Goal: Information Seeking & Learning: Learn about a topic

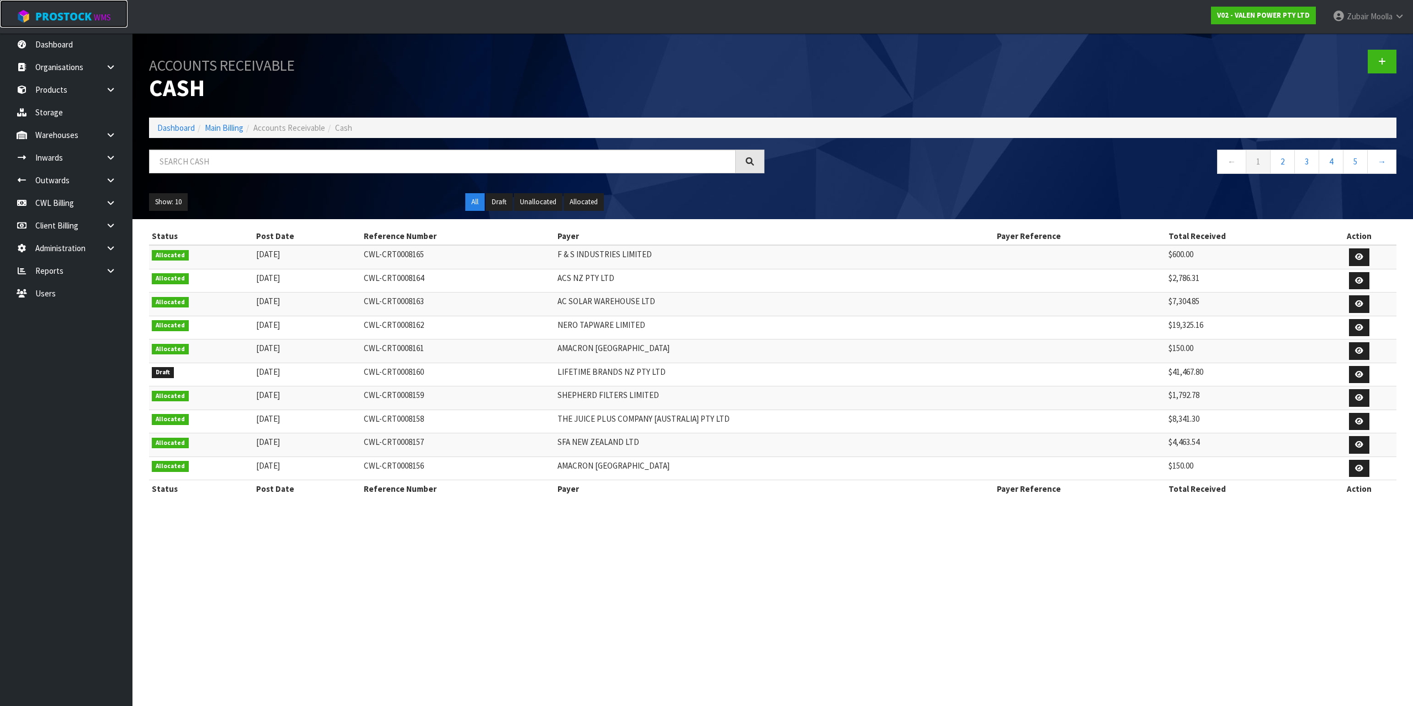
click at [82, 18] on span "ProStock" at bounding box center [63, 16] width 56 height 14
drag, startPoint x: 82, startPoint y: 18, endPoint x: 905, endPoint y: 161, distance: 835.3
click at [162, 35] on body "Toggle navigation ProStock WMS V02 - VALEN POWER PTY LTD Zubair Moolla Logout D…" at bounding box center [706, 353] width 1413 height 706
drag, startPoint x: 905, startPoint y: 161, endPoint x: 925, endPoint y: 163, distance: 20.6
click at [925, 163] on nav "← 1 2 3 4 5 →" at bounding box center [1088, 163] width 615 height 27
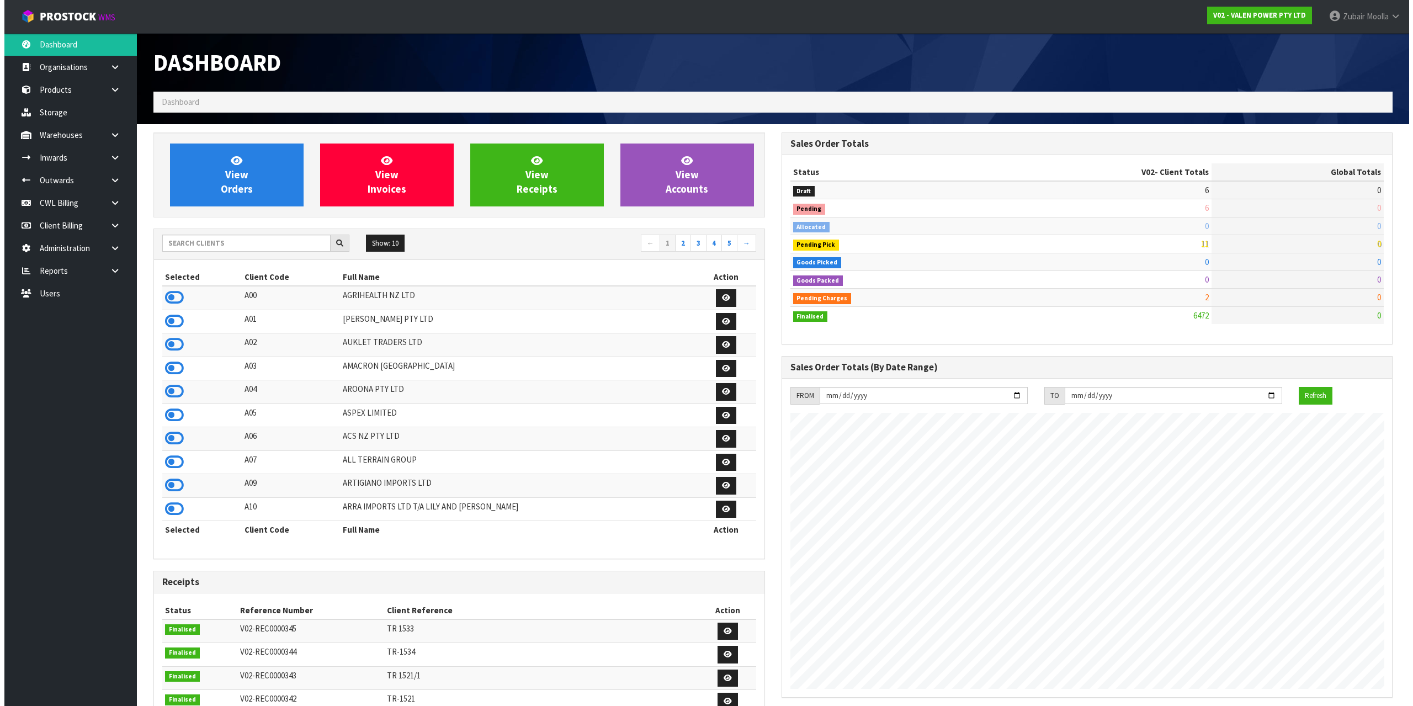
scroll to position [836, 628]
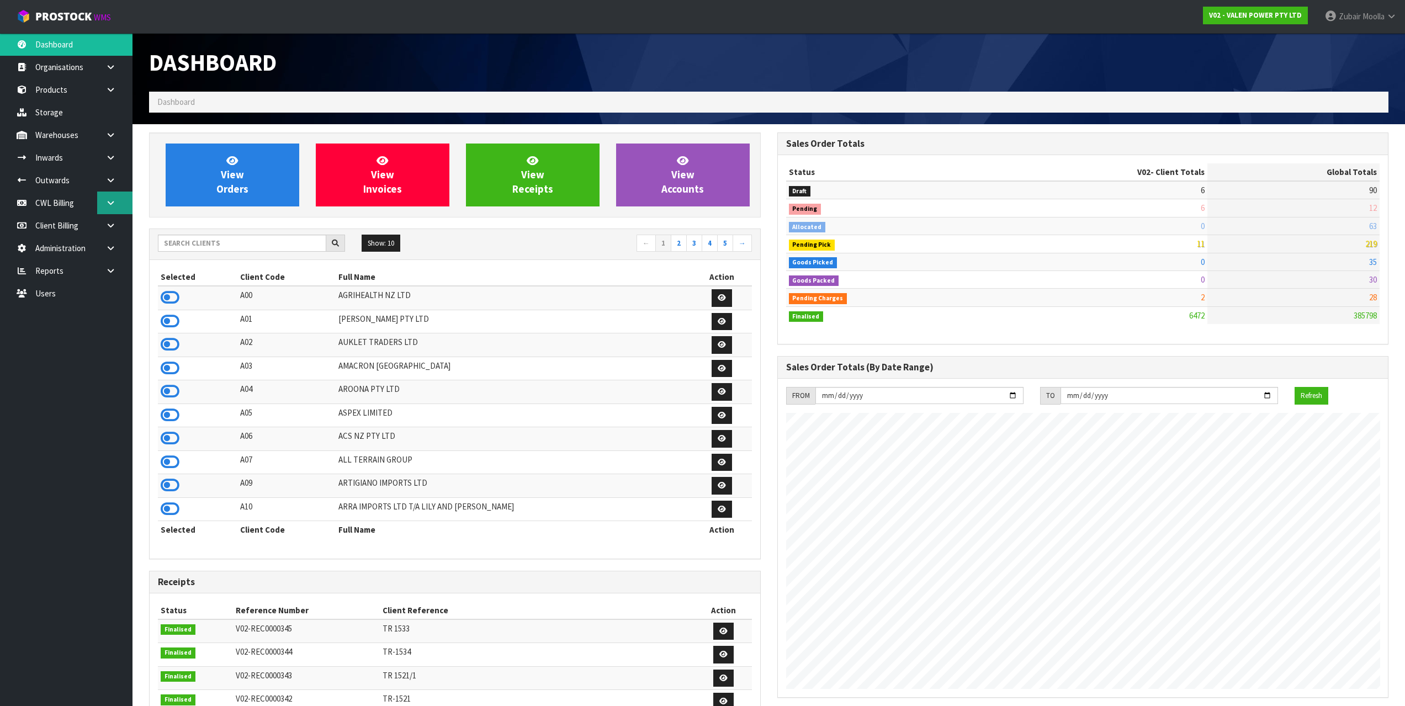
click at [107, 204] on icon at bounding box center [110, 203] width 10 height 8
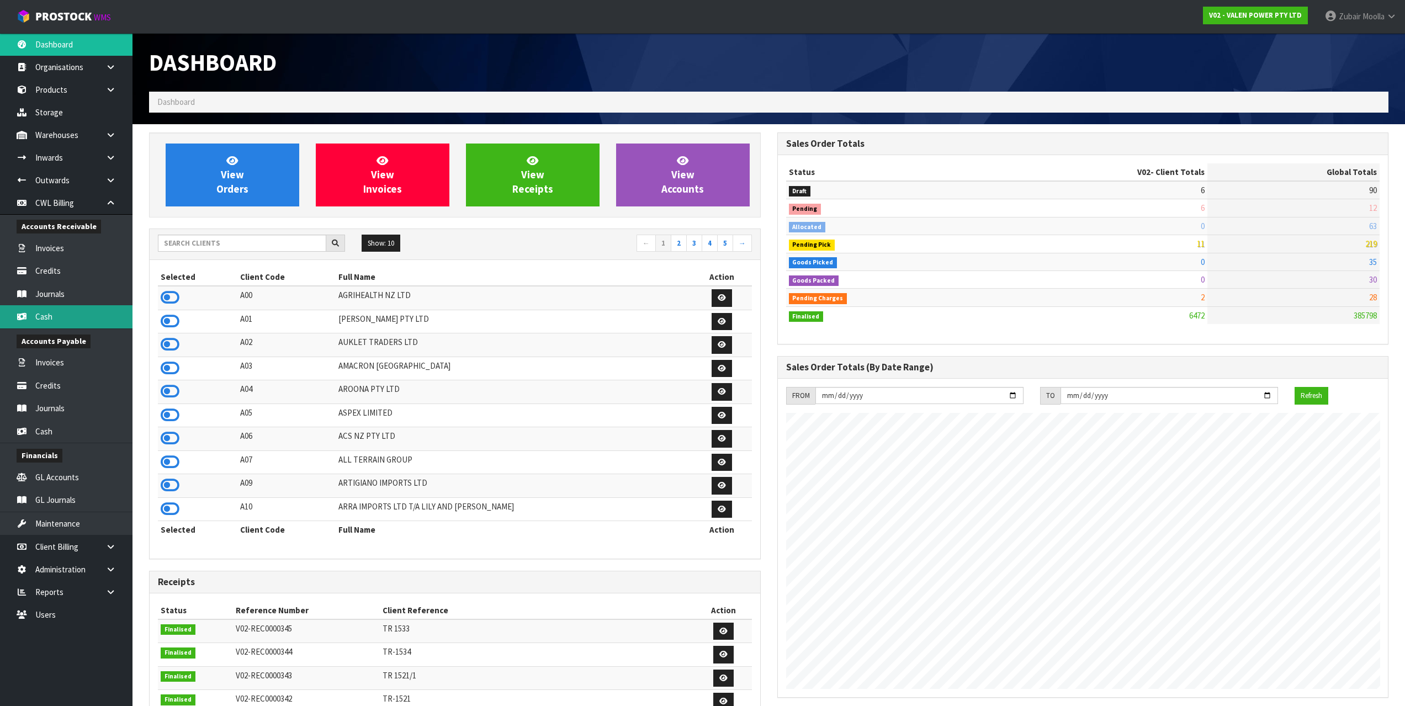
click at [52, 324] on link "Cash" at bounding box center [66, 316] width 132 height 23
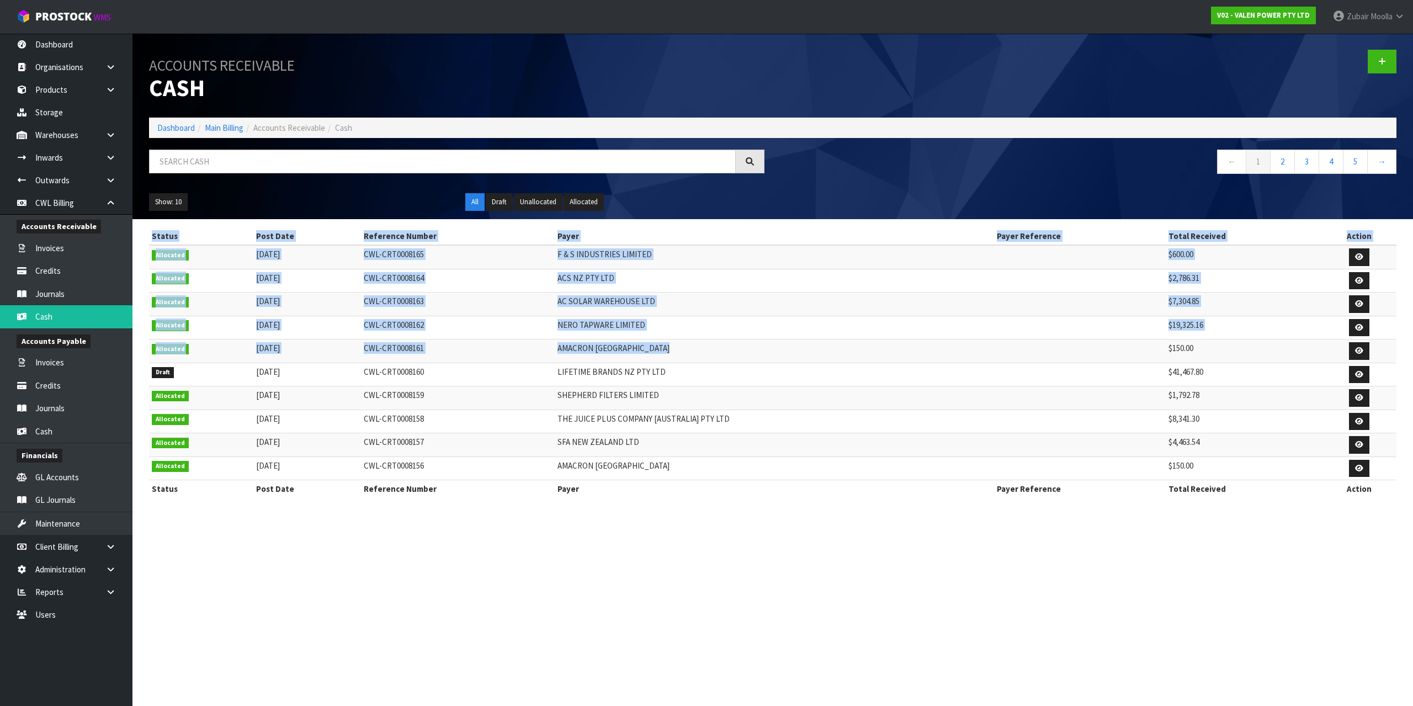
drag, startPoint x: 1132, startPoint y: 345, endPoint x: 1233, endPoint y: 567, distance: 243.8
click at [1233, 567] on section "Accounts Receivable Cash Dashboard Main Billing Accounts Receivable Cash ← 1 2 …" at bounding box center [706, 353] width 1413 height 706
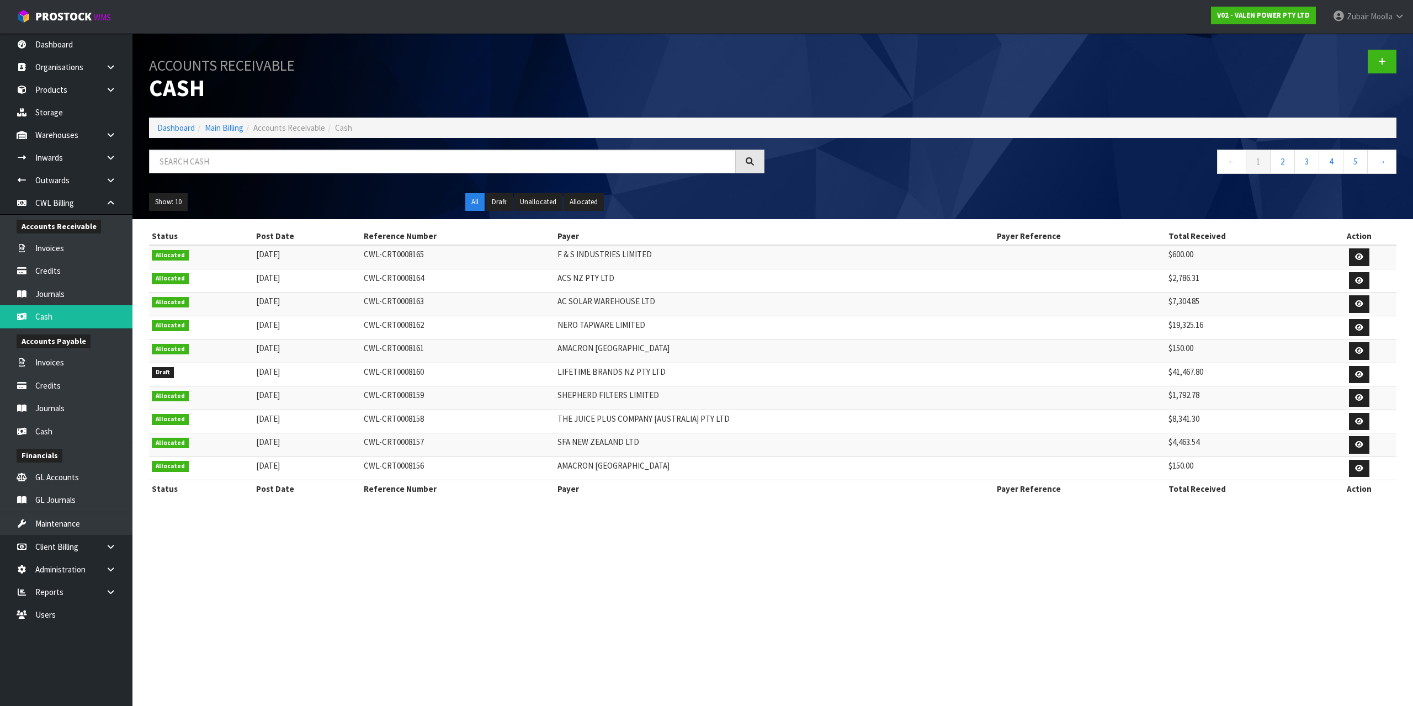
click at [1200, 375] on td "$41,467.80" at bounding box center [1244, 375] width 156 height 24
click at [811, 430] on td "THE JUICE PLUS COMPANY [AUSTRALIA] PTY LTD" at bounding box center [774, 422] width 439 height 24
click at [1276, 149] on div "Accounts Receivable Cash Dashboard Main Billing Accounts Receivable Cash ← 1 2 …" at bounding box center [773, 126] width 1264 height 186
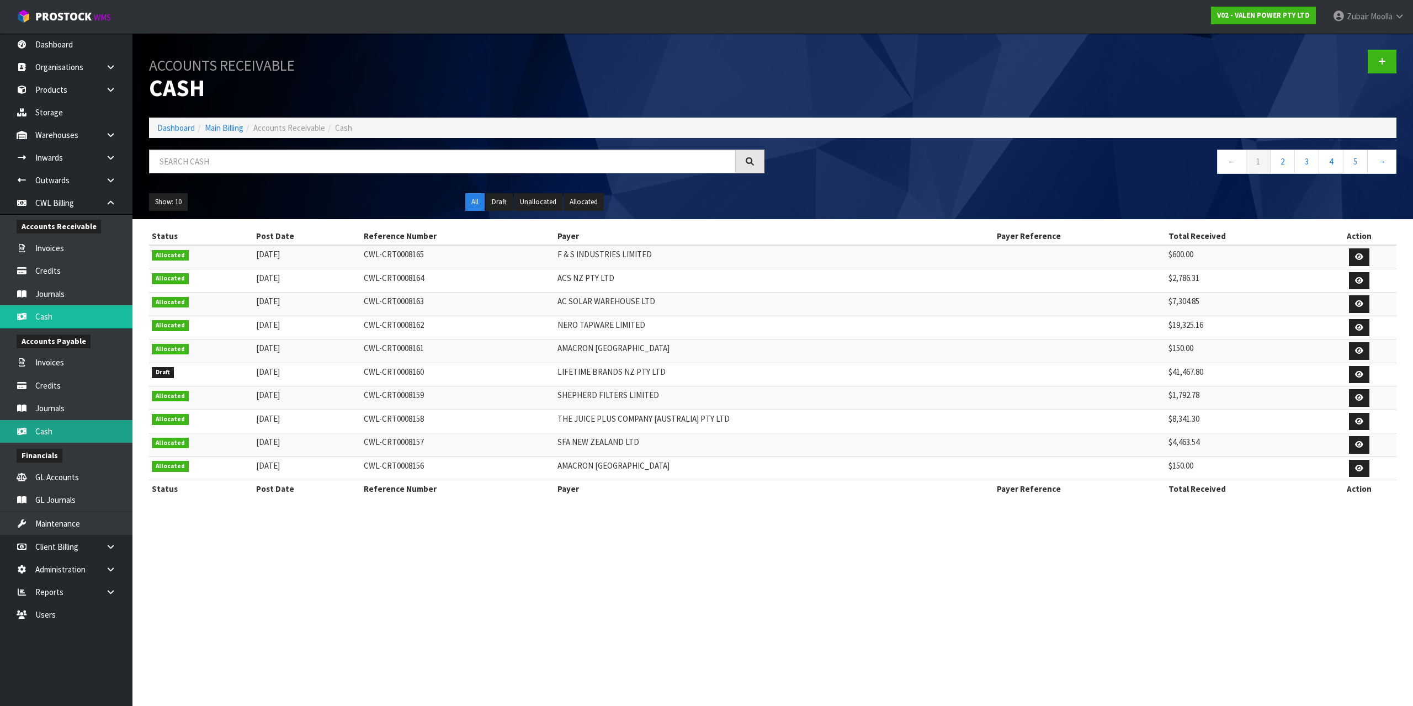
click at [75, 437] on link "Cash" at bounding box center [66, 431] width 132 height 23
click at [585, 524] on section "Accounts Receivable Cash Dashboard Main Billing Accounts Receivable Cash ← 1 2 …" at bounding box center [706, 353] width 1413 height 706
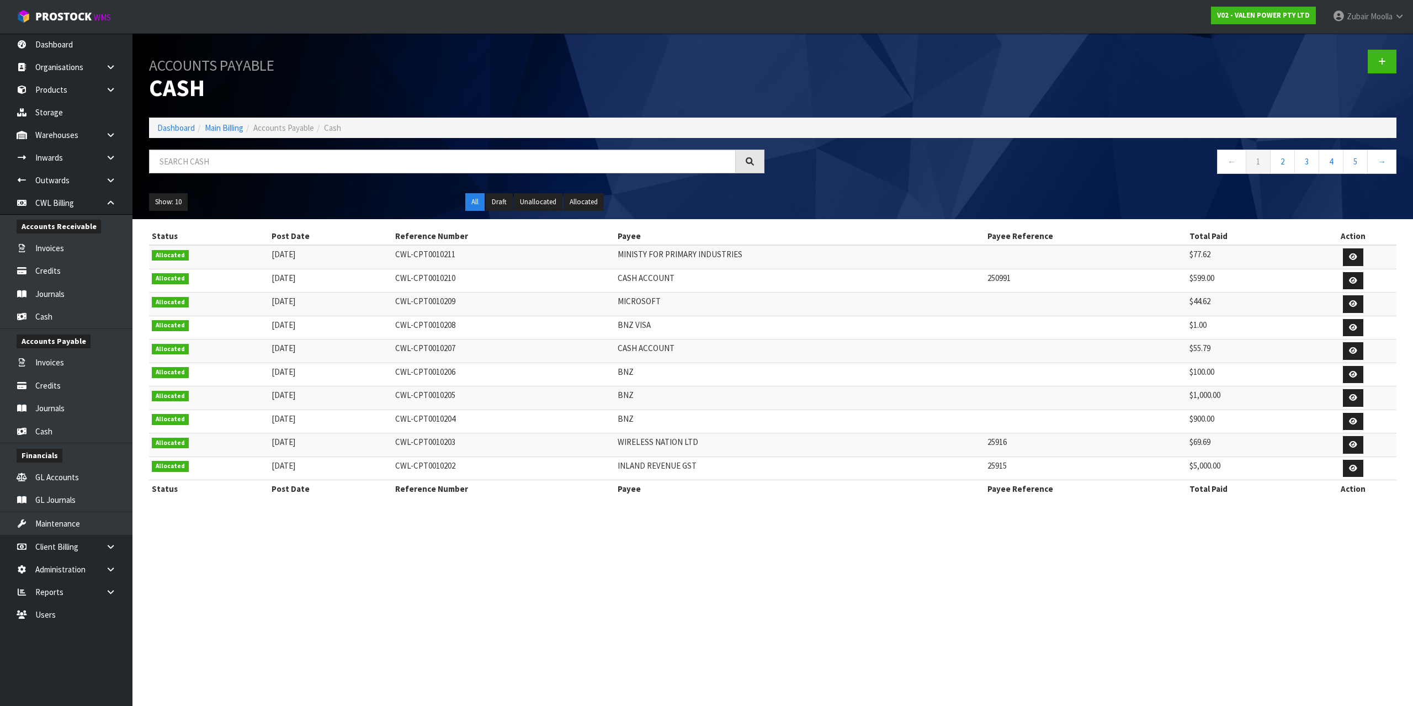
click at [365, 370] on td "24/09/2025" at bounding box center [331, 375] width 124 height 24
click at [411, 172] on input "text" at bounding box center [442, 162] width 587 height 24
click at [422, 156] on input "text" at bounding box center [442, 162] width 587 height 24
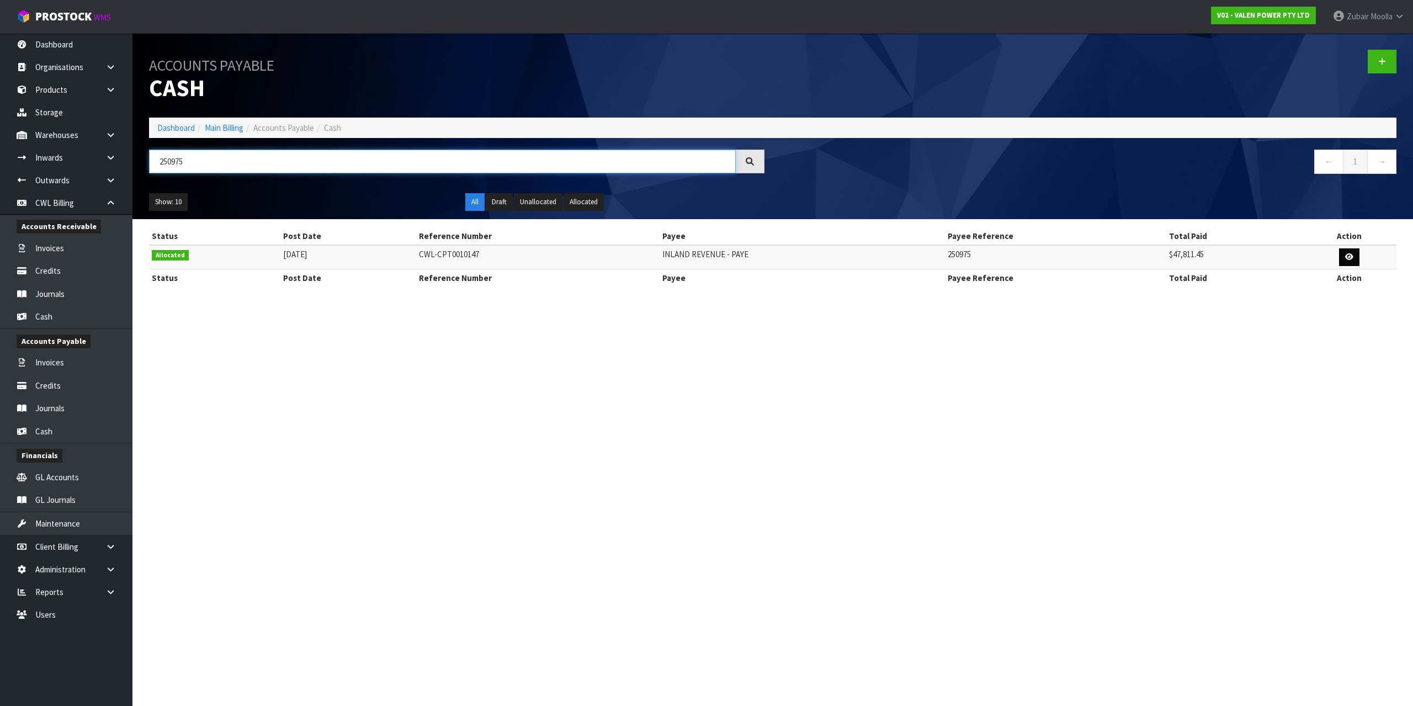
type input "250975"
drag, startPoint x: 1352, startPoint y: 258, endPoint x: 1192, endPoint y: 465, distance: 261.2
click at [1352, 258] on icon at bounding box center [1349, 256] width 8 height 7
click at [1116, 530] on section "Accounts Payable Cash Dashboard Main Billing Accounts Payable Cash 250975 ← 1 →…" at bounding box center [706, 353] width 1413 height 706
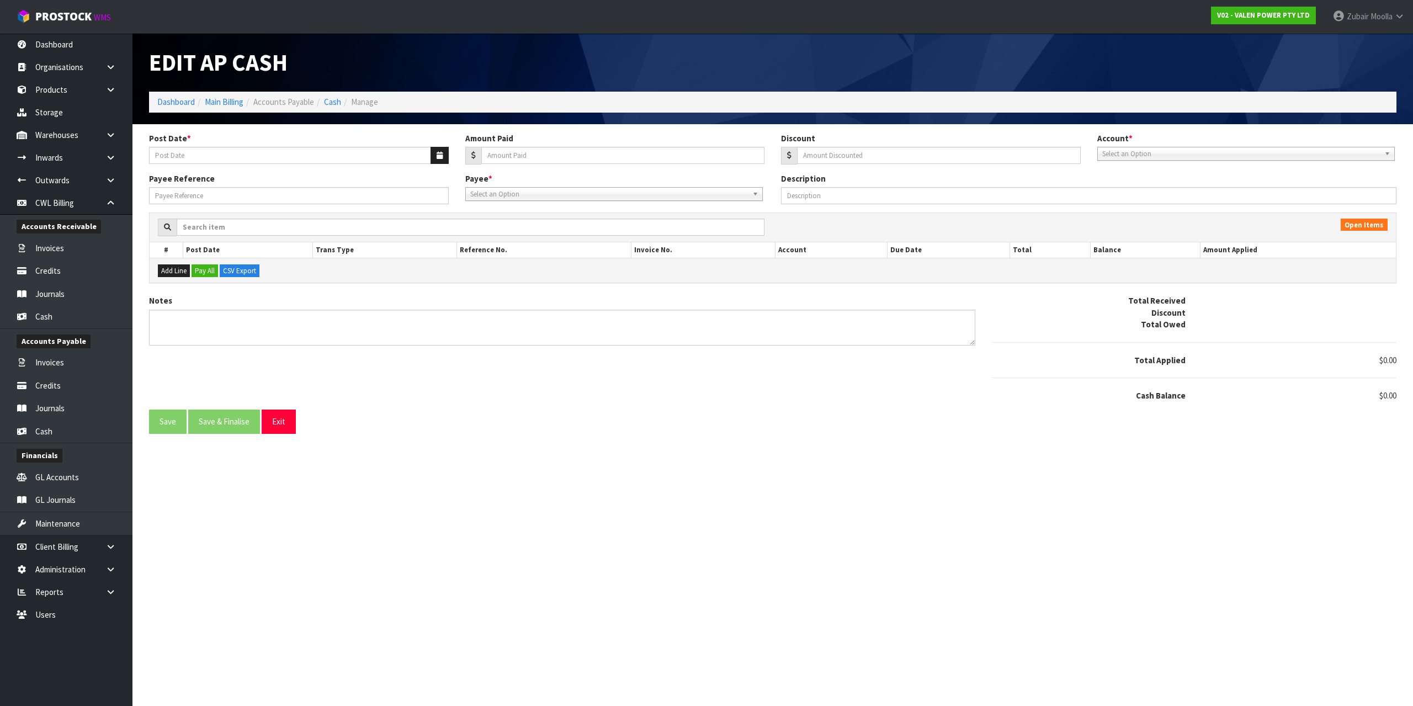
type input "20/09/2025"
type input "47811.45"
type input "0"
type input "250975"
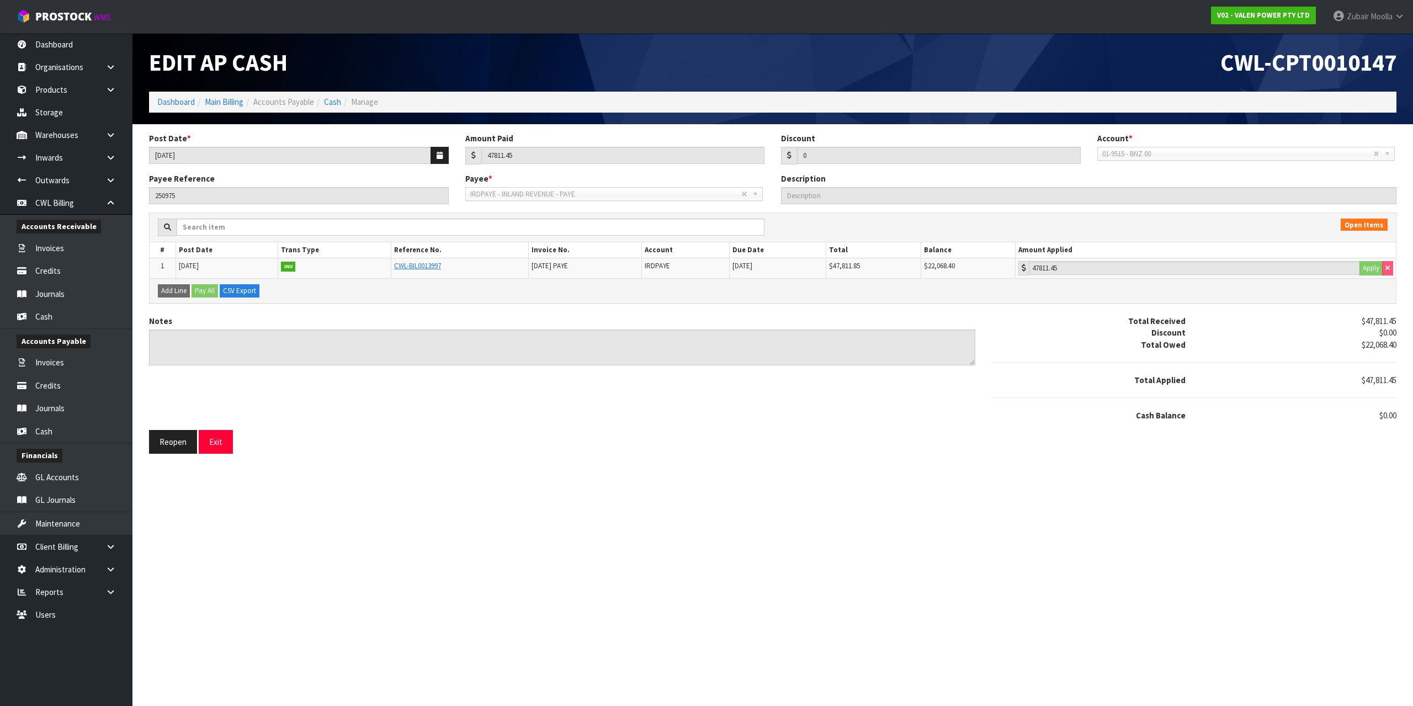
click at [982, 461] on section "Post Date * 20/09/2025 Amount Paid 47811.45 Discount 0 Account * 01-9510 - BNZ …" at bounding box center [772, 293] width 1281 height 338
click at [983, 461] on section "Post Date * 20/09/2025 Amount Paid 47811.45 Discount 0 Account * 01-9510 - BNZ …" at bounding box center [772, 293] width 1281 height 338
click at [962, 487] on section "Edit AP Cash CWL-CPT0010147 Dashboard Main Billing Accounts Payable Cash Manage…" at bounding box center [706, 353] width 1413 height 706
click at [868, 410] on div "Notes Total Received $47,811.45 Discount $0.00 Total Owed $22,068.40 Total Appl…" at bounding box center [773, 372] width 1264 height 115
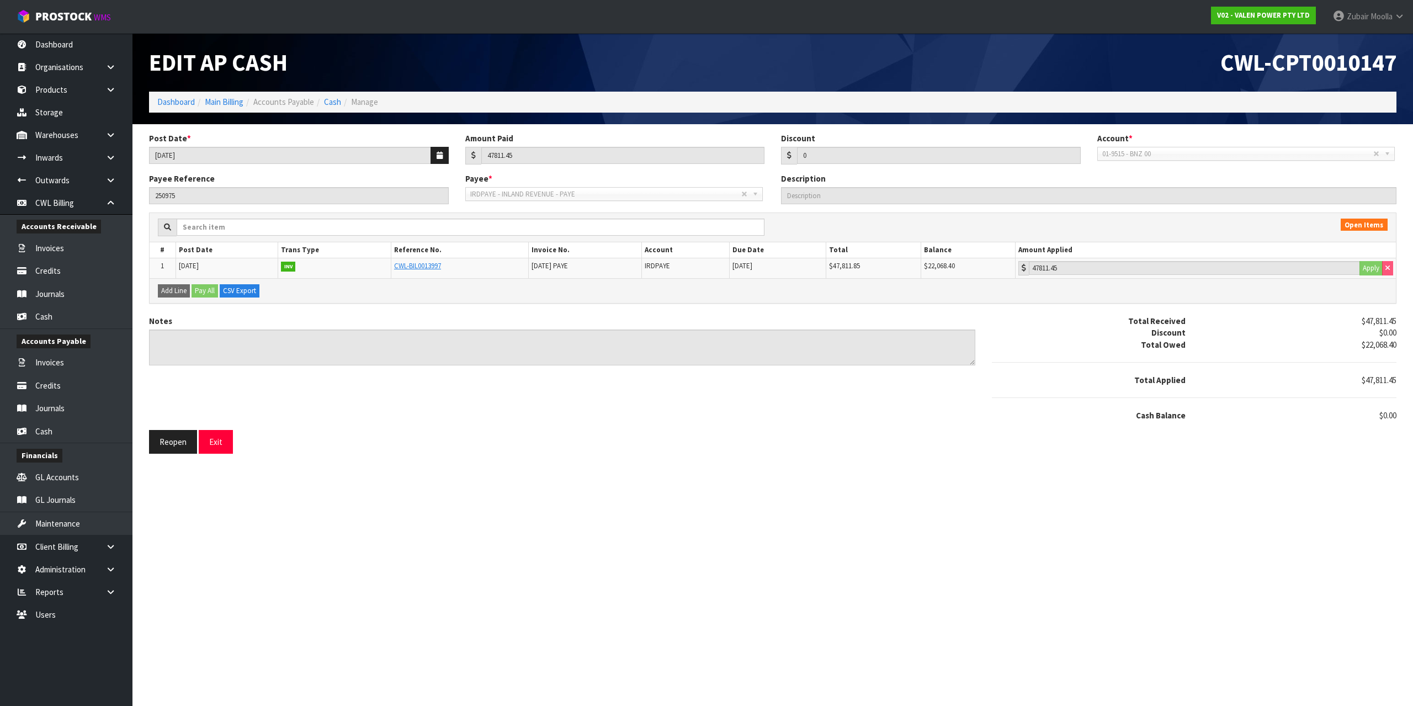
click at [858, 416] on div "Notes Total Received $47,811.45 Discount $0.00 Total Owed $22,068.40 Total Appl…" at bounding box center [773, 372] width 1264 height 115
click at [854, 416] on div "Notes Total Received $47,811.45 Discount $0.00 Total Owed $22,068.40 Total Appl…" at bounding box center [773, 372] width 1264 height 115
drag, startPoint x: 699, startPoint y: 517, endPoint x: 696, endPoint y: 511, distance: 6.2
click at [699, 517] on section "Edit AP Cash CWL-CPT0010147 Dashboard Main Billing Accounts Payable Cash Manage…" at bounding box center [706, 353] width 1413 height 706
drag, startPoint x: 461, startPoint y: 261, endPoint x: 382, endPoint y: 271, distance: 80.1
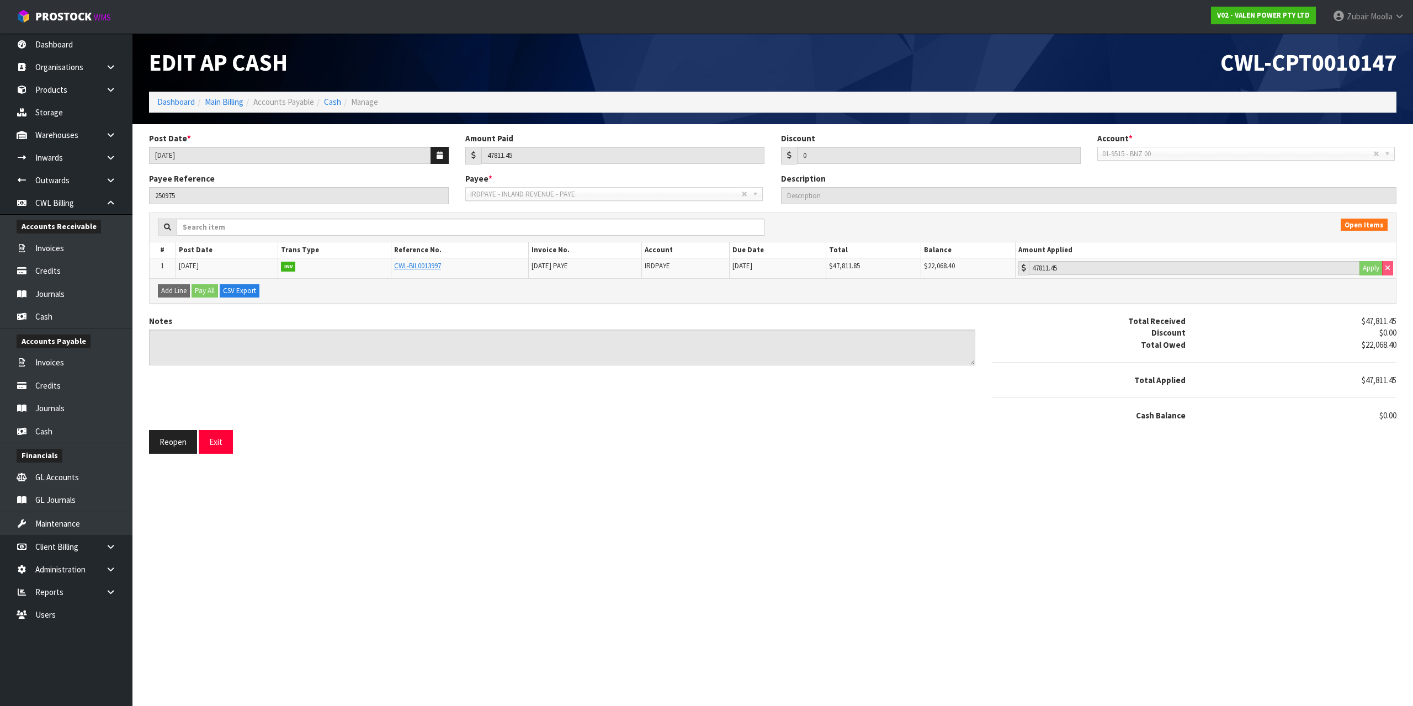
click at [382, 271] on tr "1 31/08/2025 INV CWL-BIL0013997 AUG 25 PAYE IRDPAYE 20/09/2025 $47,811.85 $22,0…" at bounding box center [773, 268] width 1246 height 20
copy tr "CWL-BIL0013997"
drag, startPoint x: 397, startPoint y: 425, endPoint x: 405, endPoint y: 306, distance: 118.9
click at [397, 413] on div "Notes Total Received $47,811.45 Discount $0.00 Total Owed $22,068.40 Total Appl…" at bounding box center [773, 372] width 1264 height 115
click at [407, 270] on link "CWL-BIL0013997" at bounding box center [417, 265] width 47 height 9
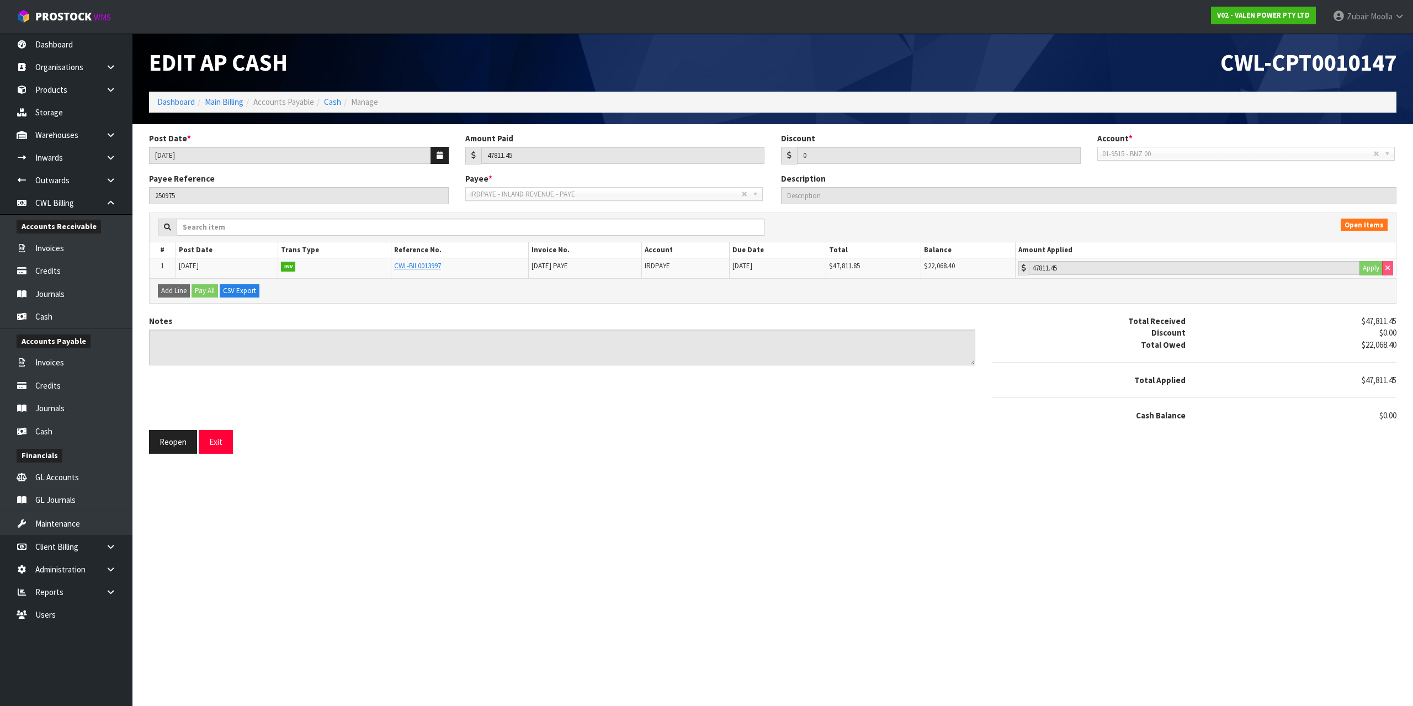
click at [1087, 411] on div "Cash Balance" at bounding box center [1089, 416] width 211 height 12
click at [740, 312] on div "Open Items # Post Date Trans Type Reference No. Invoice No. Account Due Date To…" at bounding box center [773, 264] width 1264 height 103
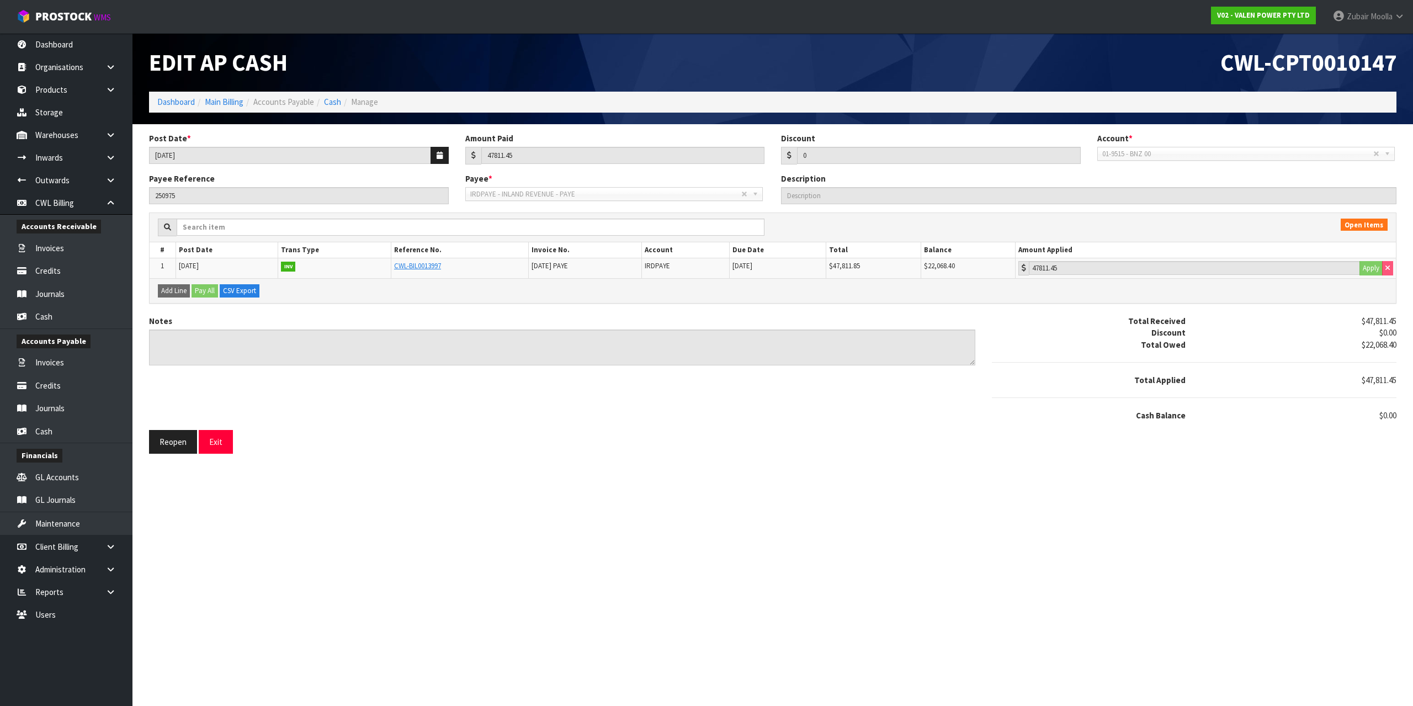
drag, startPoint x: 435, startPoint y: 264, endPoint x: 375, endPoint y: 272, distance: 60.0
click at [375, 272] on tr "1 31/08/2025 INV CWL-BIL0013997 AUG 25 PAYE IRDPAYE 20/09/2025 $47,811.85 $22,0…" at bounding box center [773, 268] width 1246 height 20
click at [428, 265] on link "CWL-BIL0013997" at bounding box center [417, 265] width 47 height 9
click at [856, 489] on section "Edit AP Cash CWL-CPT0010147 Dashboard Main Billing Accounts Payable Cash Manage…" at bounding box center [706, 353] width 1413 height 706
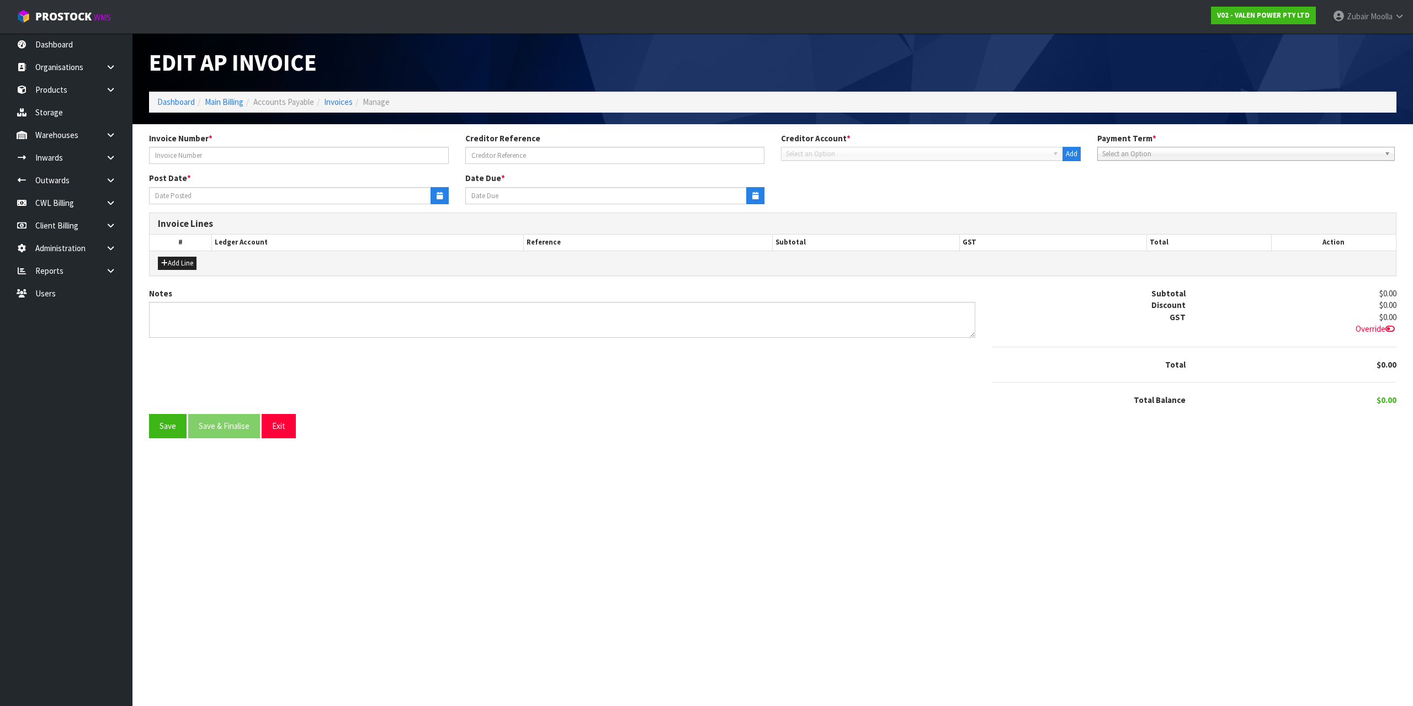
type input "[DATE] PAYE"
type input "[DATE]"
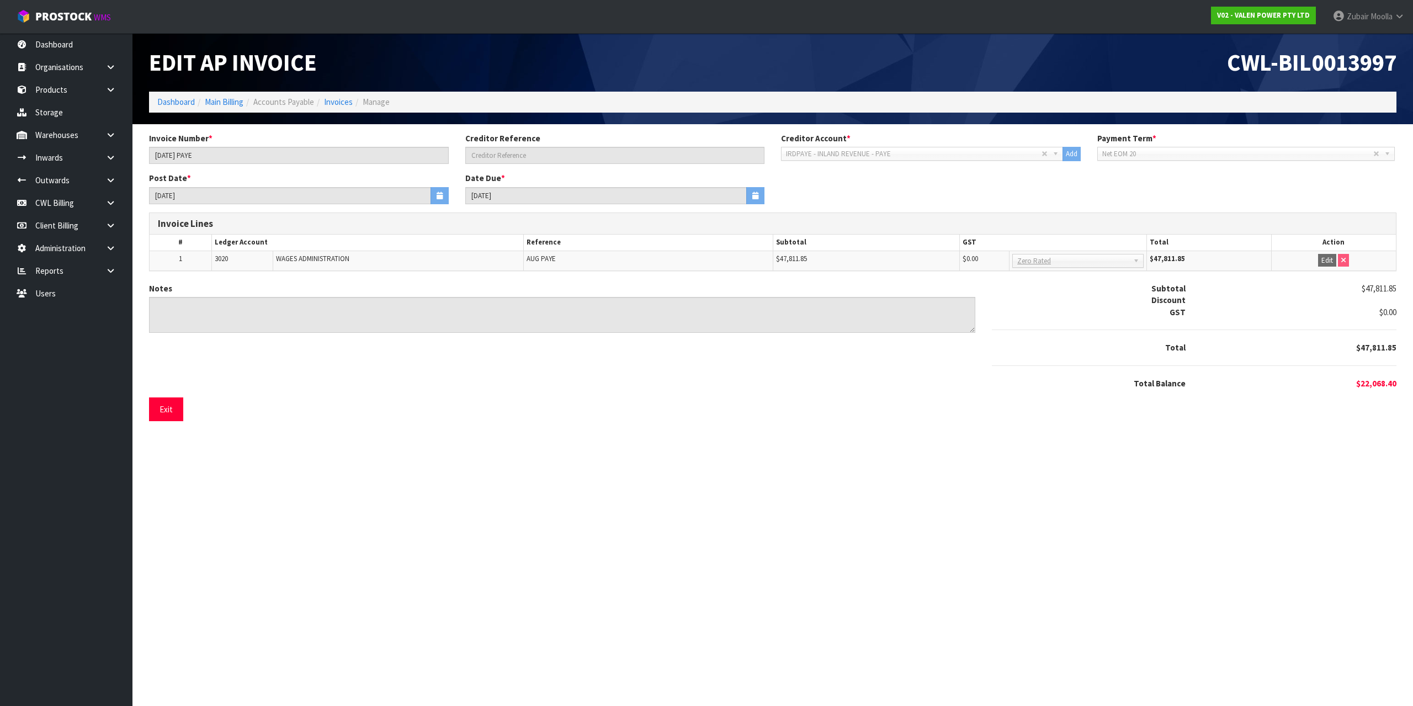
click at [623, 398] on div "Exit" at bounding box center [773, 409] width 1248 height 24
click at [194, 85] on div "Edit AP Invoice" at bounding box center [457, 62] width 632 height 59
click at [223, 105] on link "Main Billing" at bounding box center [224, 102] width 39 height 10
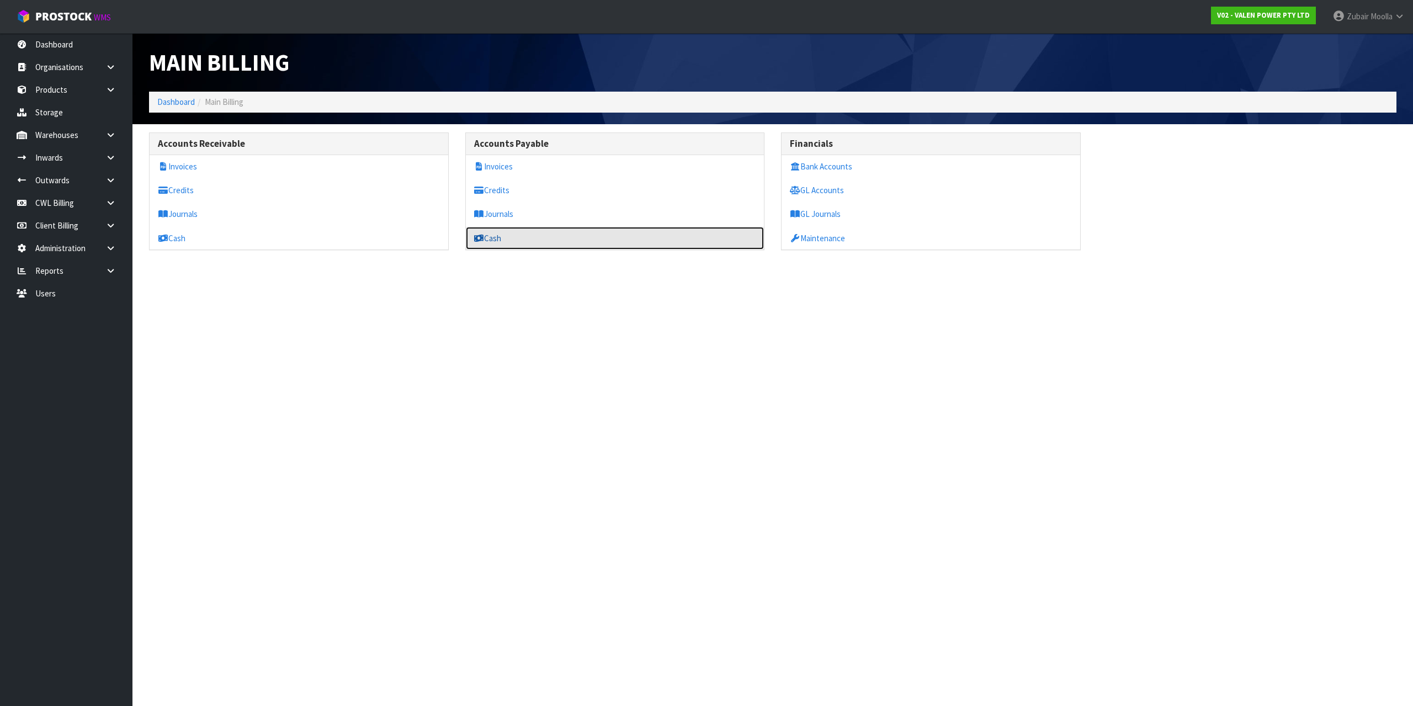
click at [511, 239] on link "Cash" at bounding box center [615, 238] width 299 height 23
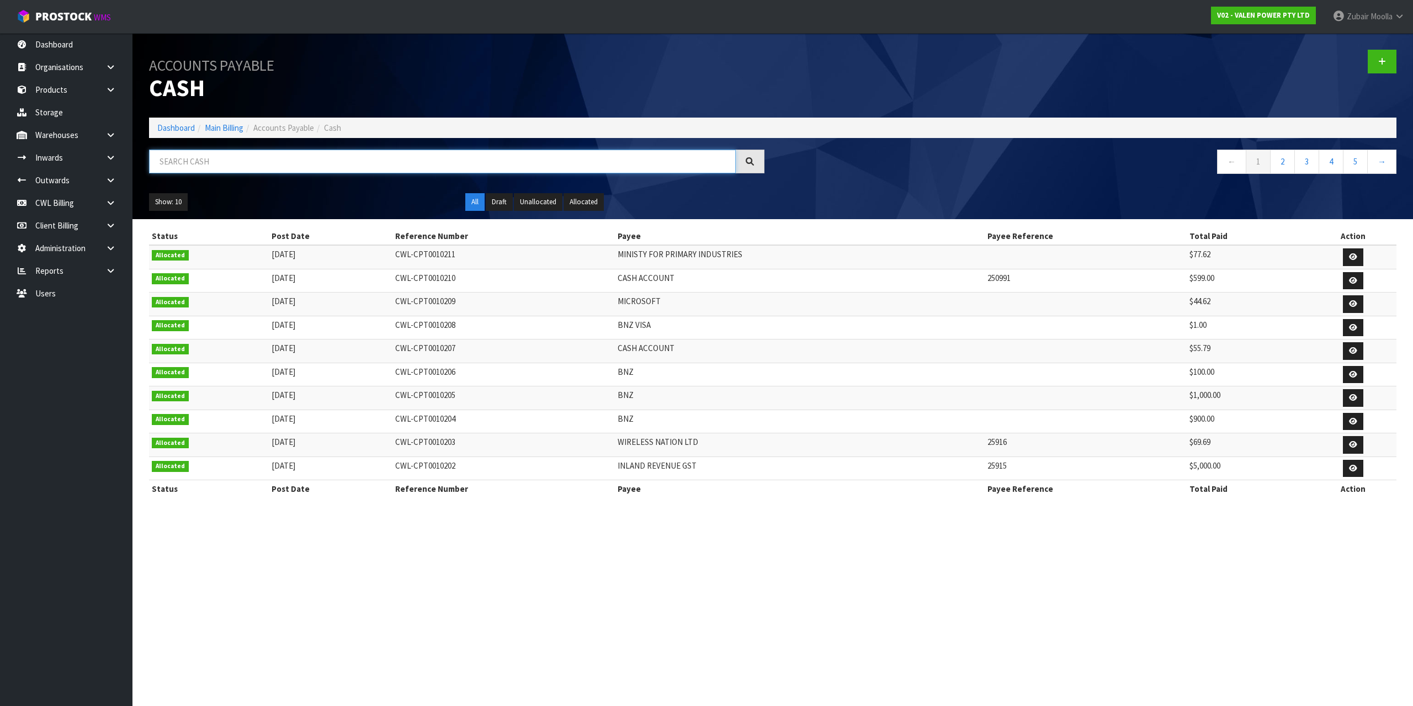
click at [385, 156] on input "text" at bounding box center [442, 162] width 587 height 24
paste input "10147"
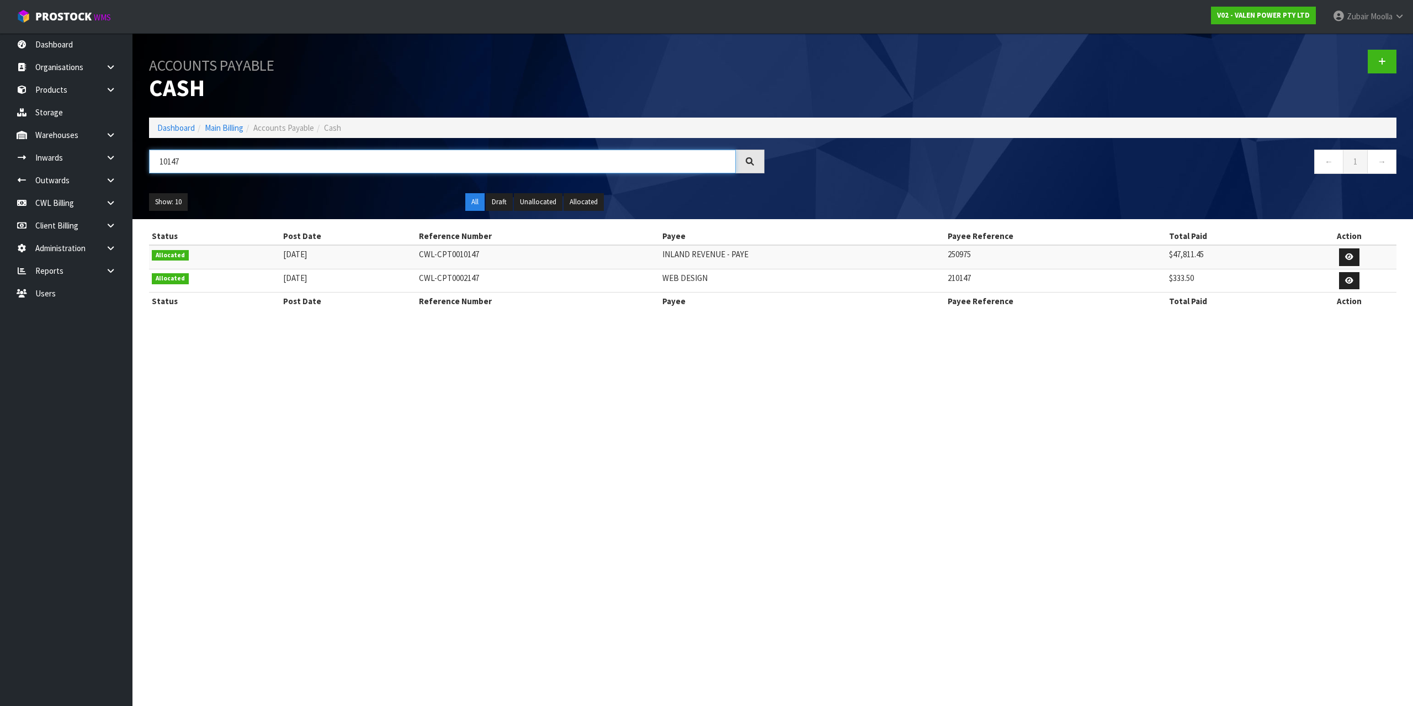
type input "10147"
click at [1351, 257] on icon at bounding box center [1349, 256] width 8 height 7
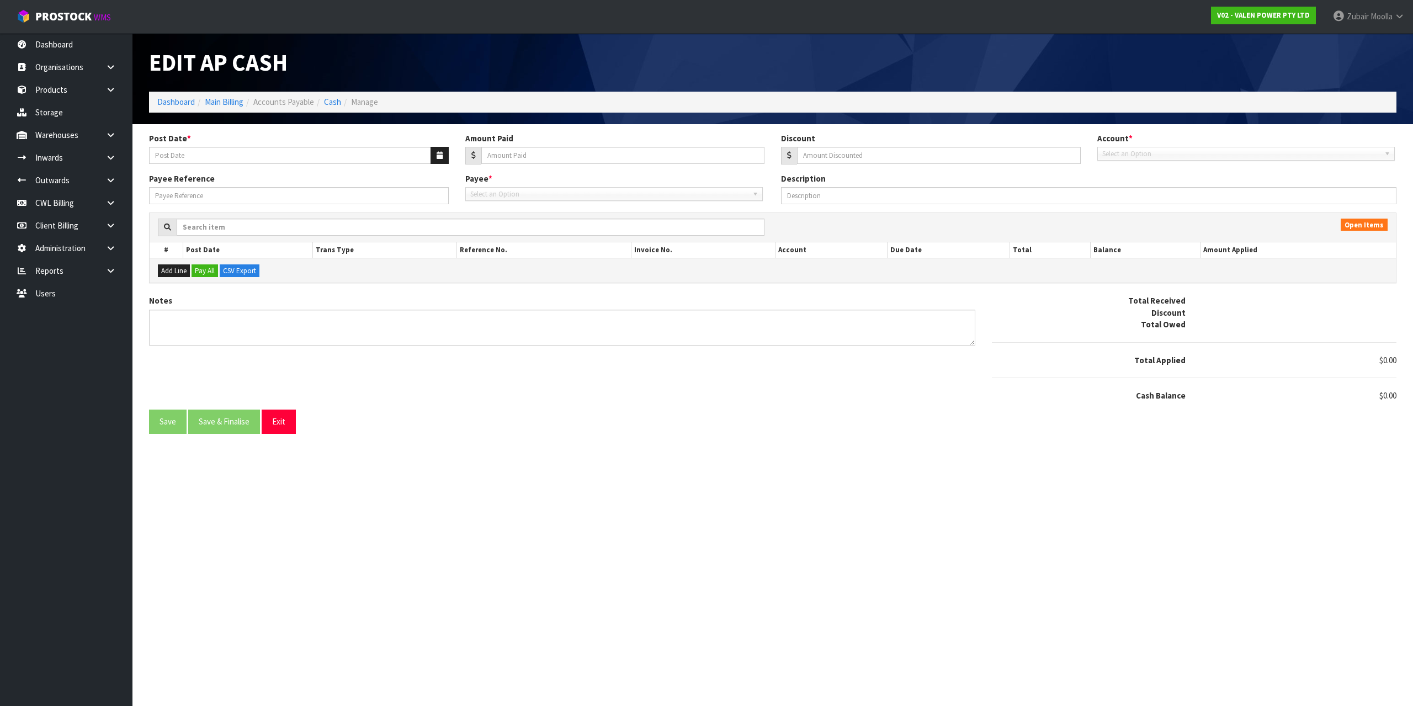
type input "20/09/2025"
type input "47811.45"
type input "0"
type input "250975"
type input "[DATE]"
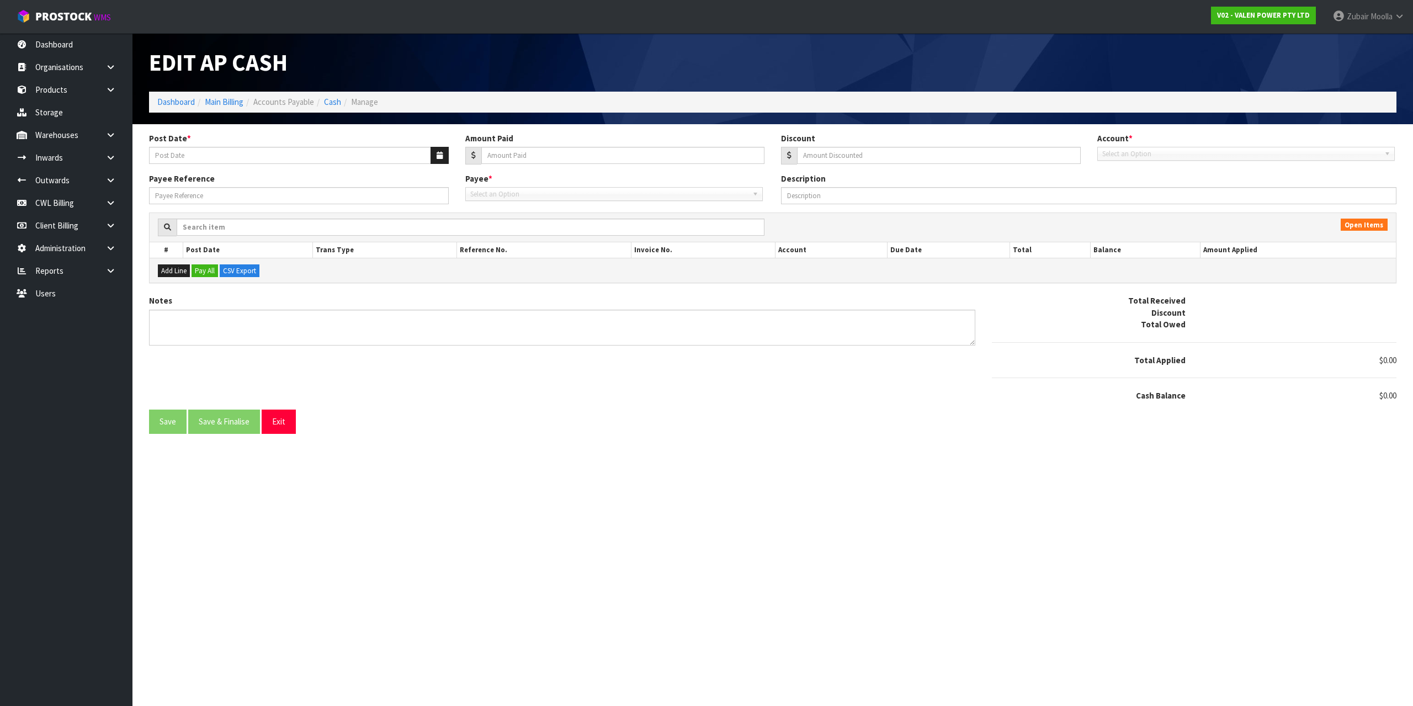
type input "22068"
type input "0"
type input "250967"
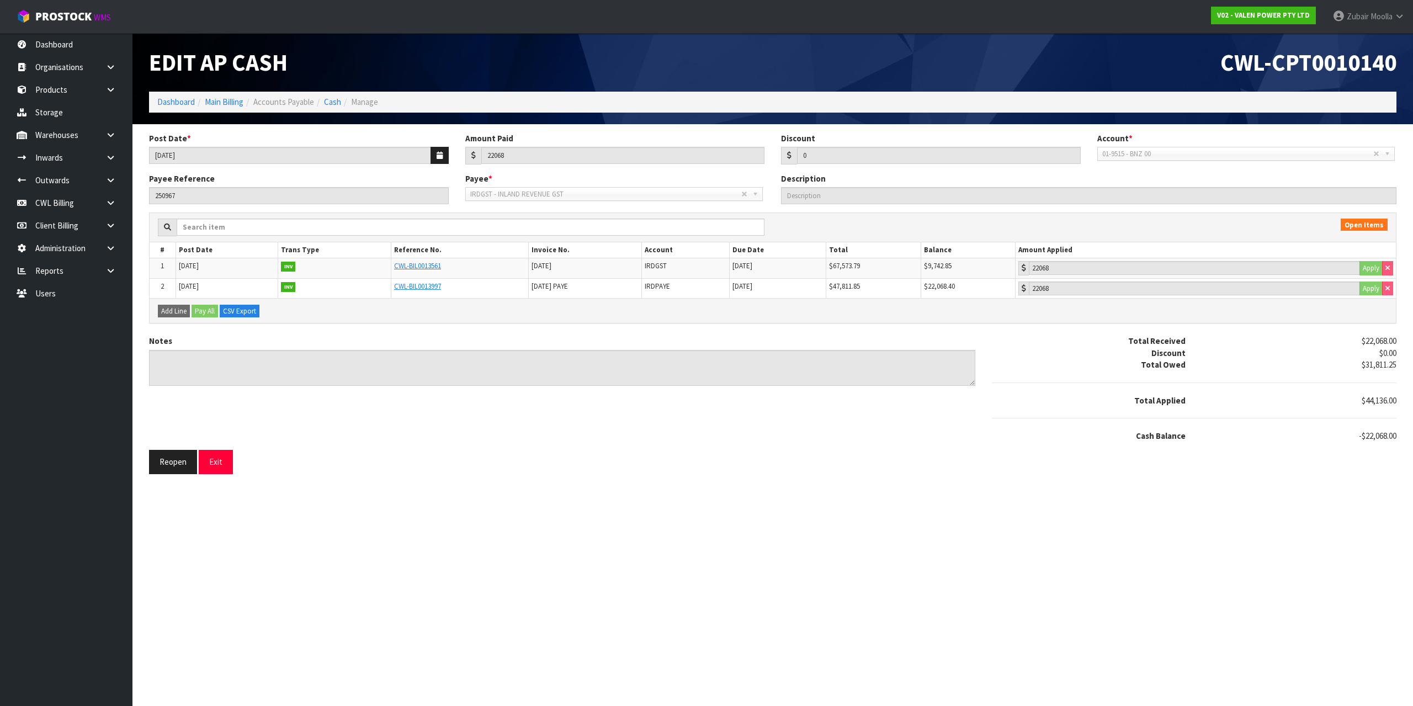
click at [920, 524] on section "Edit AP Cash CWL-CPT0010140 Dashboard Main Billing Accounts Payable Cash Manage…" at bounding box center [706, 353] width 1413 height 706
click at [906, 540] on section "Edit AP Cash CWL-CPT0010140 Dashboard Main Billing Accounts Payable Cash Manage…" at bounding box center [706, 353] width 1413 height 706
drag, startPoint x: 896, startPoint y: 553, endPoint x: 549, endPoint y: 563, distance: 346.8
click at [549, 563] on section "Edit AP Cash CWL-CPT0010140 Dashboard Main Billing Accounts Payable Cash Manage…" at bounding box center [706, 353] width 1413 height 706
drag, startPoint x: 1192, startPoint y: 348, endPoint x: 1302, endPoint y: 654, distance: 325.3
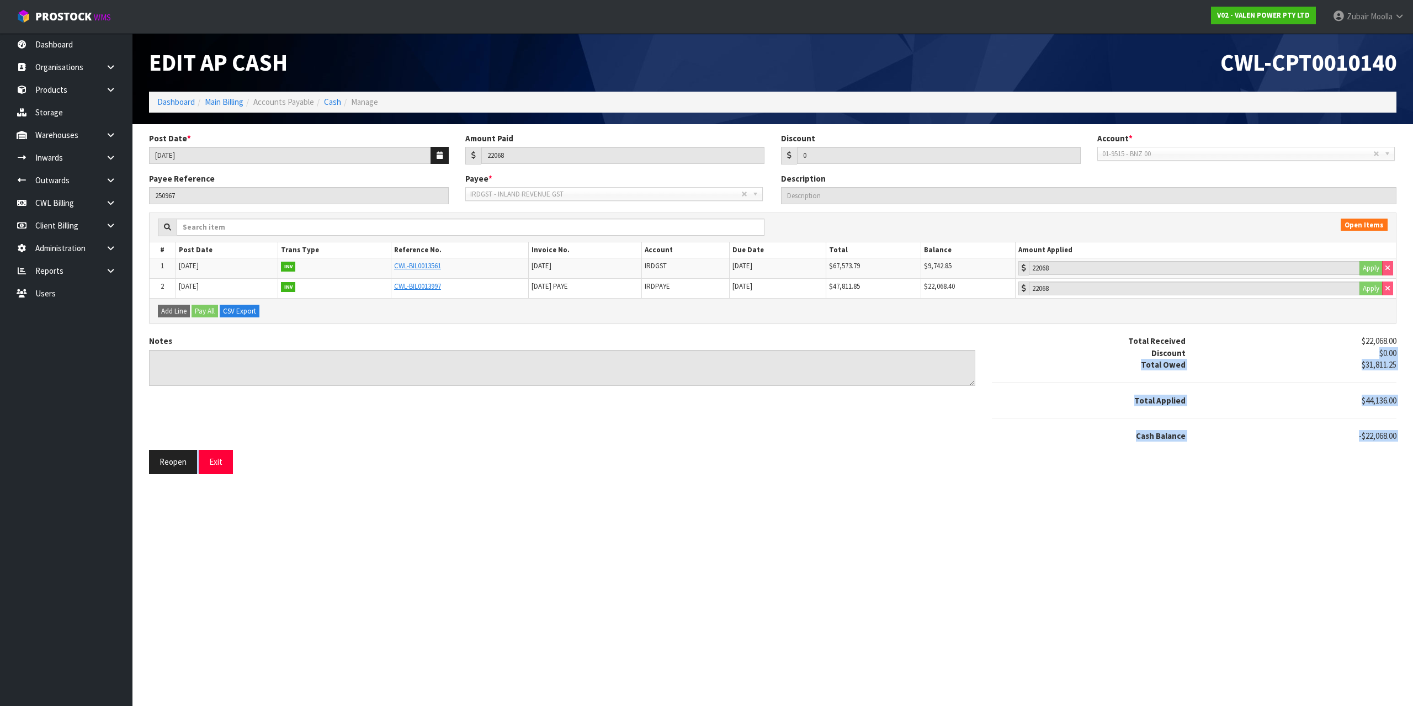
click at [1307, 677] on section "Edit AP Cash CWL-CPT0010140 Dashboard Main Billing Accounts Payable Cash Manage…" at bounding box center [706, 353] width 1413 height 706
drag, startPoint x: 529, startPoint y: 286, endPoint x: 1275, endPoint y: 306, distance: 746.0
click at [1275, 306] on div "Open Items # Post Date Trans Type Reference No. Invoice No. Account Due Date To…" at bounding box center [773, 268] width 1248 height 111
click at [1297, 446] on div "Total Received $22,068.00 Discount $0.00 Total Owed $31,811.25 Total Applied $4…" at bounding box center [1194, 392] width 421 height 115
click at [1321, 59] on span "CWL-CPT0010140" at bounding box center [1308, 62] width 176 height 30
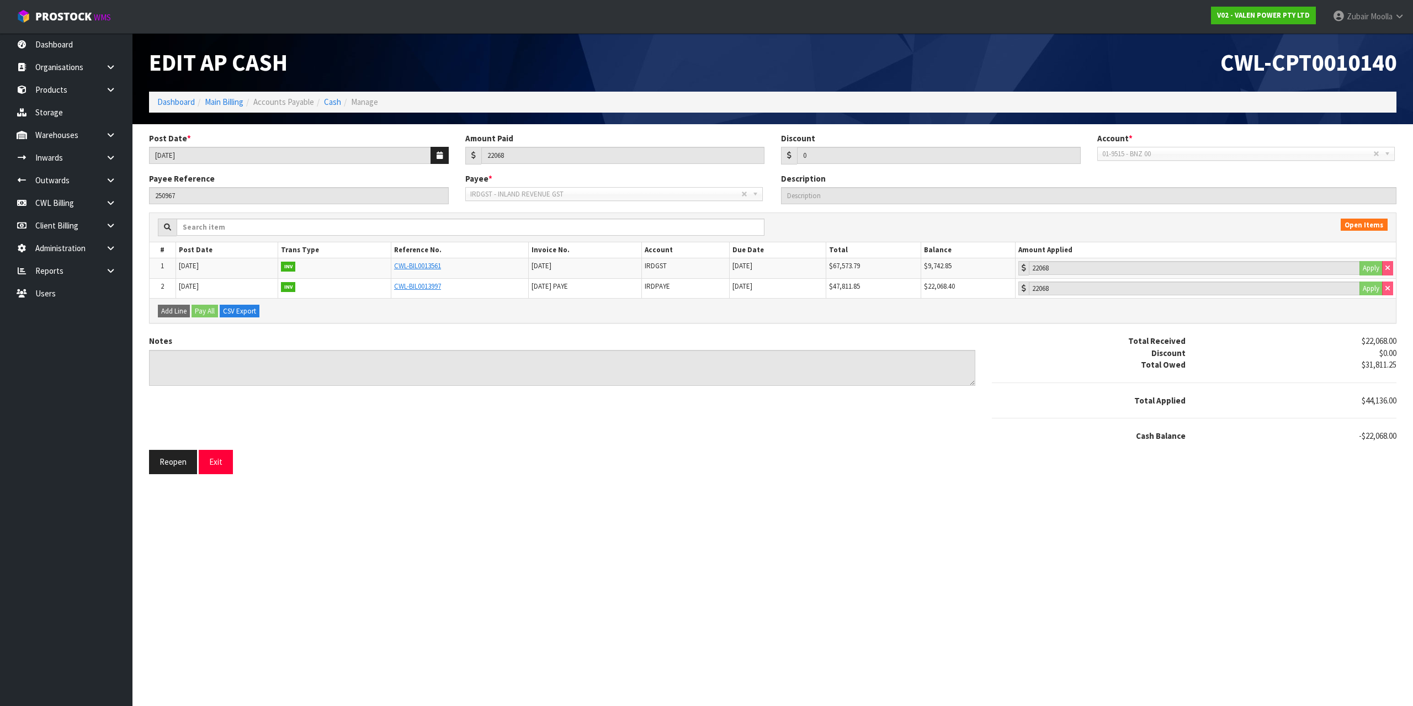
click at [1321, 59] on span "CWL-CPT0010140" at bounding box center [1308, 62] width 176 height 30
copy div "CWL-CPT0010140"
click at [336, 103] on link "Cash" at bounding box center [332, 102] width 17 height 10
click at [529, 63] on h1 "Edit AP Cash" at bounding box center [456, 62] width 615 height 25
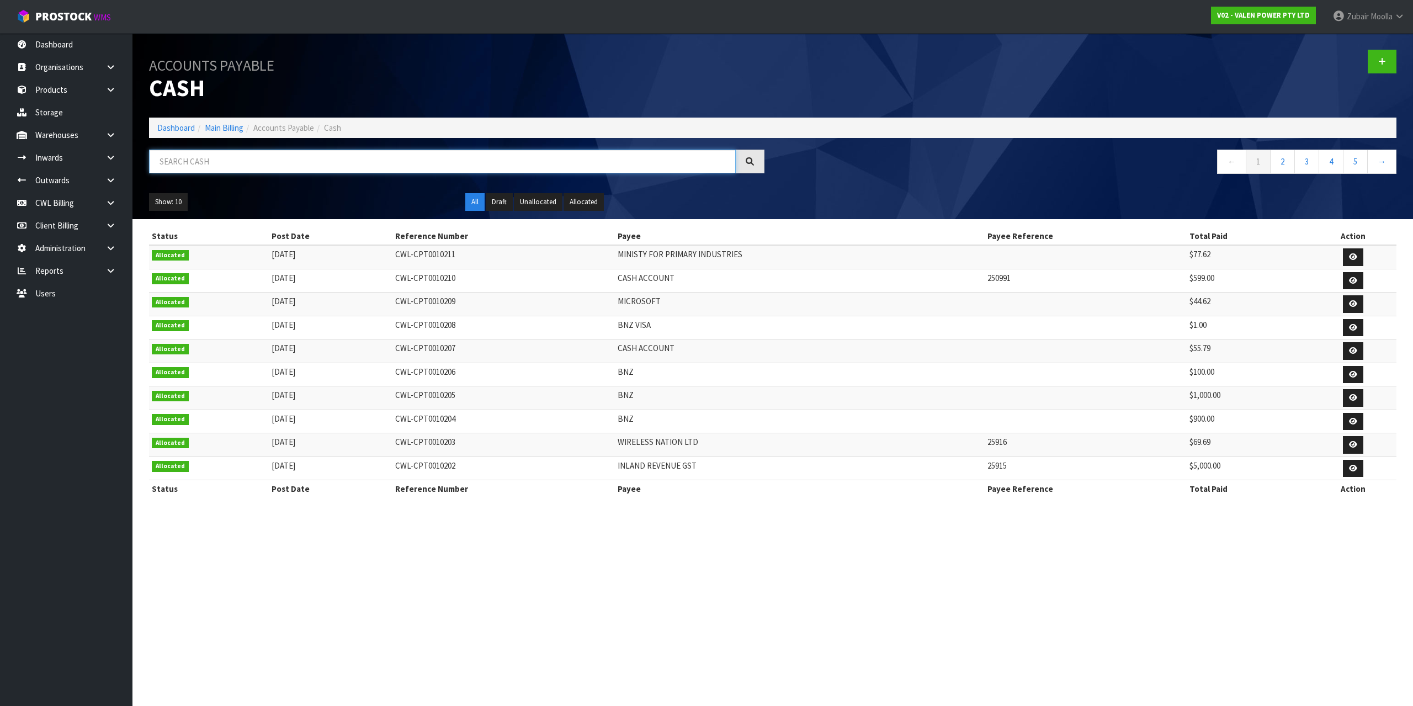
click at [274, 160] on input "text" at bounding box center [442, 162] width 587 height 24
paste input "CWL-CPT0010140"
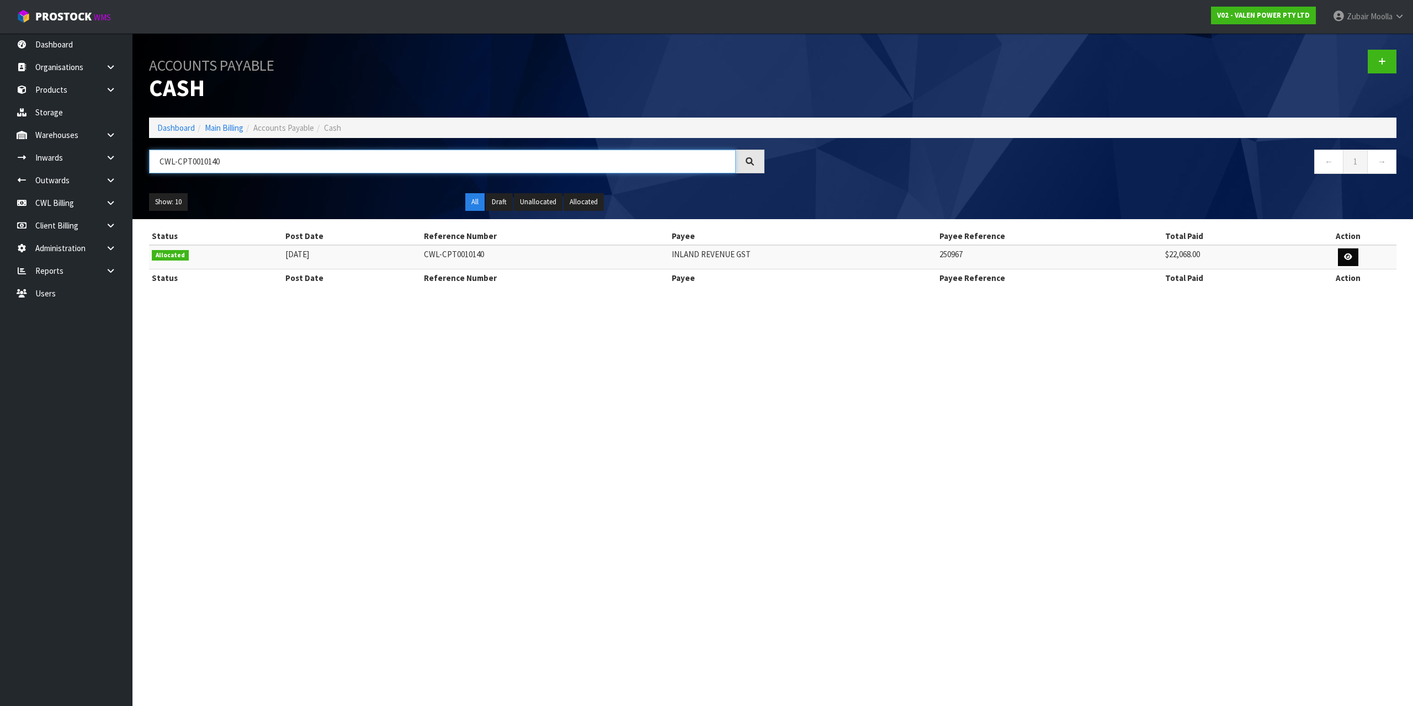
type input "CWL-CPT0010140"
click at [1350, 253] on icon at bounding box center [1348, 256] width 8 height 7
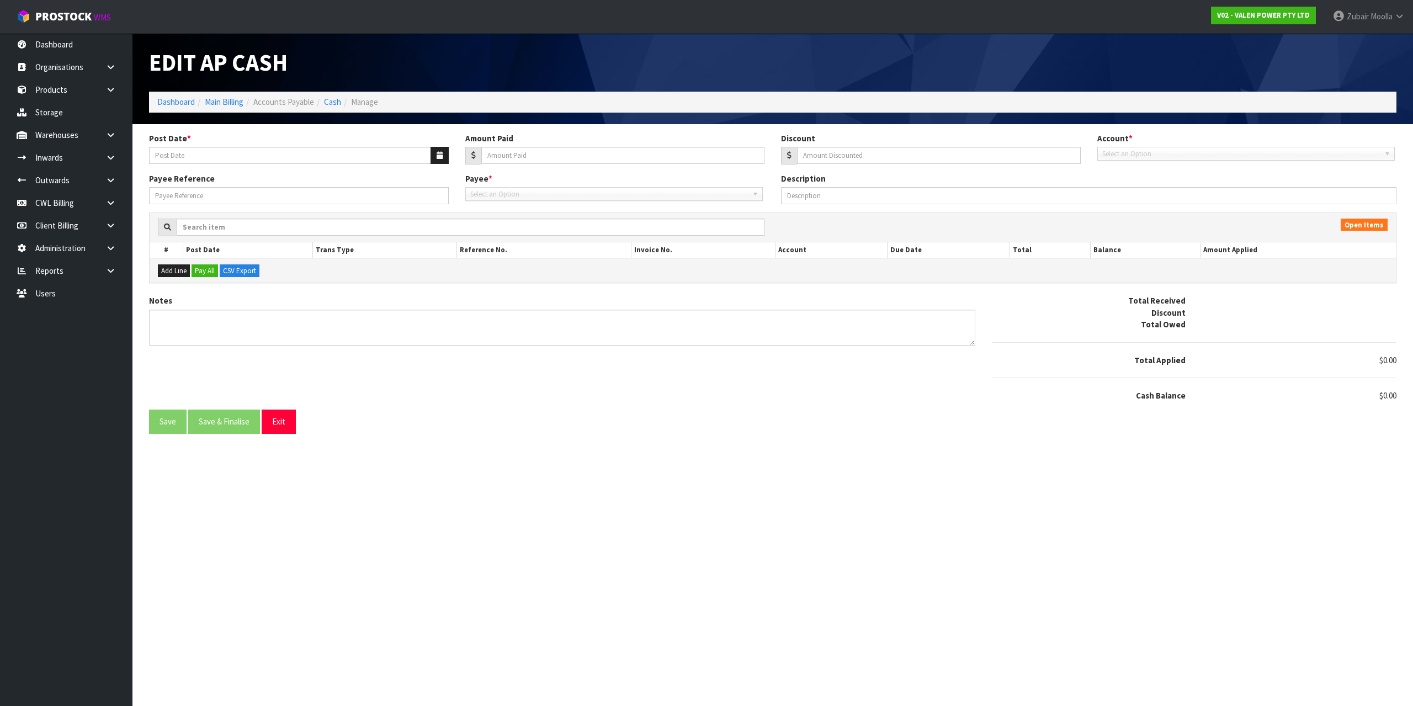
type input "[DATE]"
type input "22068"
type input "0"
type input "250967"
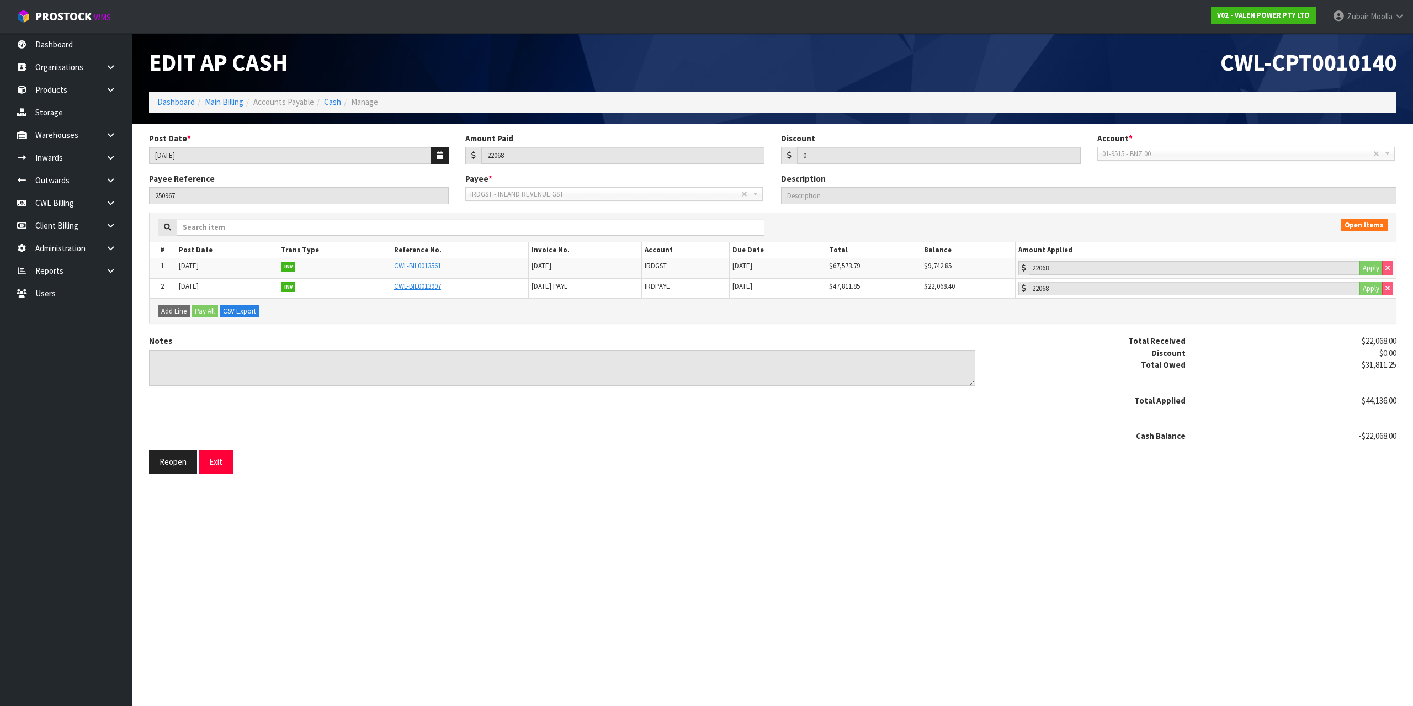
click at [933, 60] on h1 "CWL-CPT0010140" at bounding box center [1088, 62] width 615 height 25
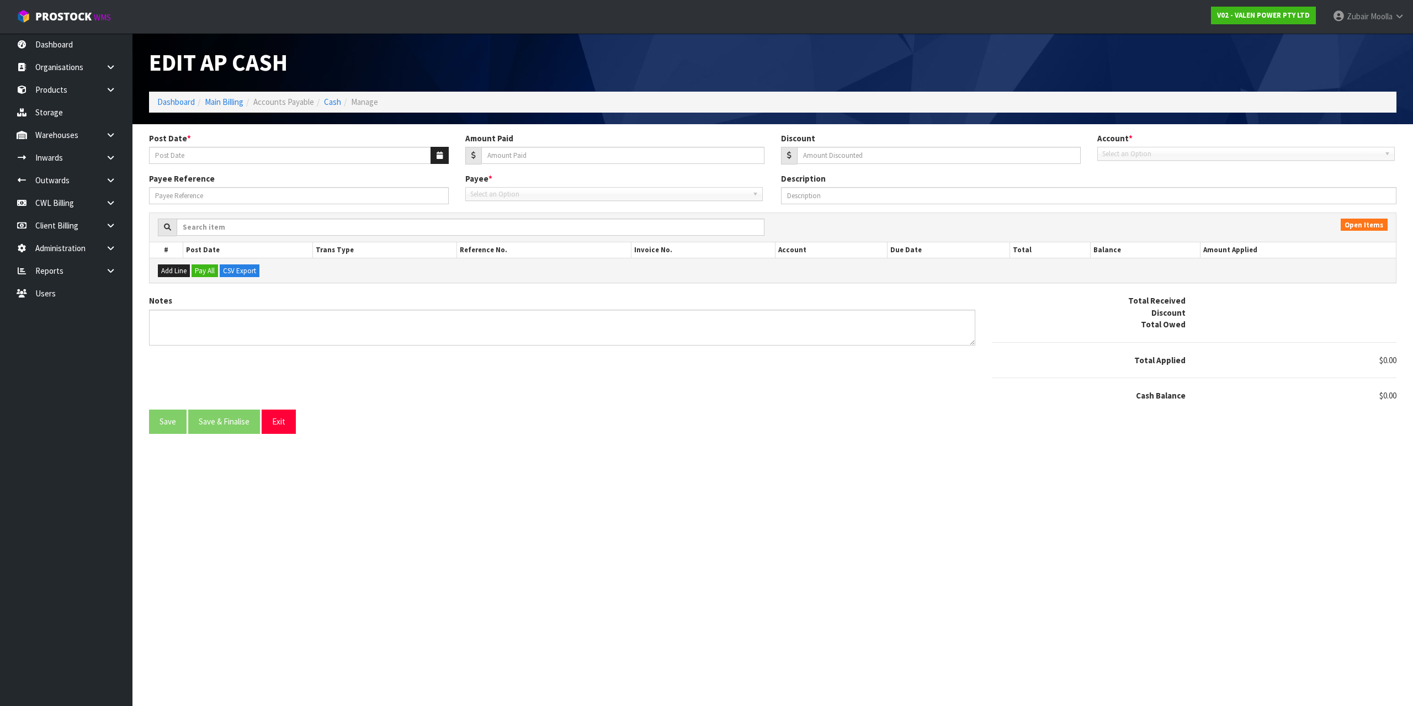
type input "[DATE]"
type input "22068"
type input "0"
type input "250967"
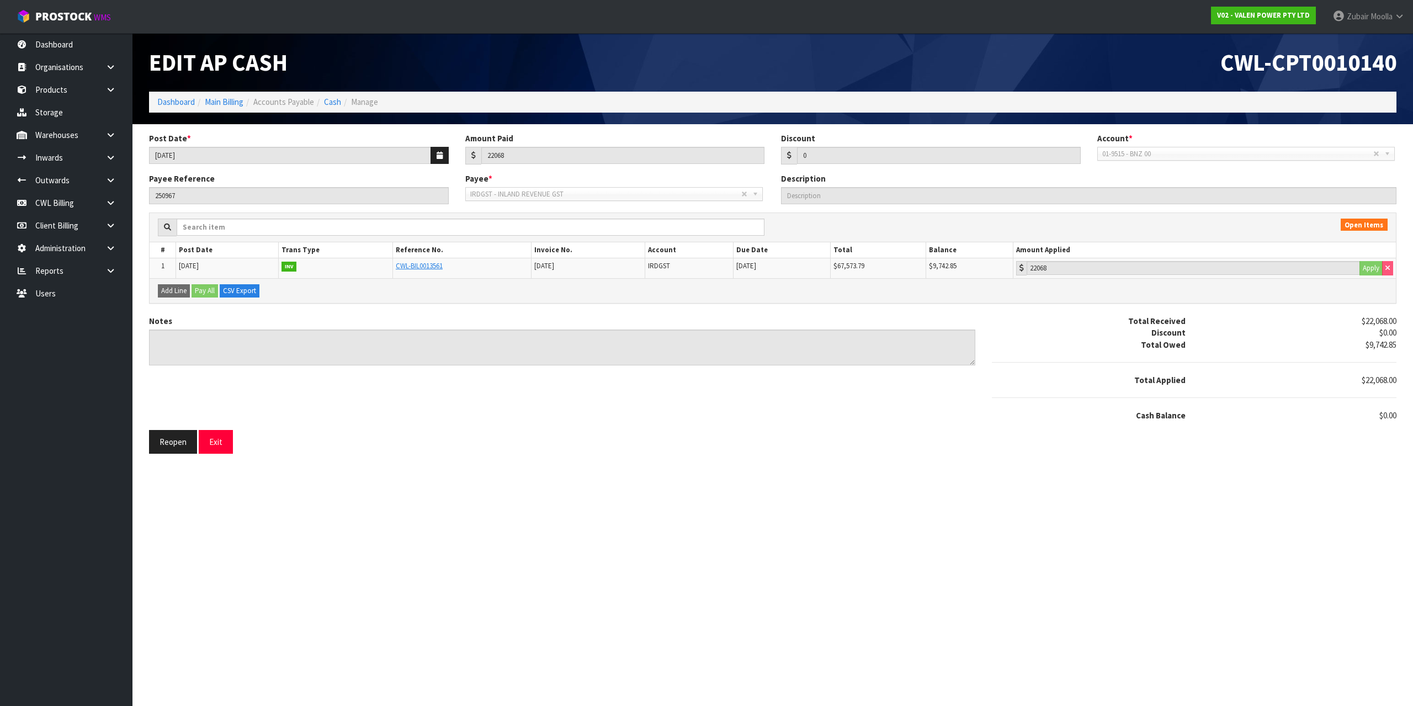
drag, startPoint x: 558, startPoint y: 13, endPoint x: 335, endPoint y: 416, distance: 460.5
click at [335, 416] on div "Notes Total Received $22,068.00 Discount $0.00 Total Owed $9,742.85 Total Appli…" at bounding box center [773, 372] width 1264 height 115
click at [643, 357] on textarea "Notes" at bounding box center [562, 348] width 826 height 36
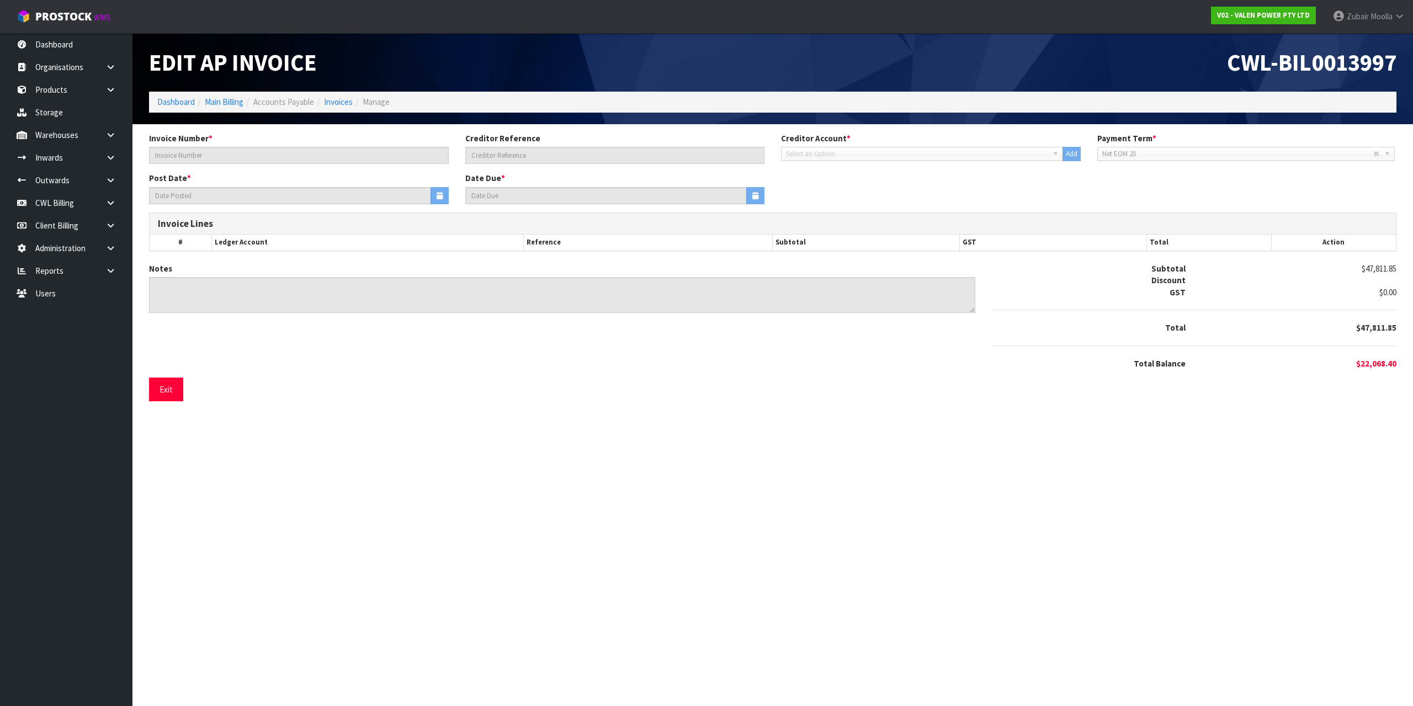
type input "[DATE] PAYE"
type input "[DATE]"
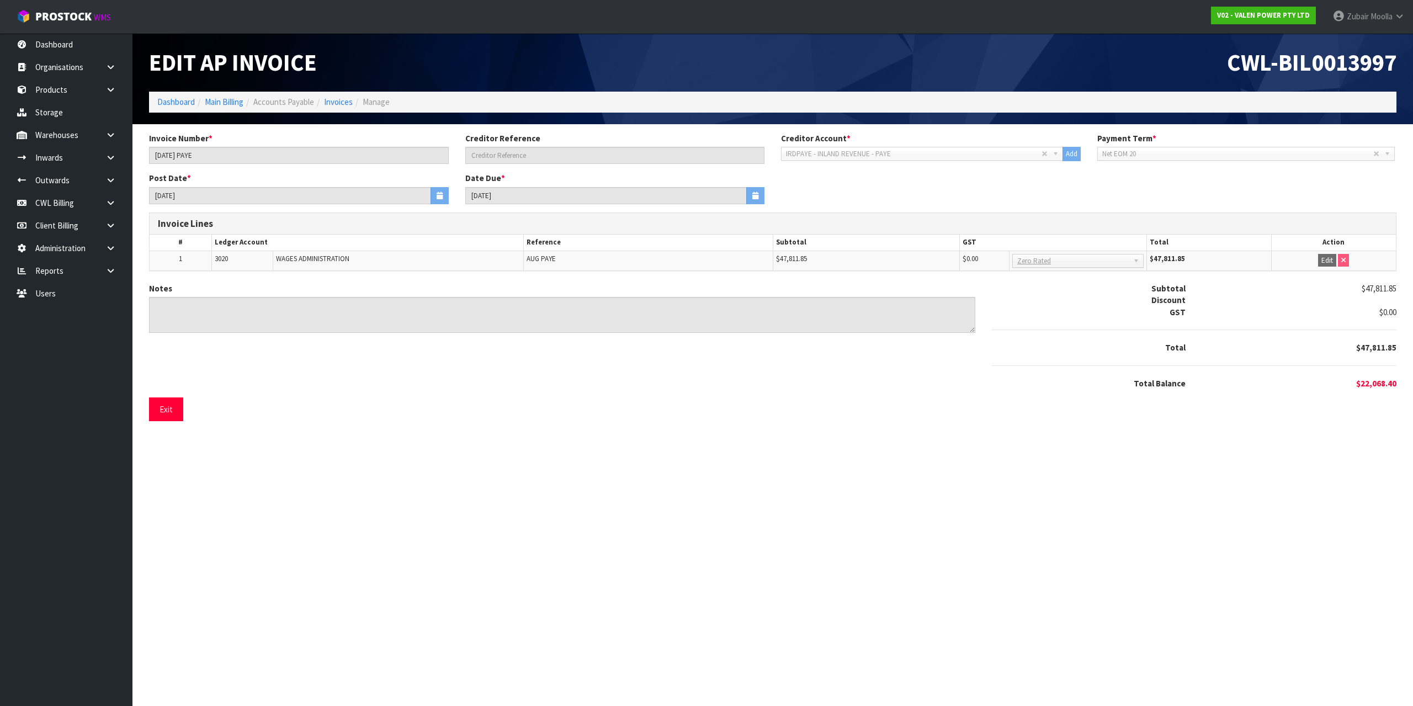
click at [723, 523] on section "Edit AP Invoice CWL-BIL0013997 Dashboard Main Billing Accounts Payable Invoices…" at bounding box center [706, 353] width 1413 height 706
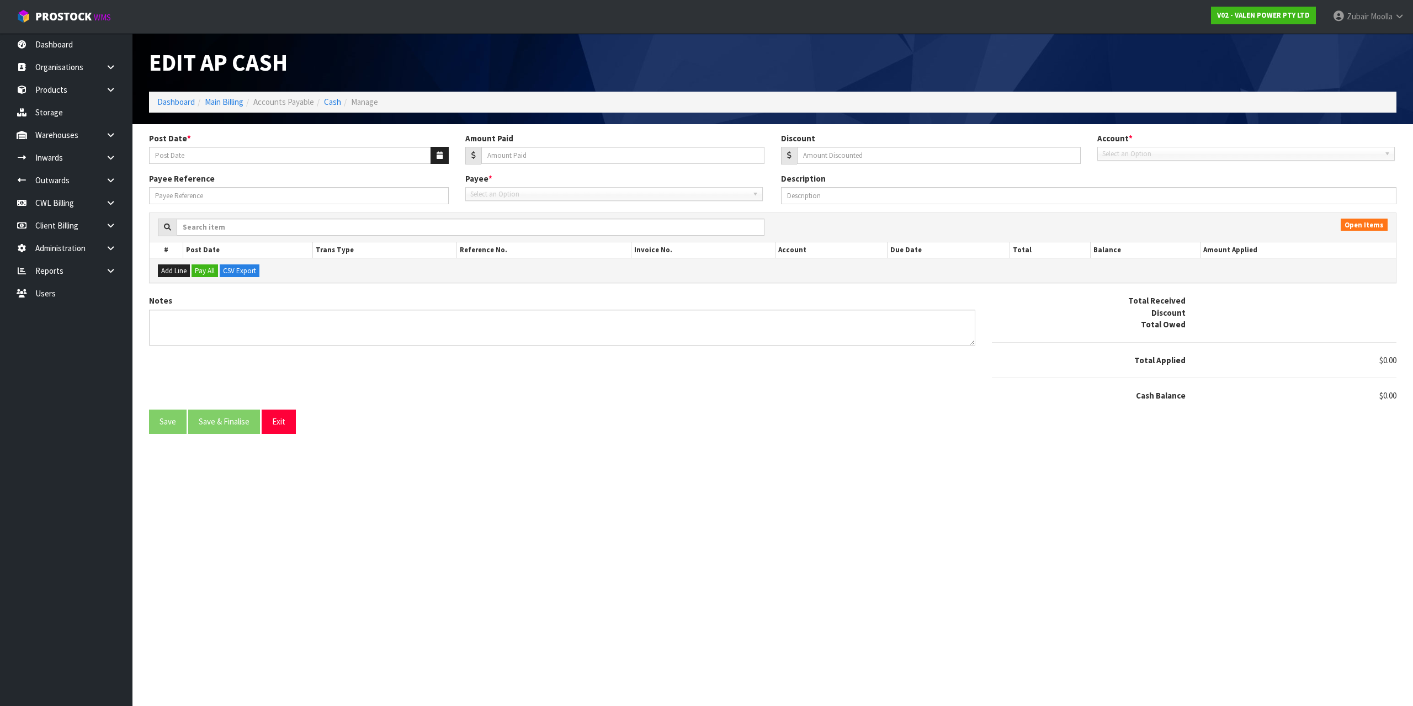
type input "[DATE]"
type input "22068"
type input "0"
type input "250967"
type input "[DATE]"
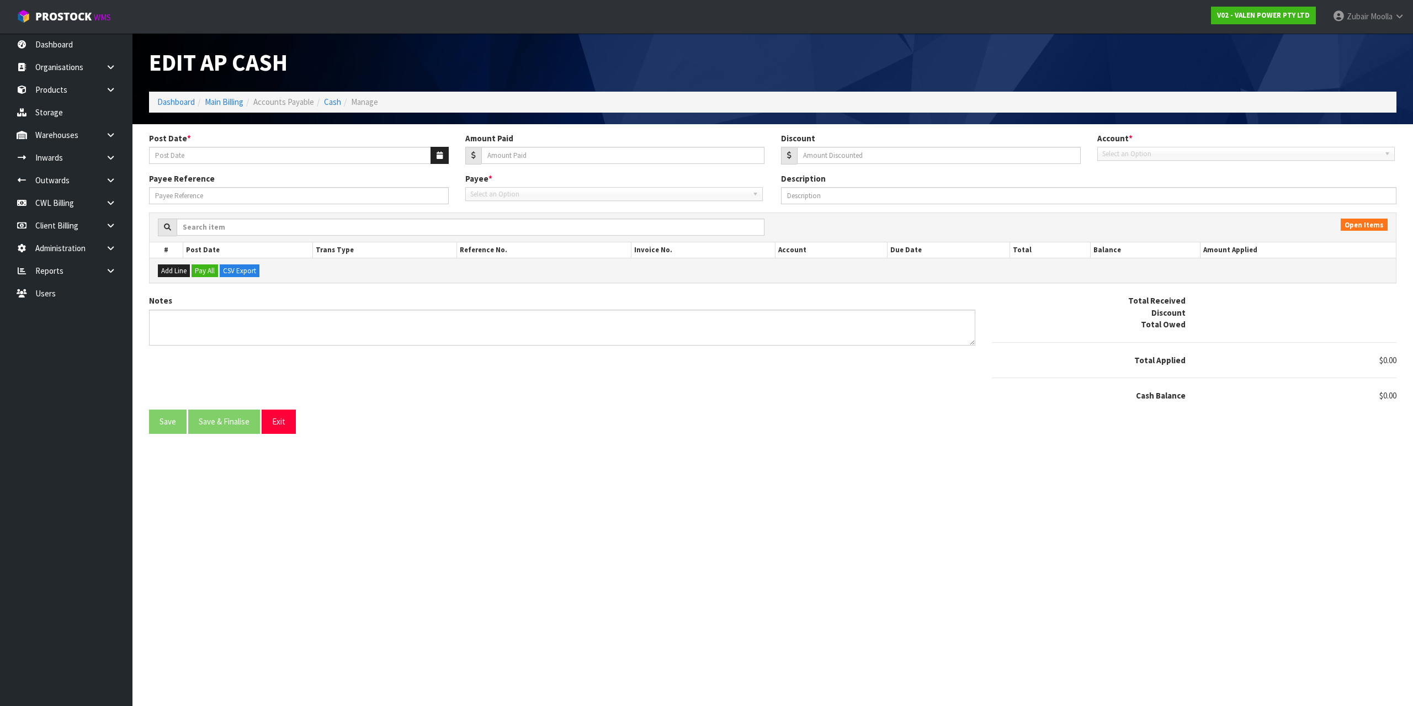
type input "47811.45"
type input "0"
type input "250975"
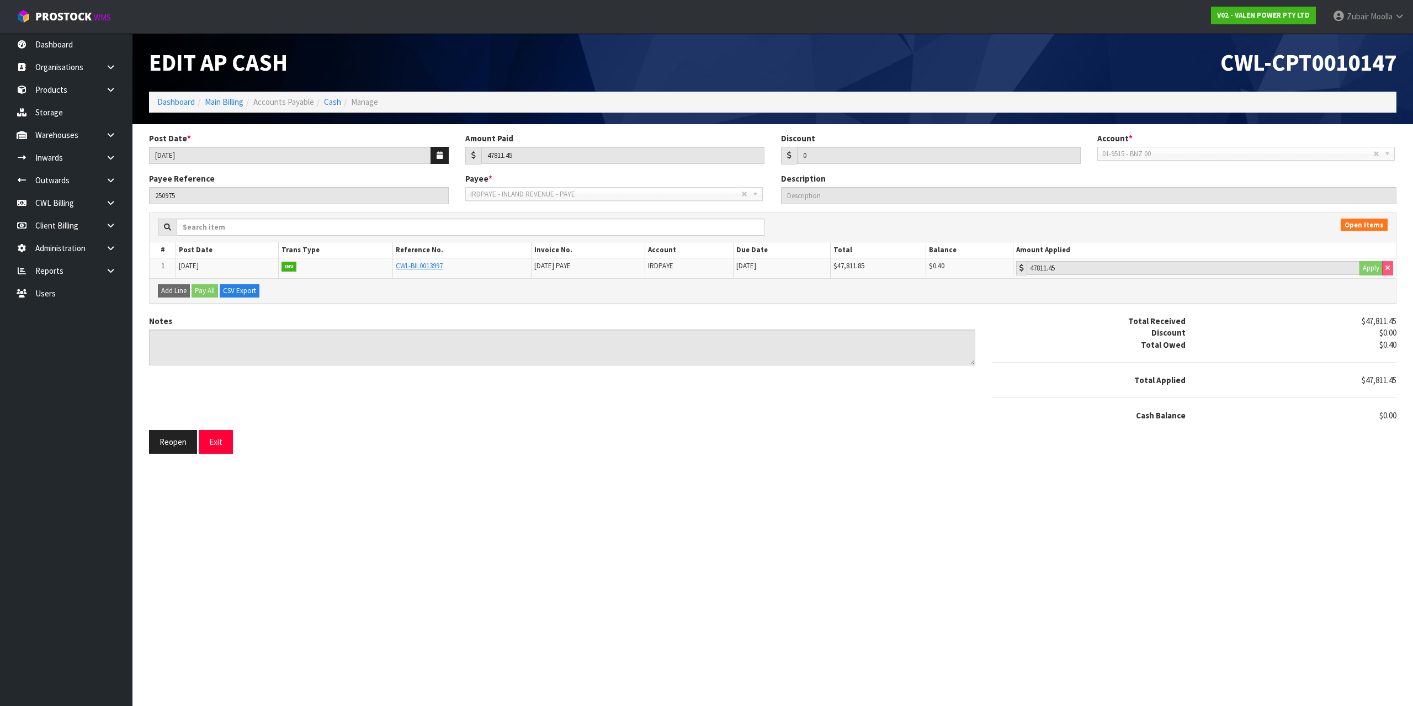
drag, startPoint x: 793, startPoint y: 47, endPoint x: 659, endPoint y: 72, distance: 137.1
click at [793, 47] on div "CWL-CPT0010147" at bounding box center [1089, 62] width 632 height 59
click at [102, 15] on small "WMS" at bounding box center [102, 17] width 17 height 10
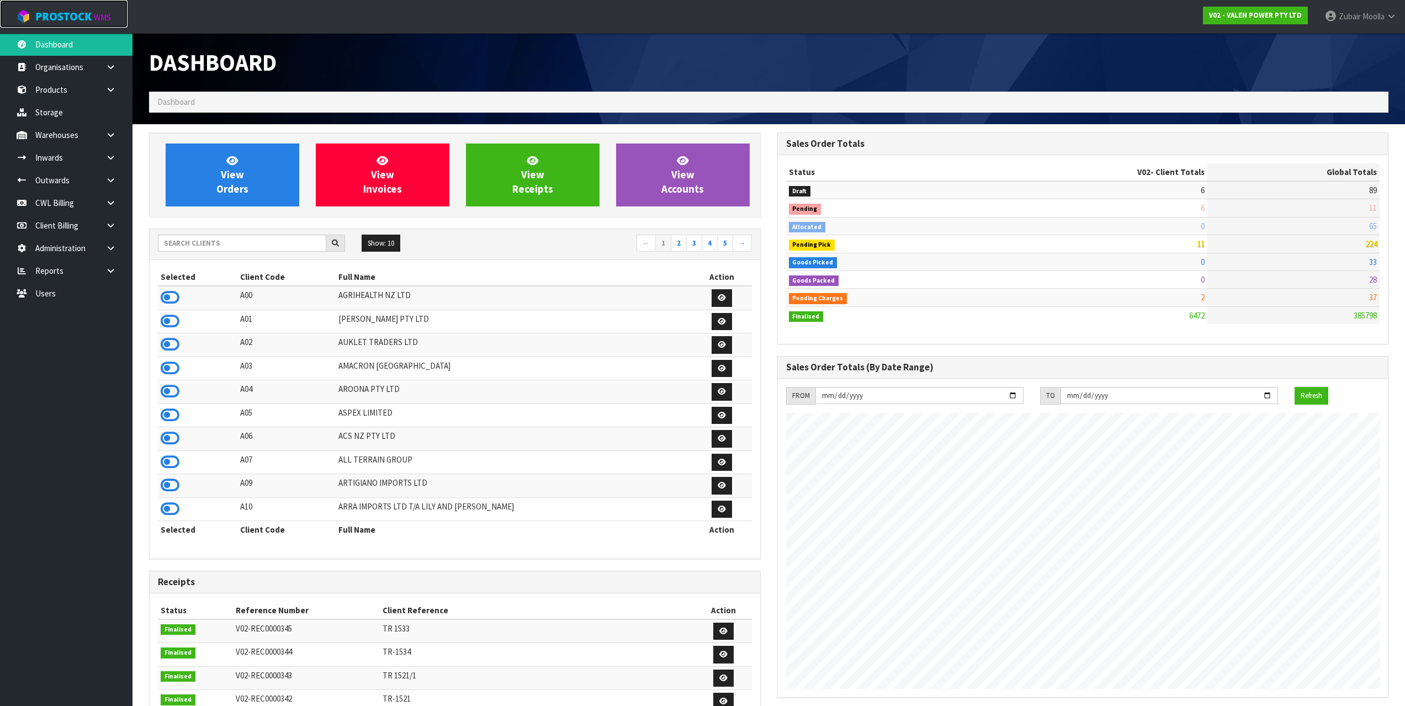
scroll to position [836, 628]
click at [228, 249] on input "text" at bounding box center [242, 243] width 168 height 17
click at [229, 246] on input "D" at bounding box center [242, 243] width 168 height 17
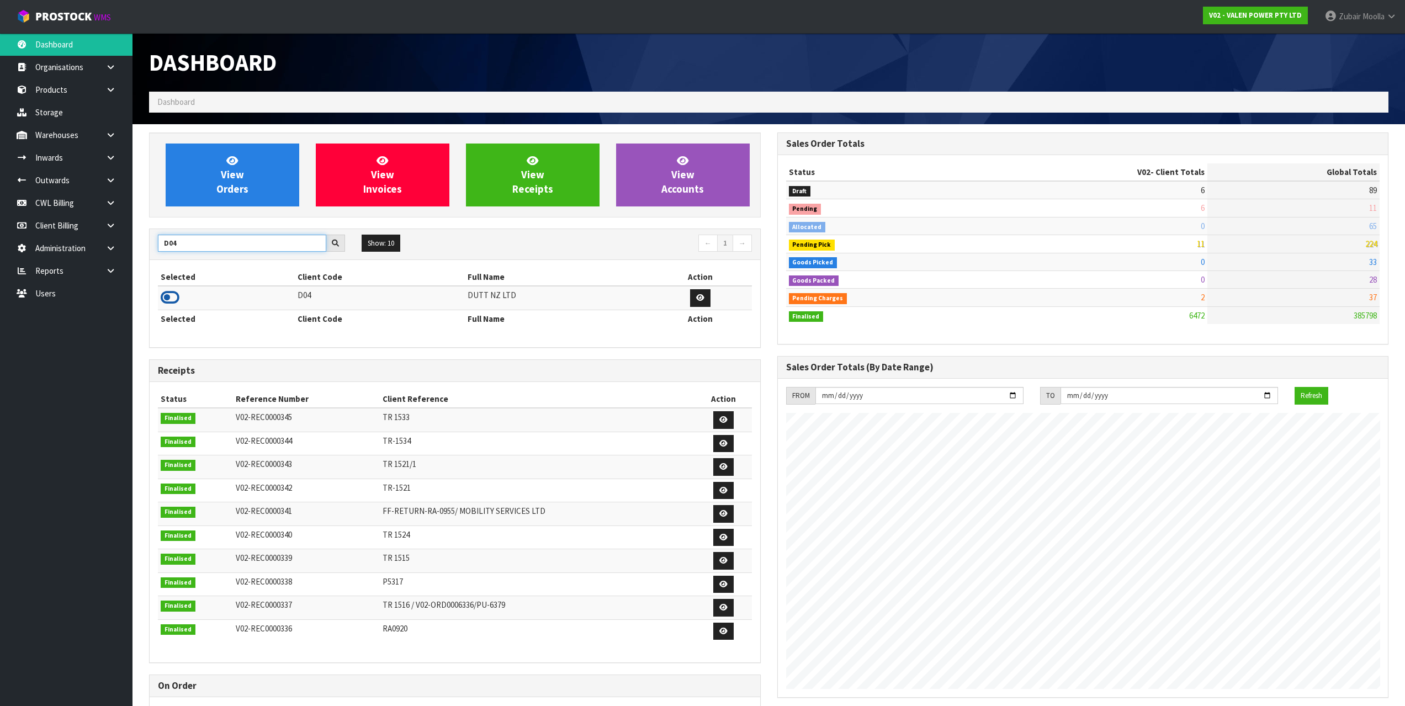
type input "D04"
click at [163, 293] on icon at bounding box center [170, 297] width 19 height 17
click at [315, 339] on div "Selected Client Code Full Name Action D04 DUTT NZ LTD Selected Client Code Full…" at bounding box center [455, 303] width 611 height 87
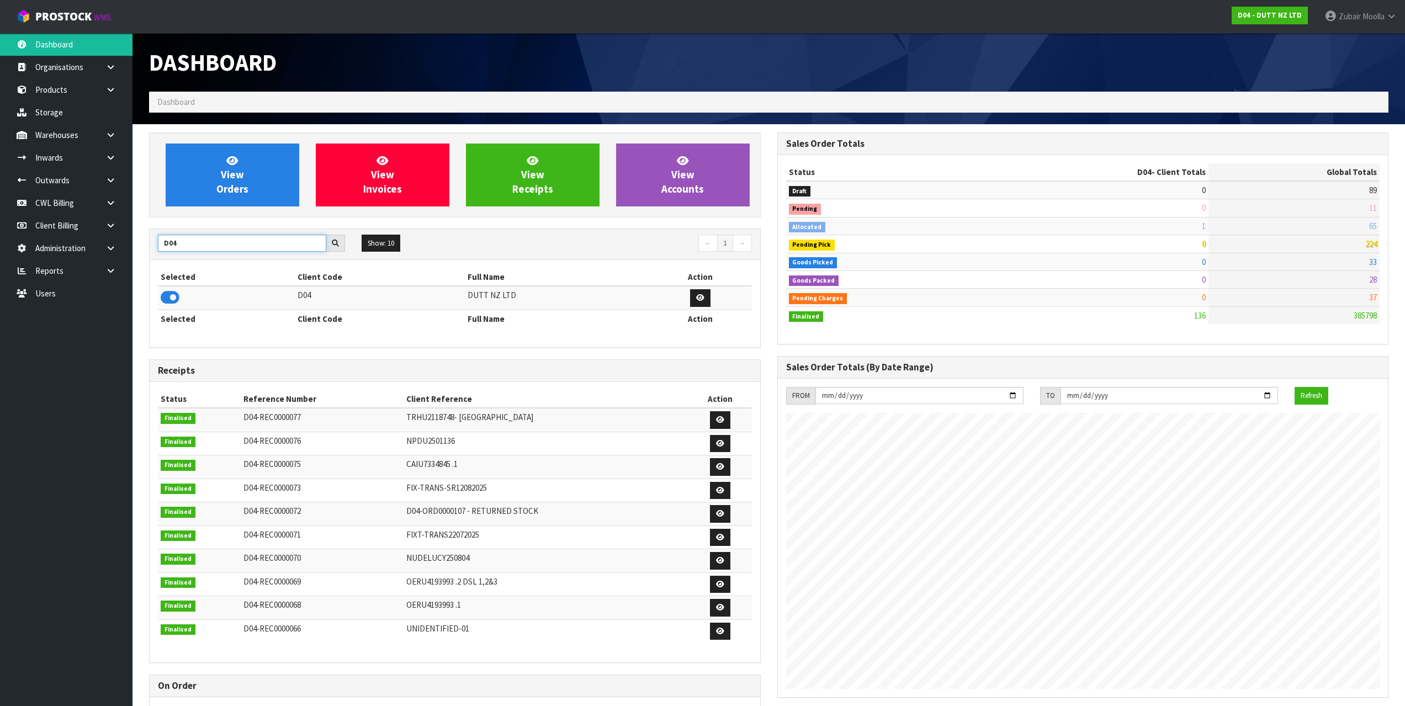
click at [209, 245] on input "D04" at bounding box center [242, 243] width 168 height 17
click at [96, 118] on link "Storage" at bounding box center [66, 112] width 132 height 23
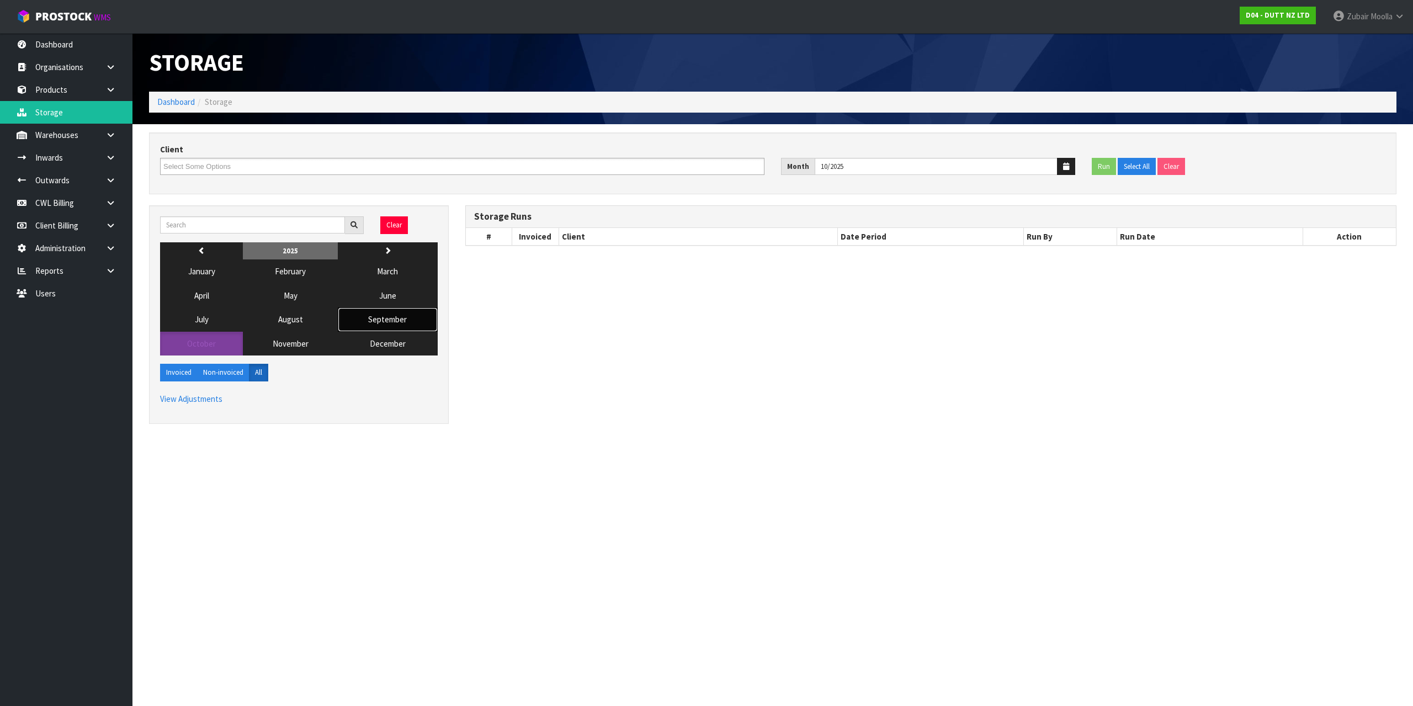
click at [378, 321] on span "September" at bounding box center [387, 319] width 39 height 10
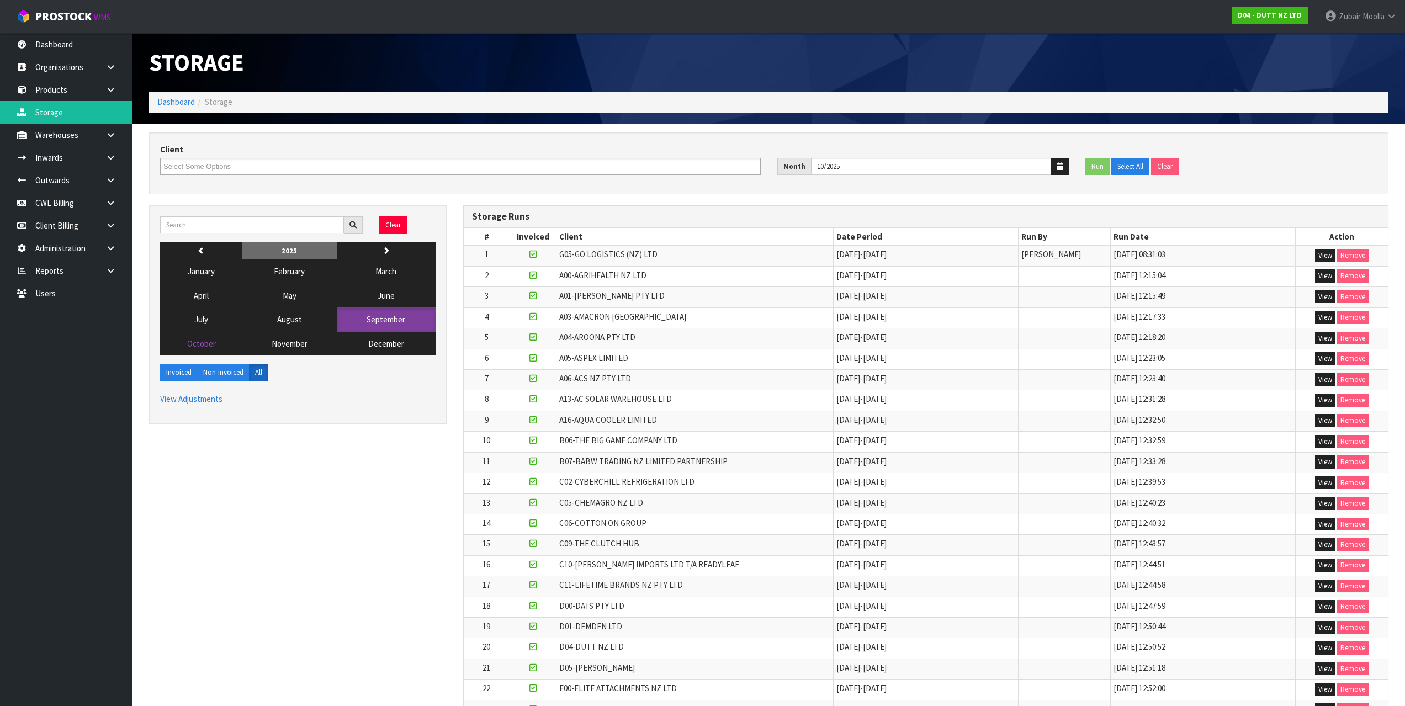
click at [756, 397] on td "A13-AC SOLAR WAREHOUSE LTD" at bounding box center [694, 400] width 277 height 20
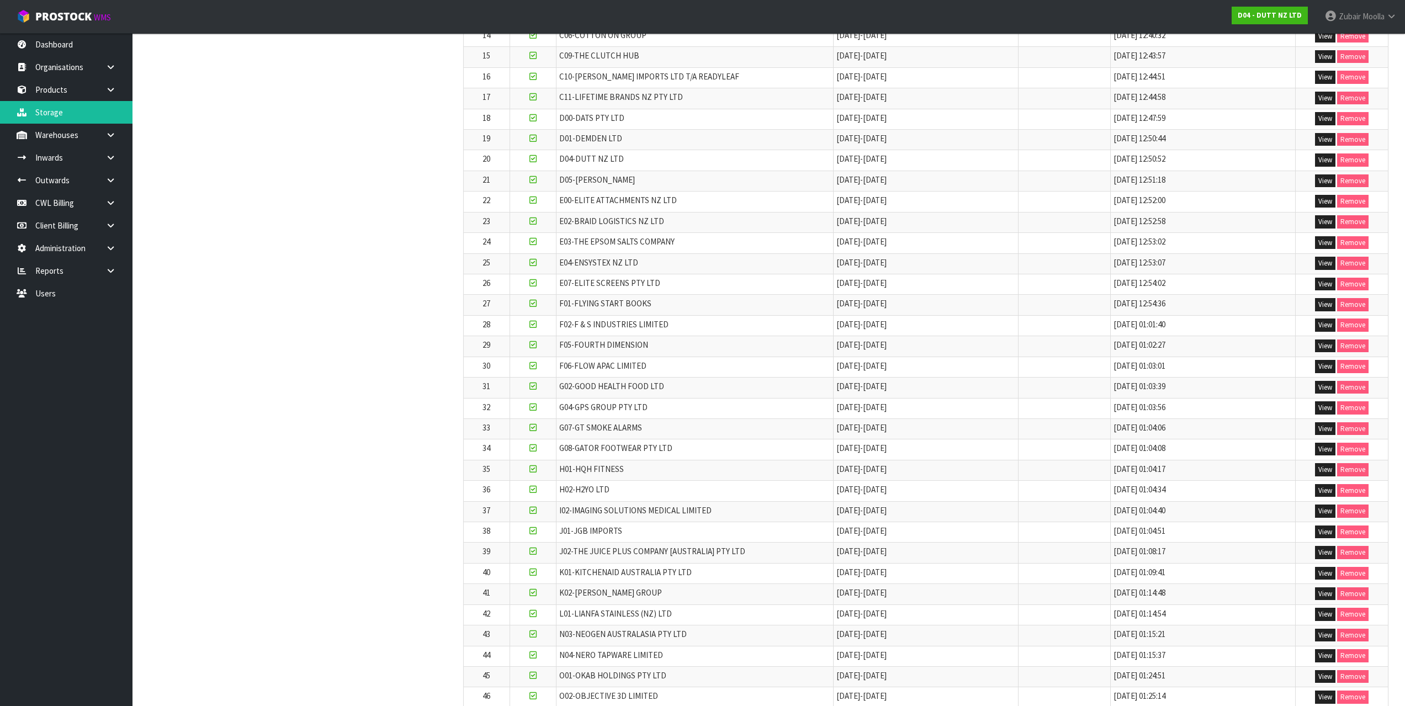
scroll to position [964, 0]
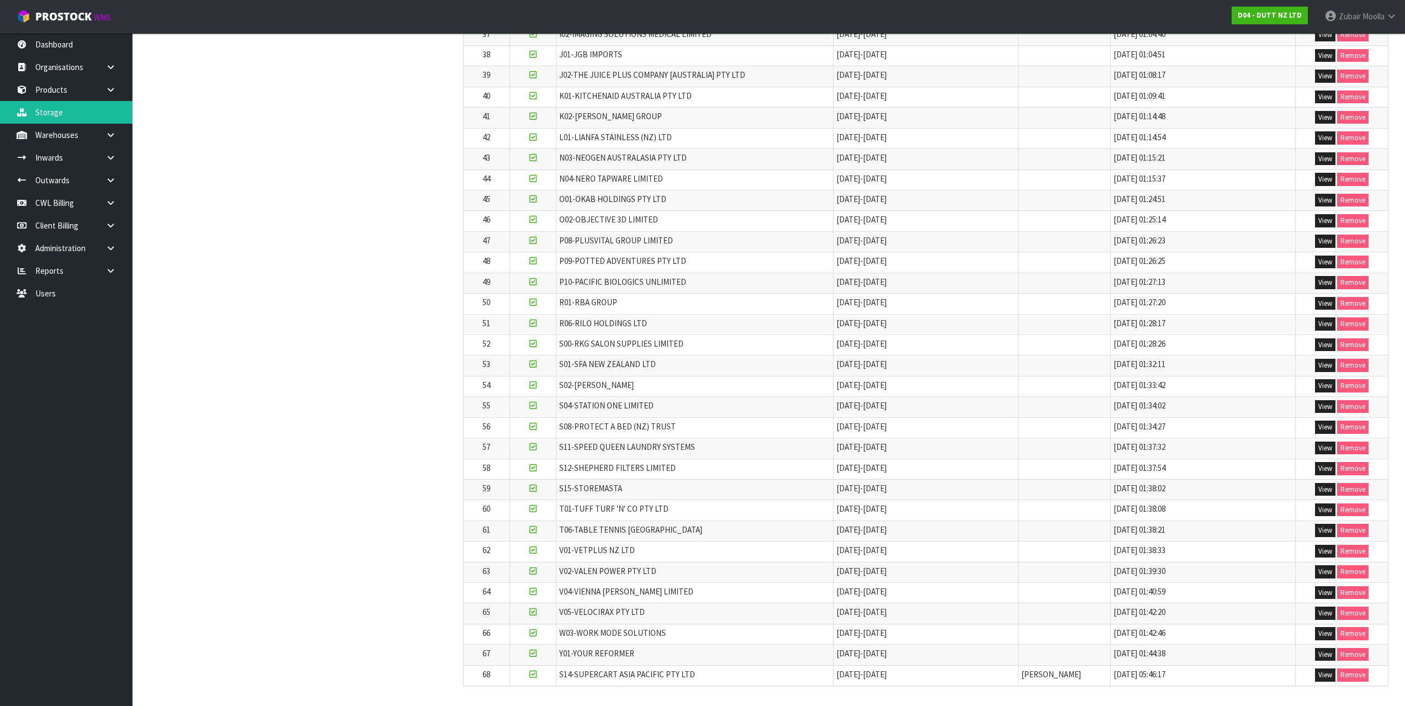
drag, startPoint x: 662, startPoint y: 284, endPoint x: 656, endPoint y: 728, distance: 443.9
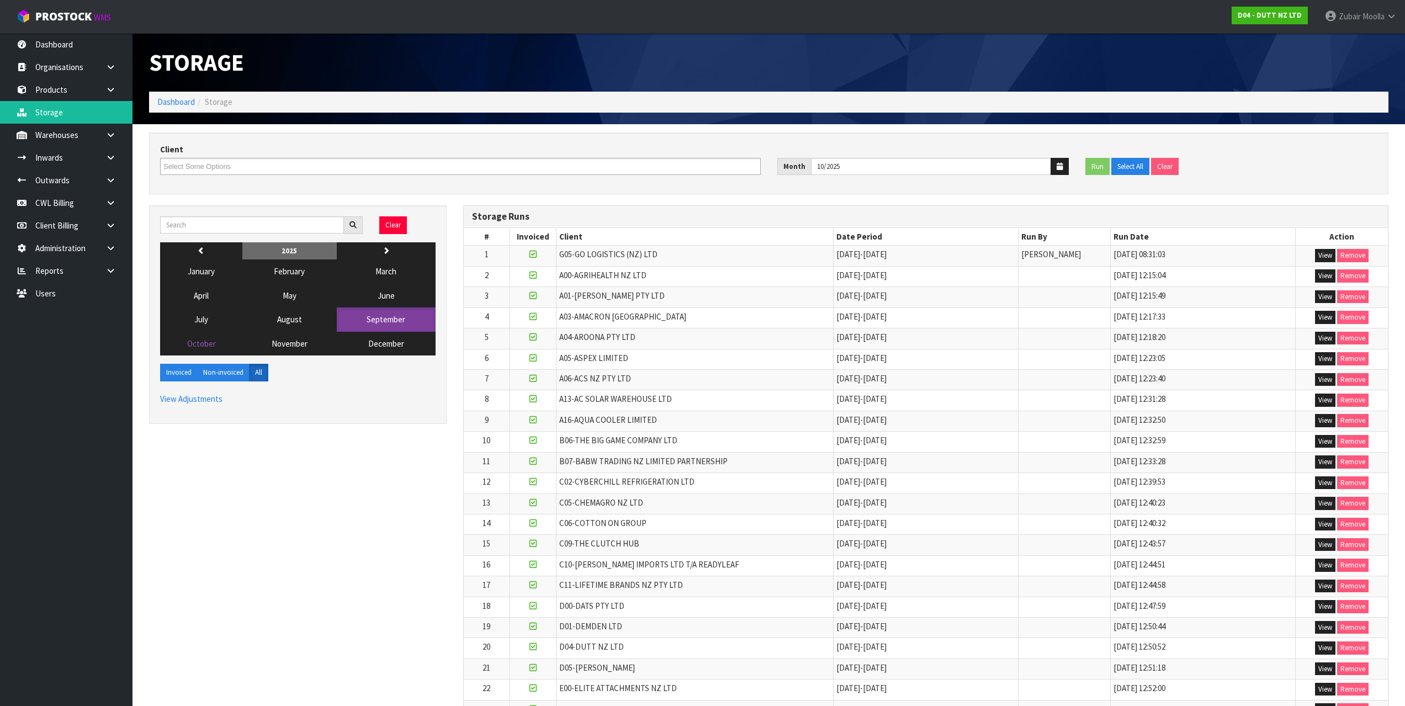
drag, startPoint x: 739, startPoint y: 609, endPoint x: 580, endPoint y: 36, distance: 594.6
click at [286, 227] on input "text" at bounding box center [252, 224] width 184 height 17
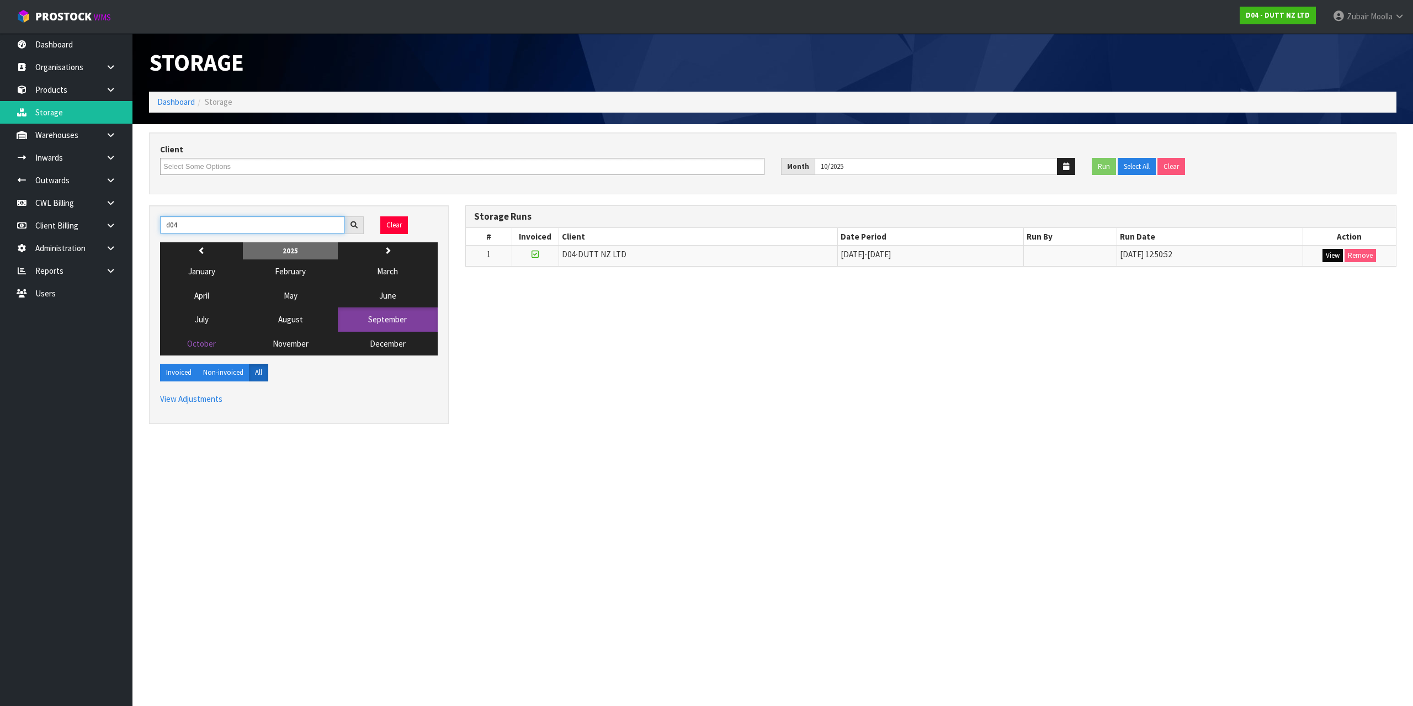
type input "d04"
click at [1326, 257] on button "View" at bounding box center [1333, 255] width 20 height 13
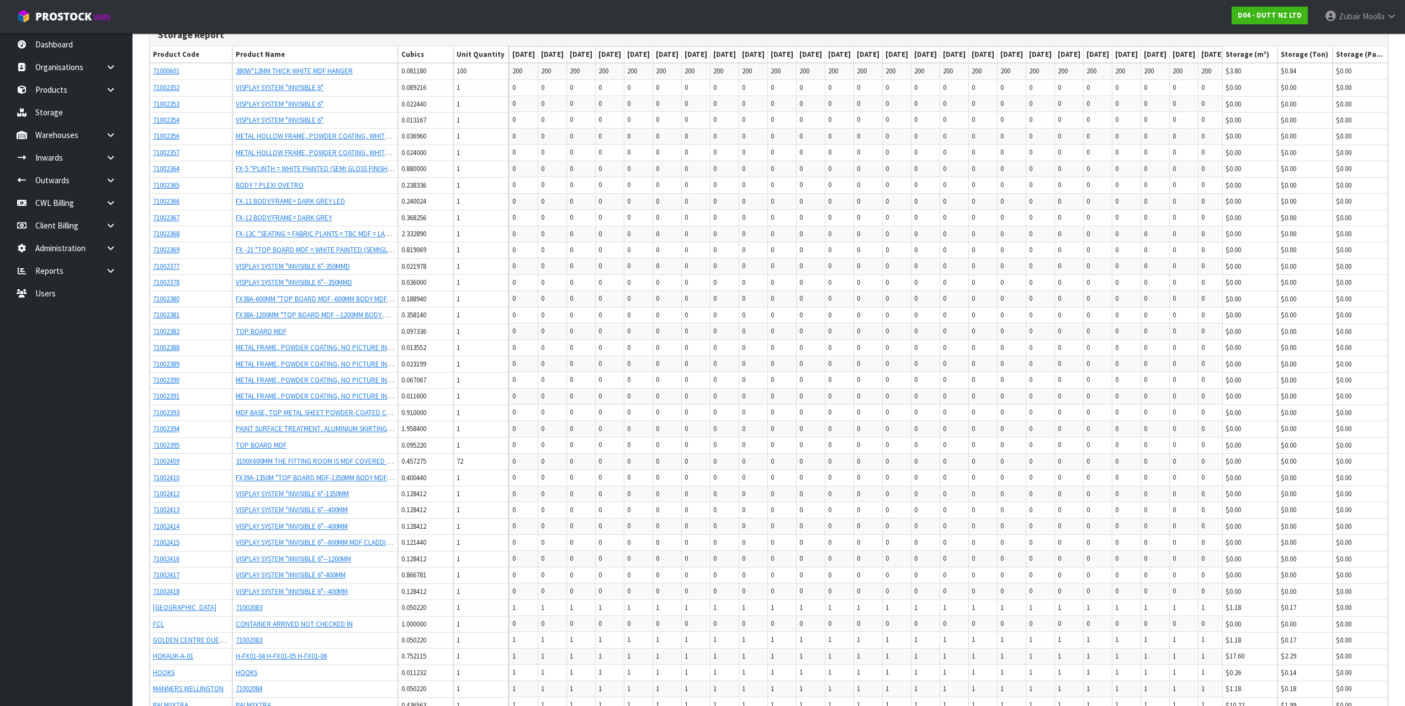
scroll to position [909, 0]
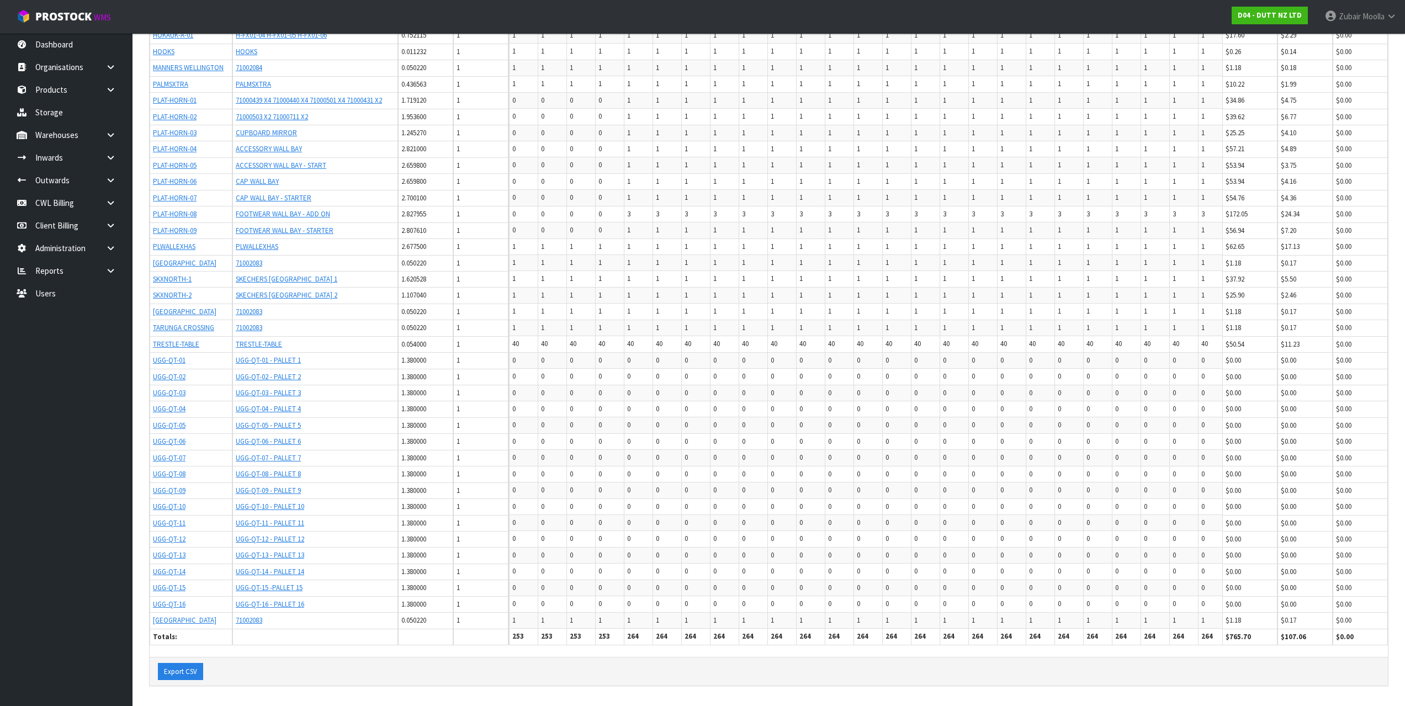
drag, startPoint x: 824, startPoint y: 618, endPoint x: 769, endPoint y: 728, distance: 121.9
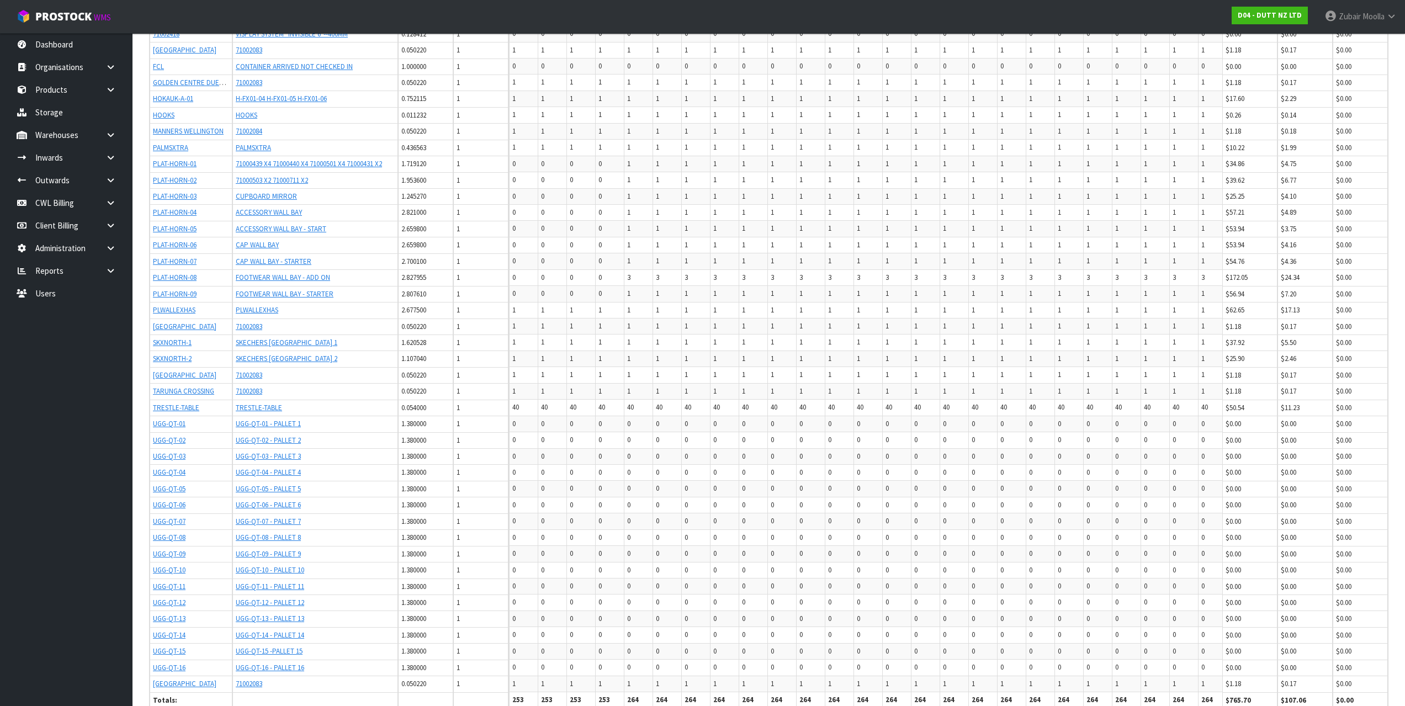
scroll to position [578, 0]
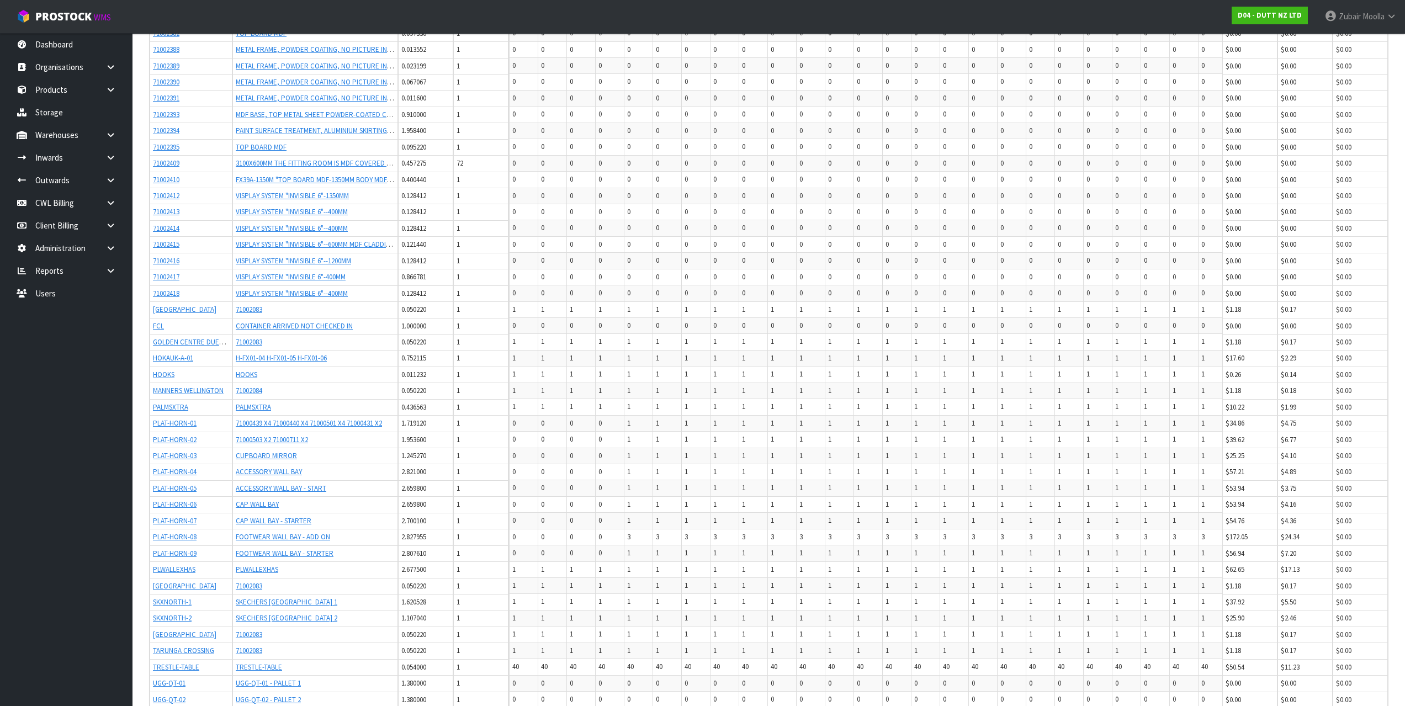
drag, startPoint x: 318, startPoint y: 326, endPoint x: 718, endPoint y: 307, distance: 400.1
click at [682, 307] on td "1" at bounding box center [667, 309] width 29 height 16
drag, startPoint x: 954, startPoint y: 520, endPoint x: 946, endPoint y: 524, distance: 9.6
click at [825, 524] on td "1" at bounding box center [811, 521] width 29 height 16
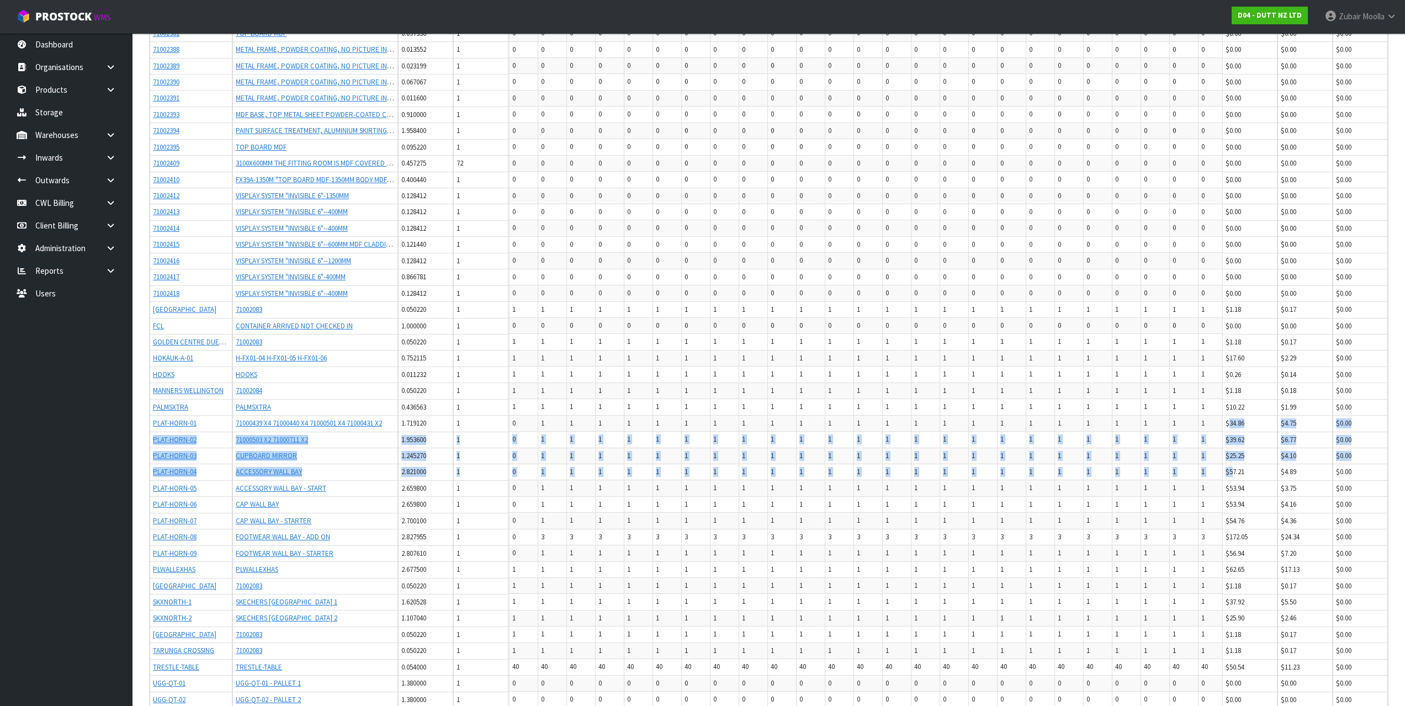
scroll to position [0, 152]
drag, startPoint x: 1232, startPoint y: 463, endPoint x: 1233, endPoint y: 475, distance: 11.6
click at [1233, 475] on tbody "71000601 380W*12MM THICK WHITE MDF HANGER 0.081180 100 200 200 200 200 200 200 …" at bounding box center [856, 358] width 999 height 1186
click at [1233, 475] on td "$57.21" at bounding box center [1249, 472] width 55 height 17
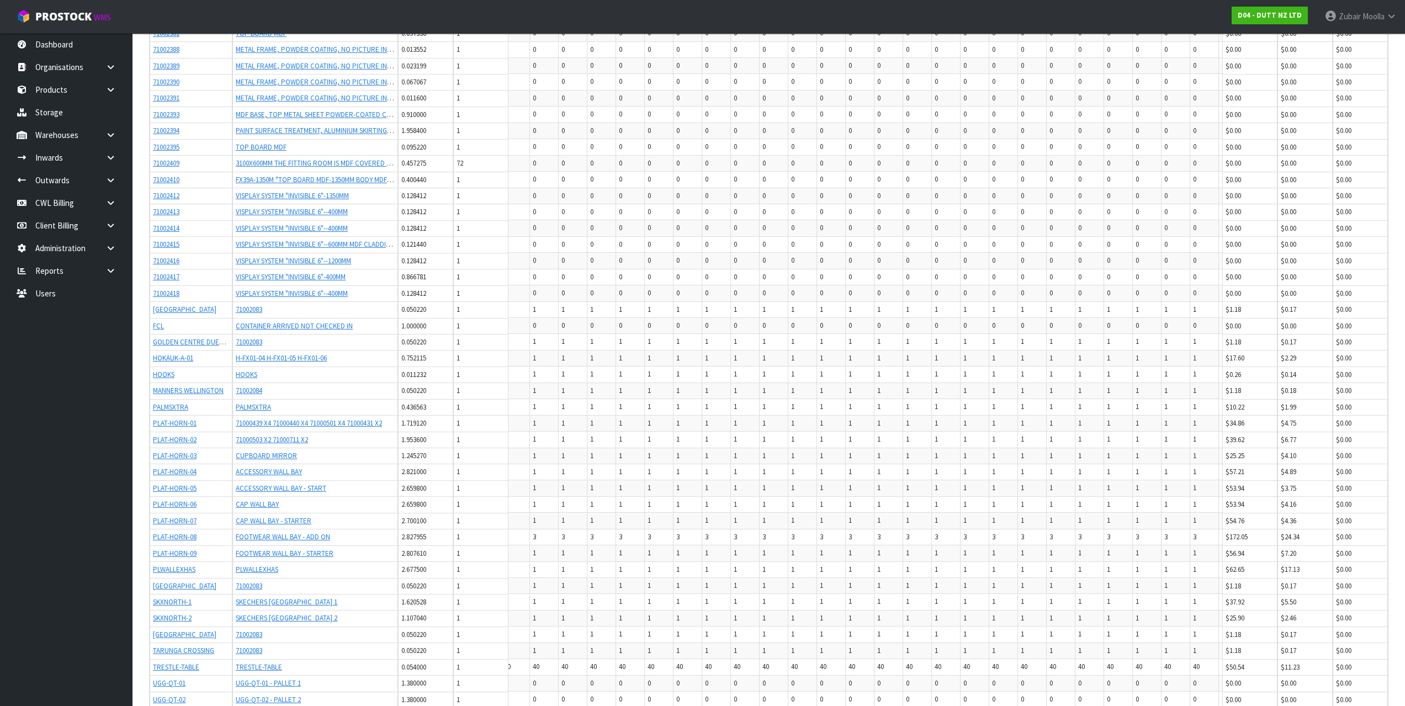
click at [645, 489] on td "1" at bounding box center [630, 488] width 29 height 16
drag, startPoint x: 1039, startPoint y: 497, endPoint x: 896, endPoint y: 514, distance: 144.6
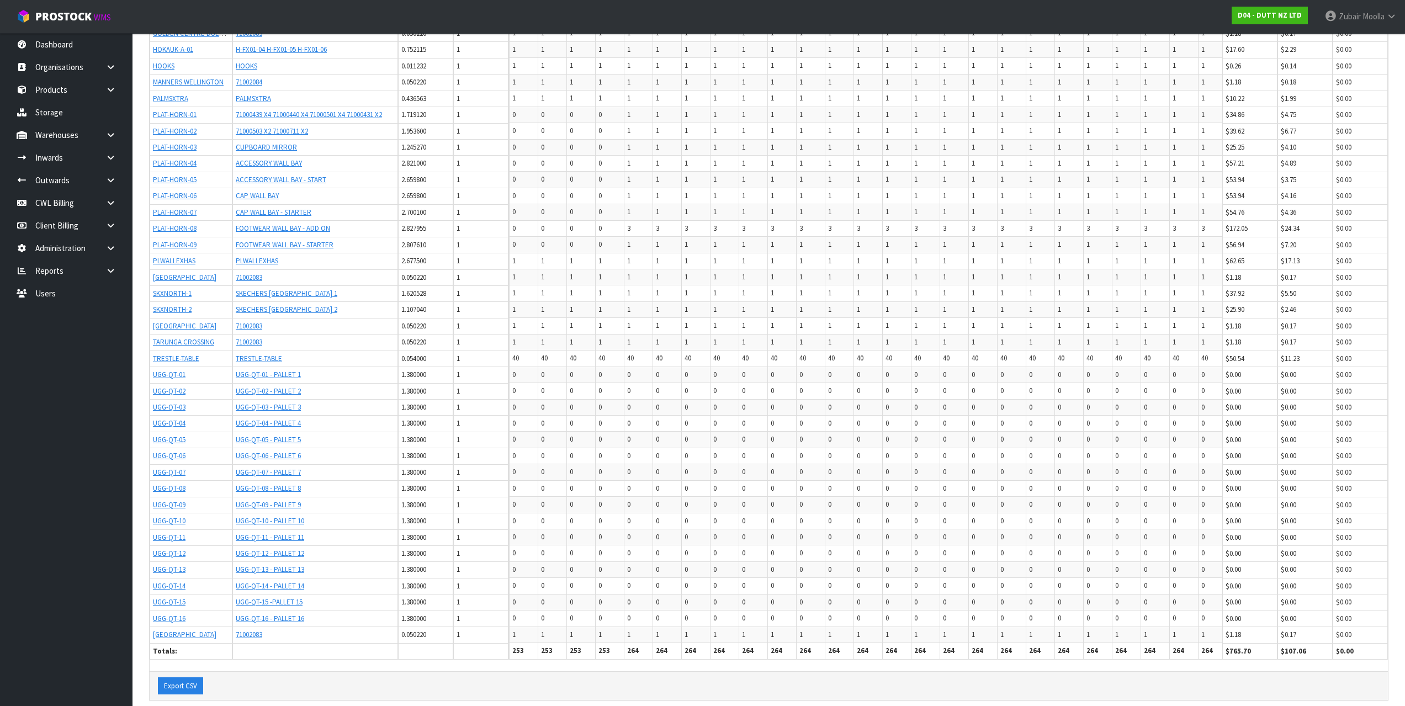
scroll to position [909, 0]
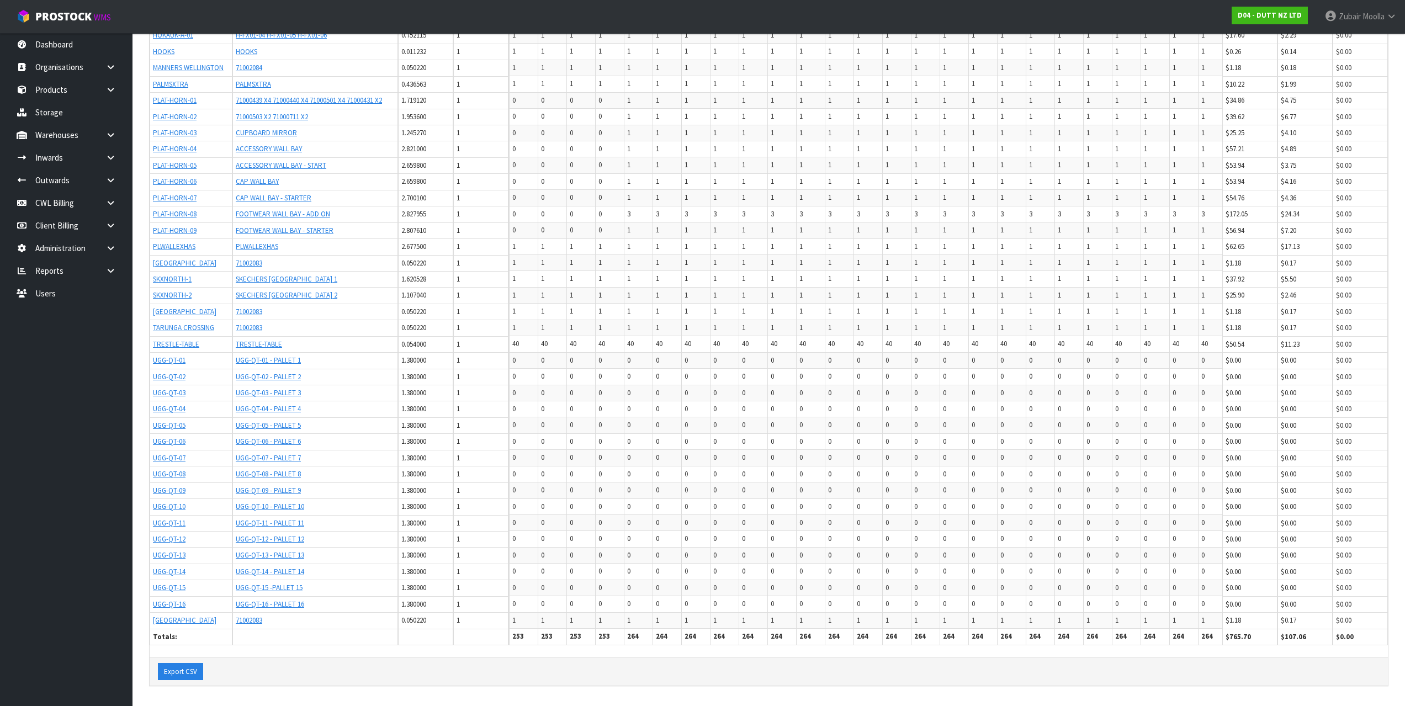
drag, startPoint x: 704, startPoint y: 292, endPoint x: 687, endPoint y: 365, distance: 74.8
click at [653, 369] on td "0" at bounding box center [638, 377] width 29 height 16
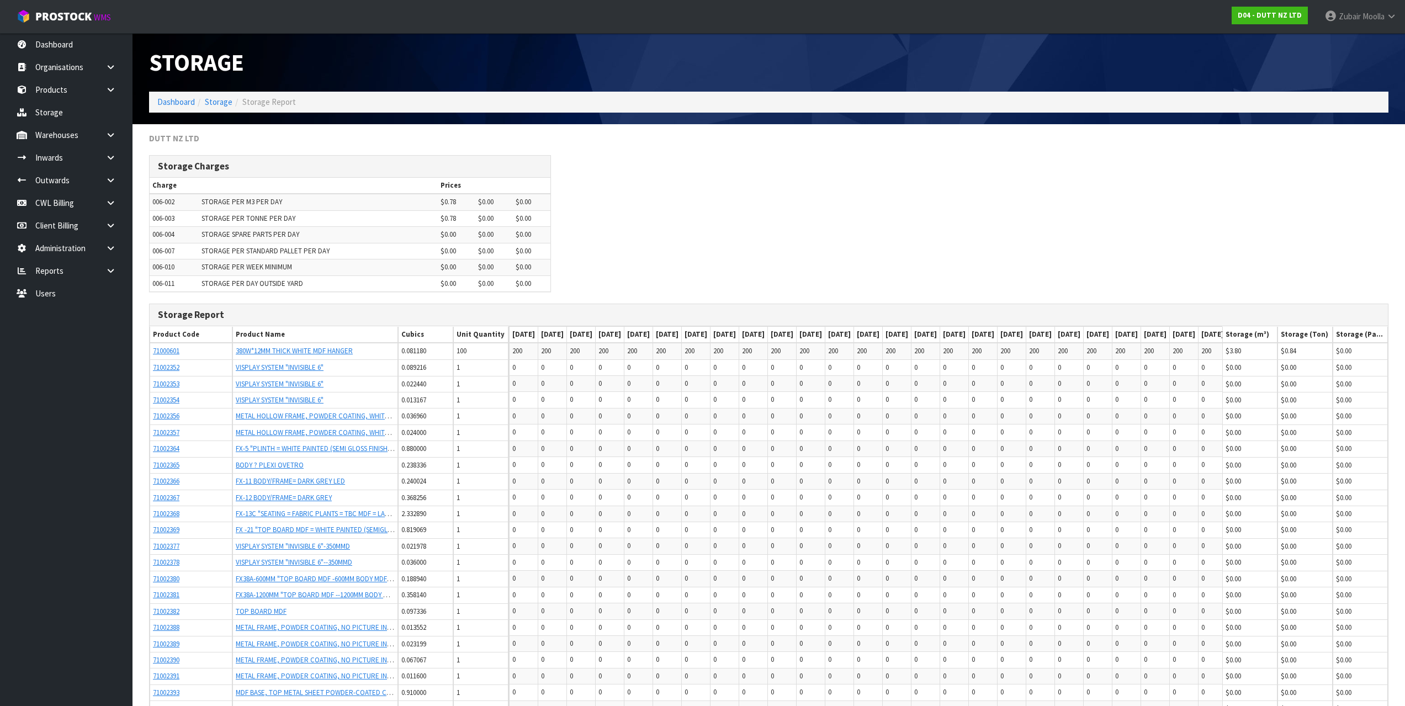
drag, startPoint x: 878, startPoint y: 477, endPoint x: 505, endPoint y: -67, distance: 659.6
click at [710, 370] on td "0" at bounding box center [696, 367] width 29 height 16
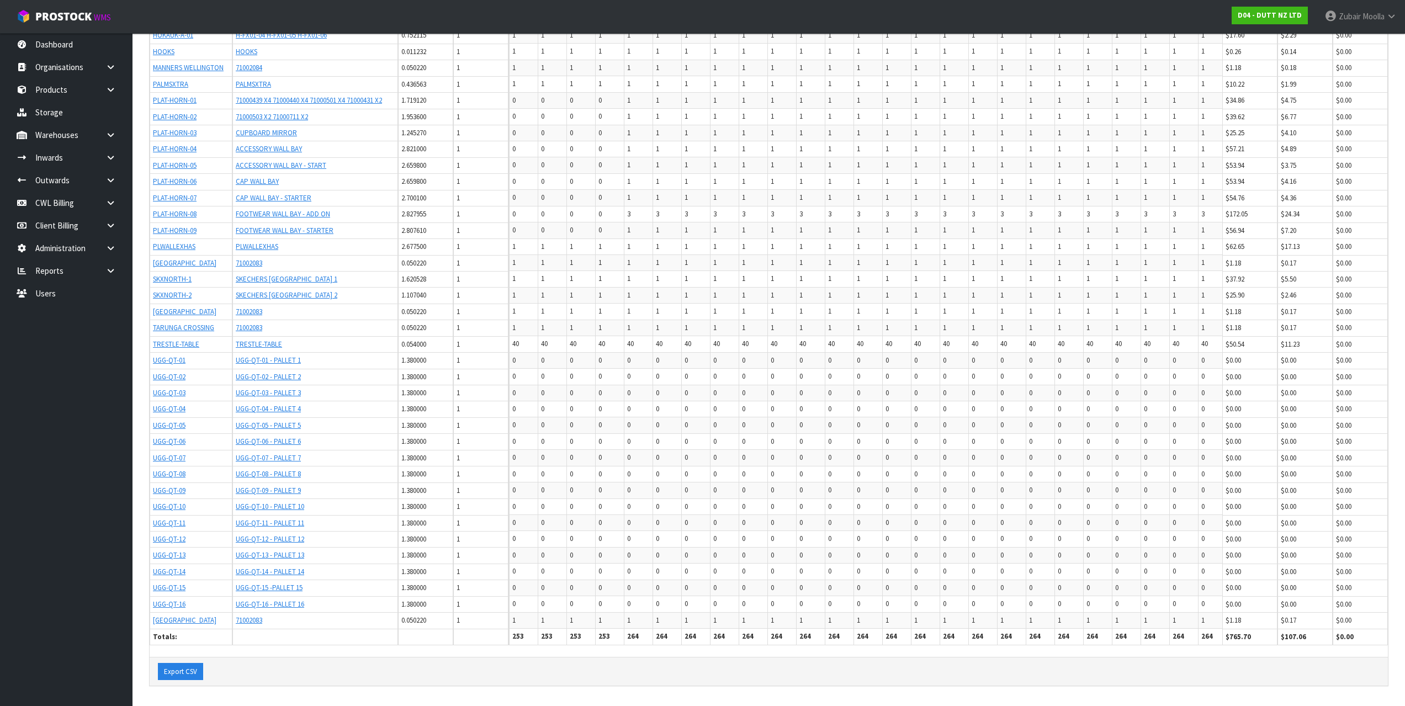
drag, startPoint x: 642, startPoint y: 405, endPoint x: 560, endPoint y: 727, distance: 332.6
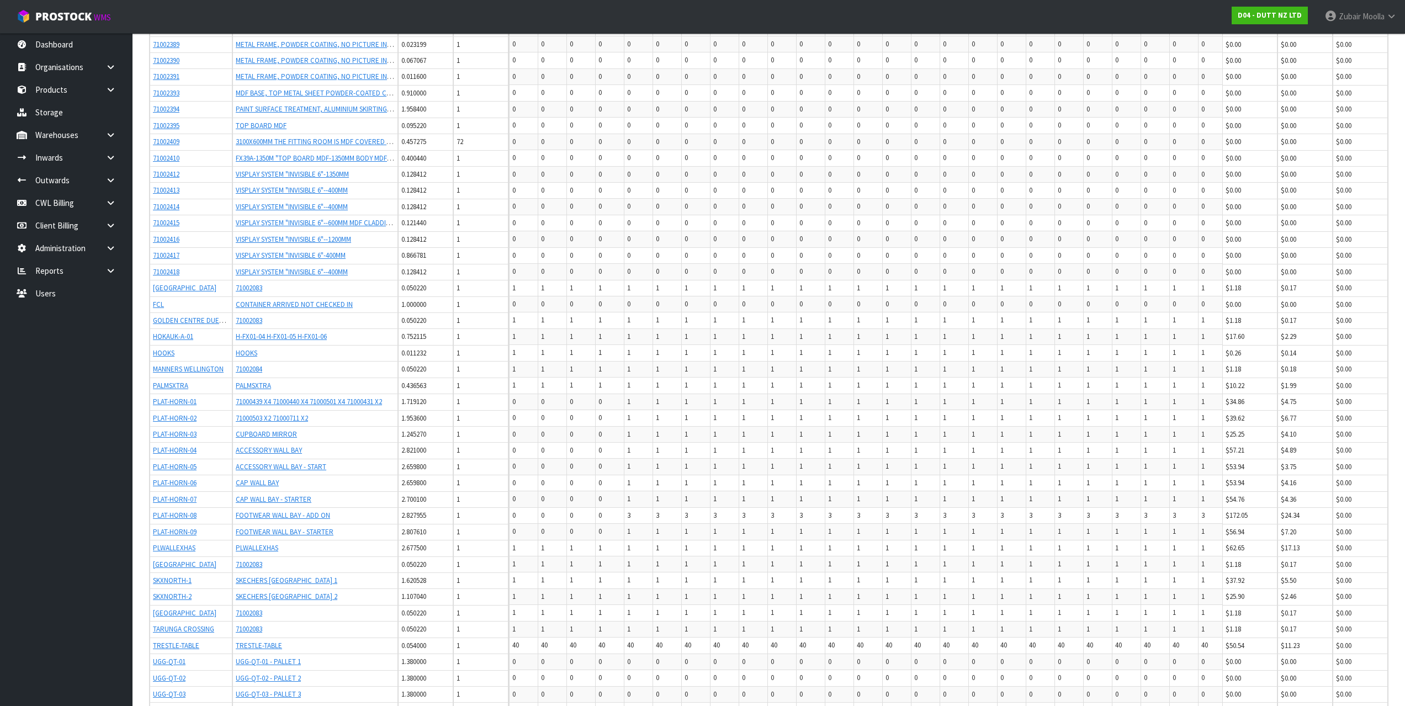
scroll to position [468, 0]
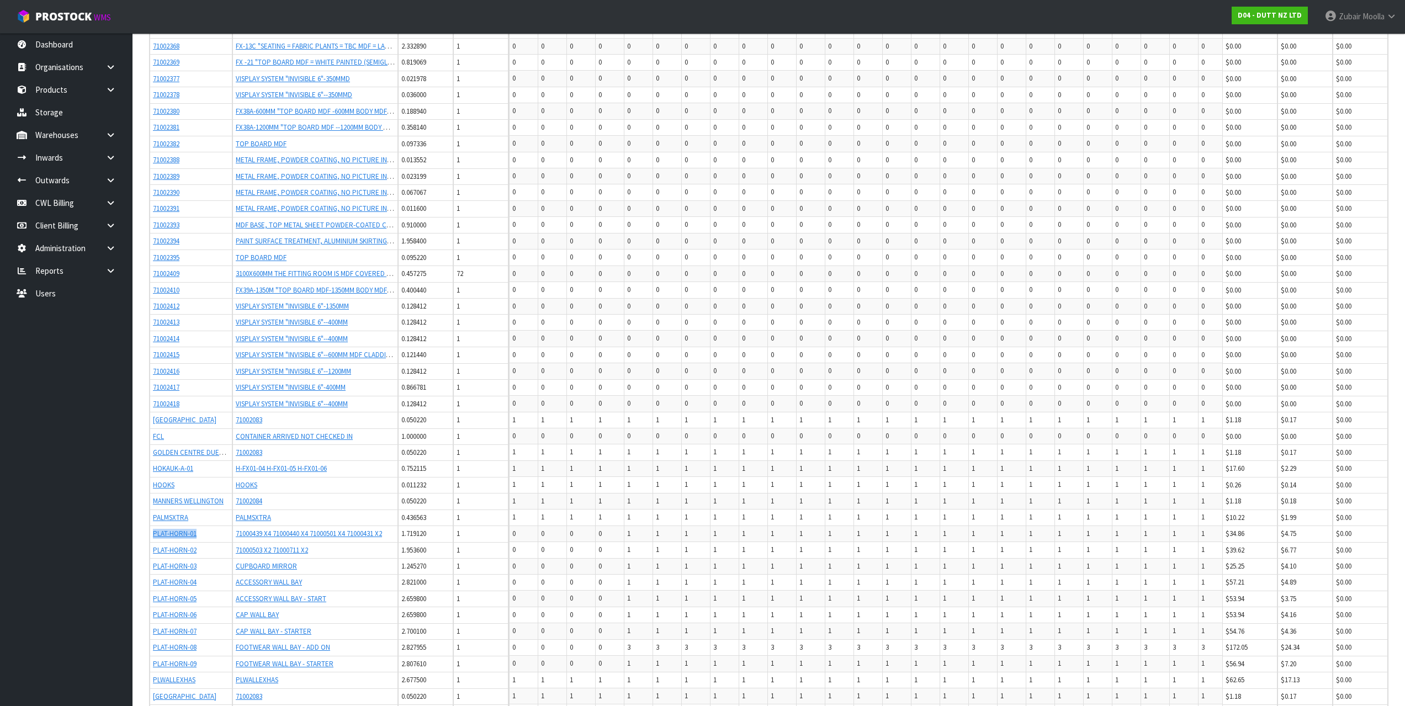
drag, startPoint x: 200, startPoint y: 533, endPoint x: 150, endPoint y: 537, distance: 50.4
click at [150, 537] on td "PLAT-HORN-01" at bounding box center [191, 533] width 83 height 17
copy link "PLAT-HORN-01"
click at [538, 532] on td "0" at bounding box center [523, 533] width 29 height 16
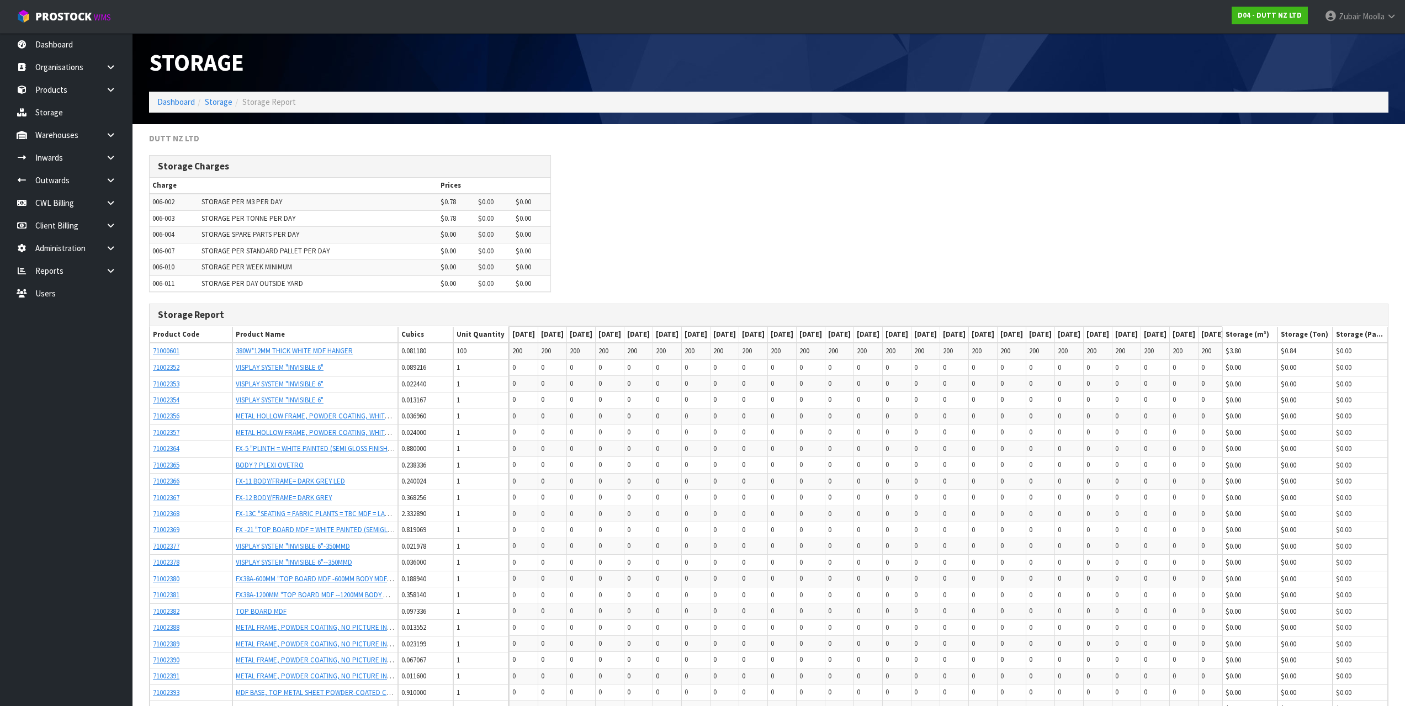
drag, startPoint x: 538, startPoint y: 583, endPoint x: 539, endPoint y: 310, distance: 272.7
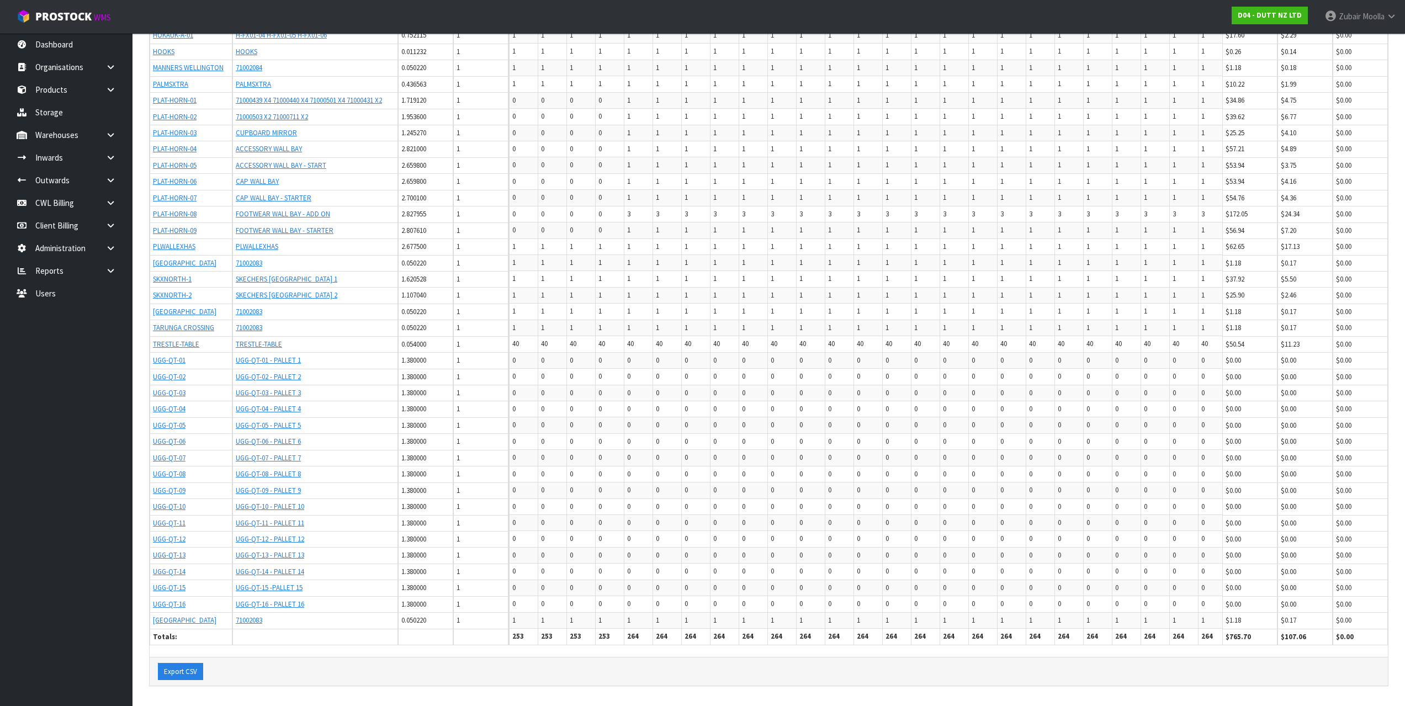
drag, startPoint x: 730, startPoint y: 100, endPoint x: 704, endPoint y: 517, distance: 417.5
drag, startPoint x: 830, startPoint y: 509, endPoint x: 791, endPoint y: 526, distance: 42.3
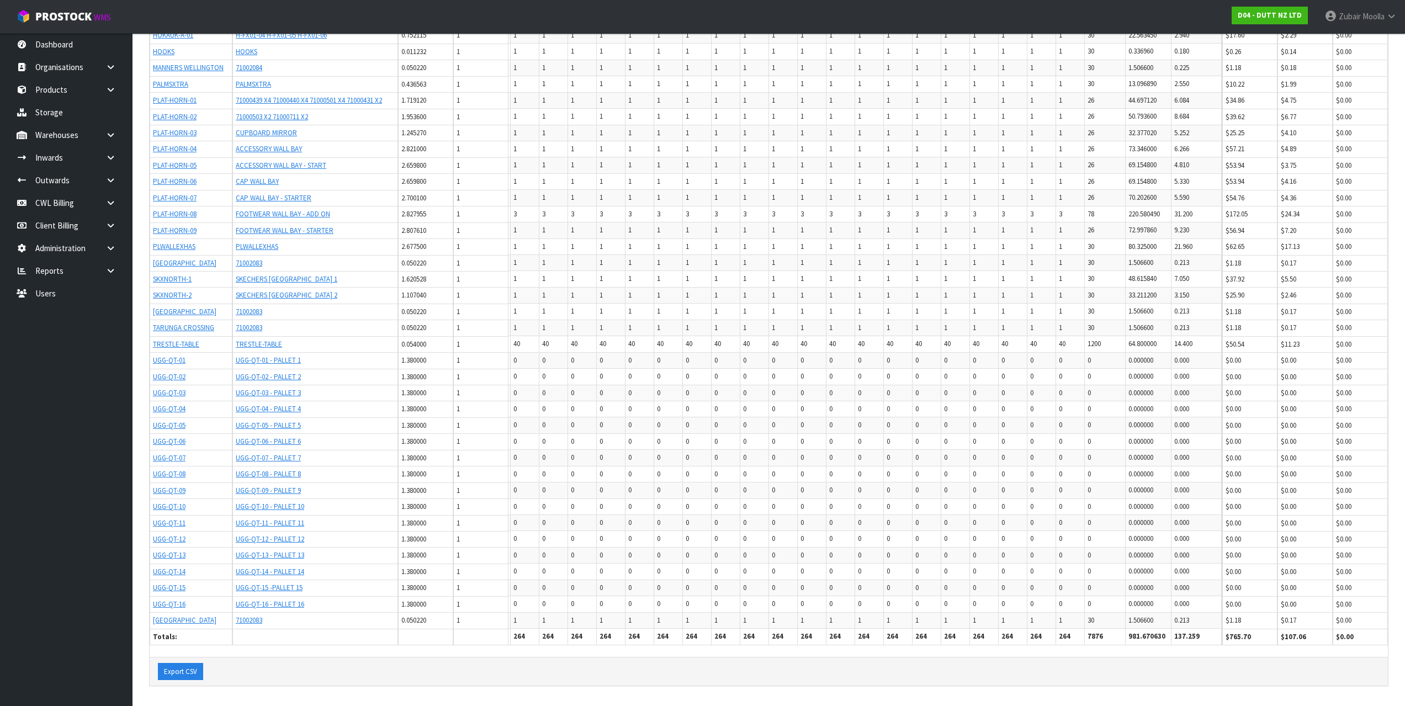
scroll to position [0, 641]
drag, startPoint x: 777, startPoint y: 415, endPoint x: 851, endPoint y: 417, distance: 73.4
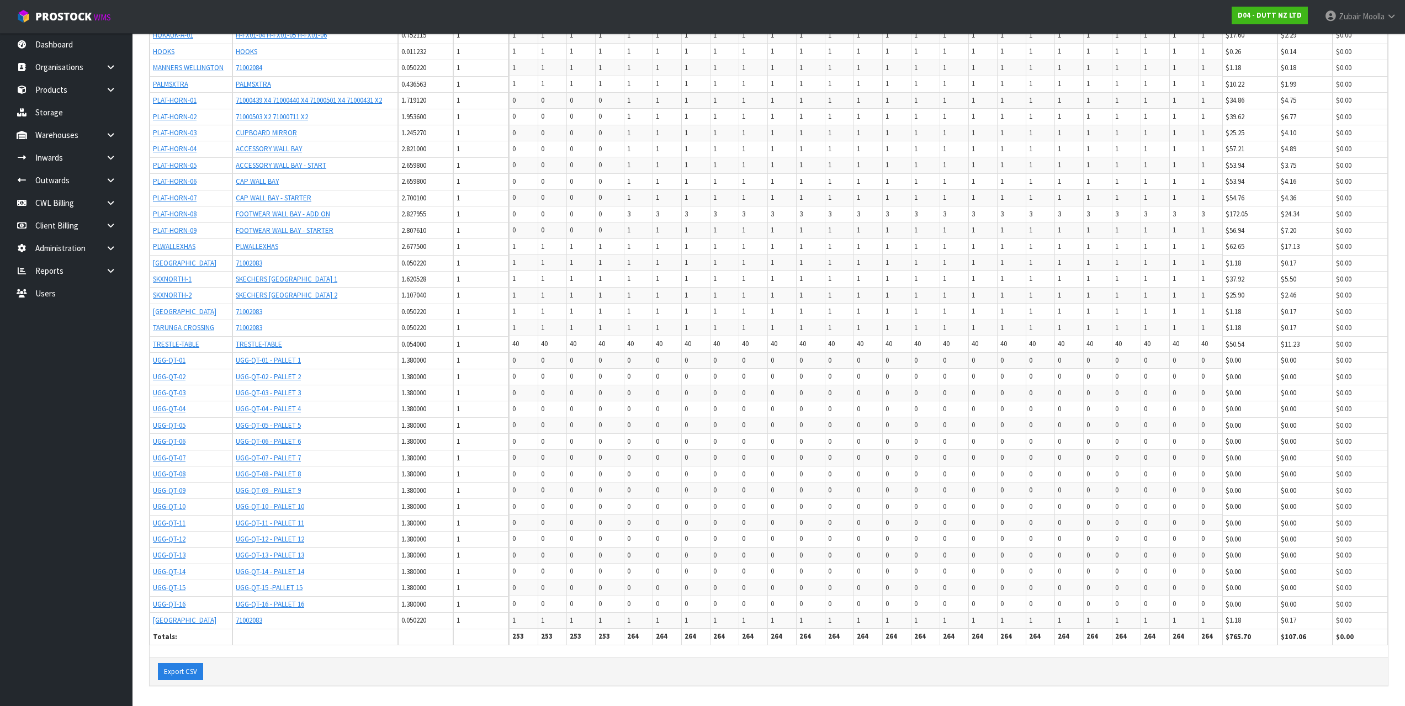
drag, startPoint x: 390, startPoint y: 144, endPoint x: 380, endPoint y: 141, distance: 10.8
drag, startPoint x: 635, startPoint y: 206, endPoint x: 601, endPoint y: 205, distance: 34.2
click at [601, 206] on tr "PLAT-HORN-08 FOOTWEAR WALL BAY - ADD ON 2.827955 1 0 0 0 0 3 3 3 3 3 3 3 3 3 3 …" at bounding box center [1008, 214] width 999 height 16
click at [624, 224] on td "0" at bounding box center [610, 230] width 29 height 16
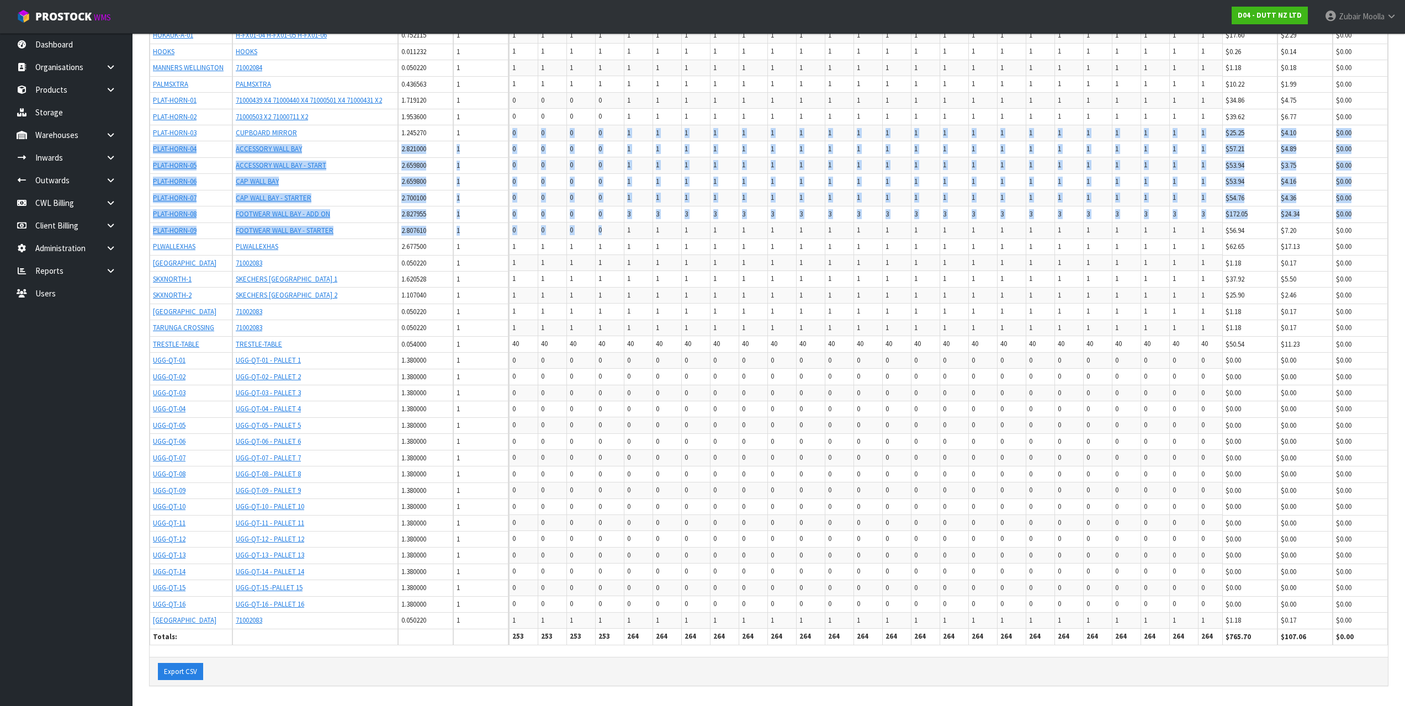
drag, startPoint x: 620, startPoint y: 224, endPoint x: 512, endPoint y: 129, distance: 144.0
click at [512, 129] on tbody "71000601 380W*12MM THICK WHITE MDF HANGER 0.081180 100 200 200 200 200 200 200 …" at bounding box center [1008, 35] width 999 height 1186
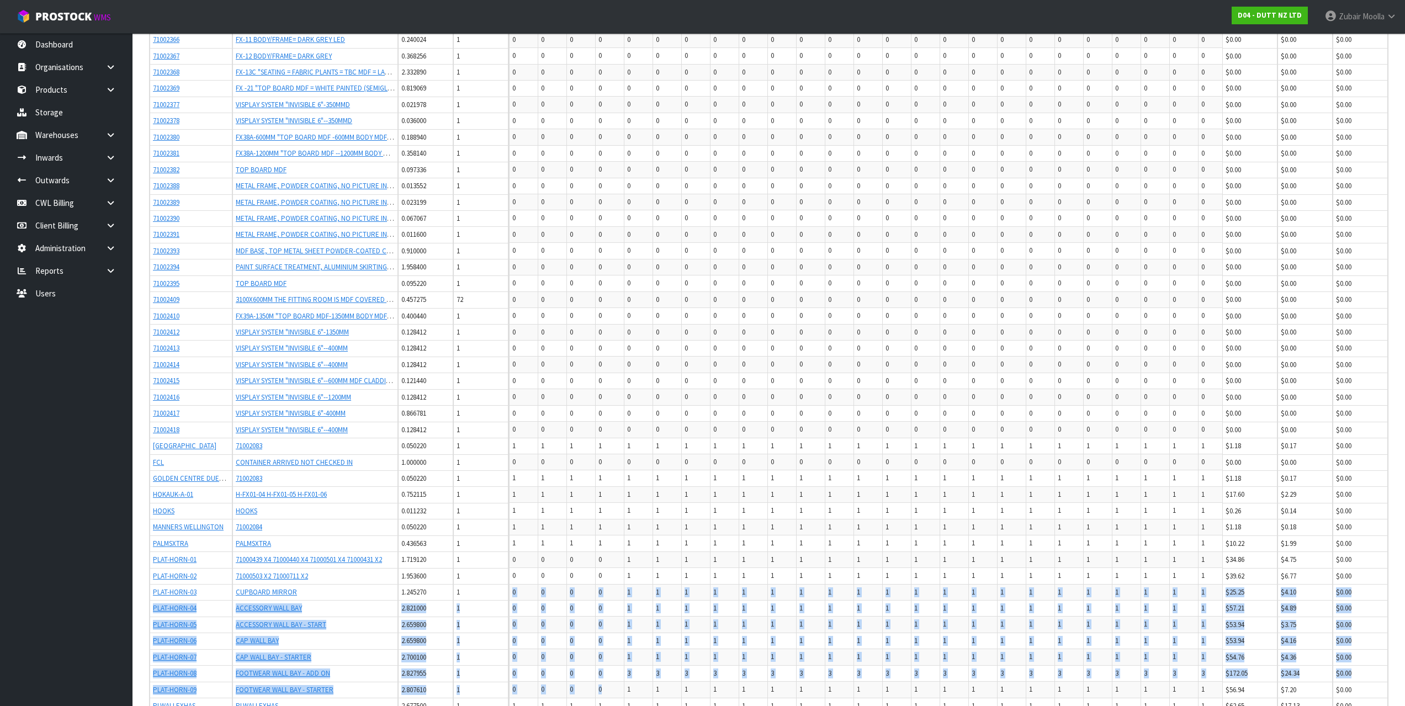
scroll to position [883, 0]
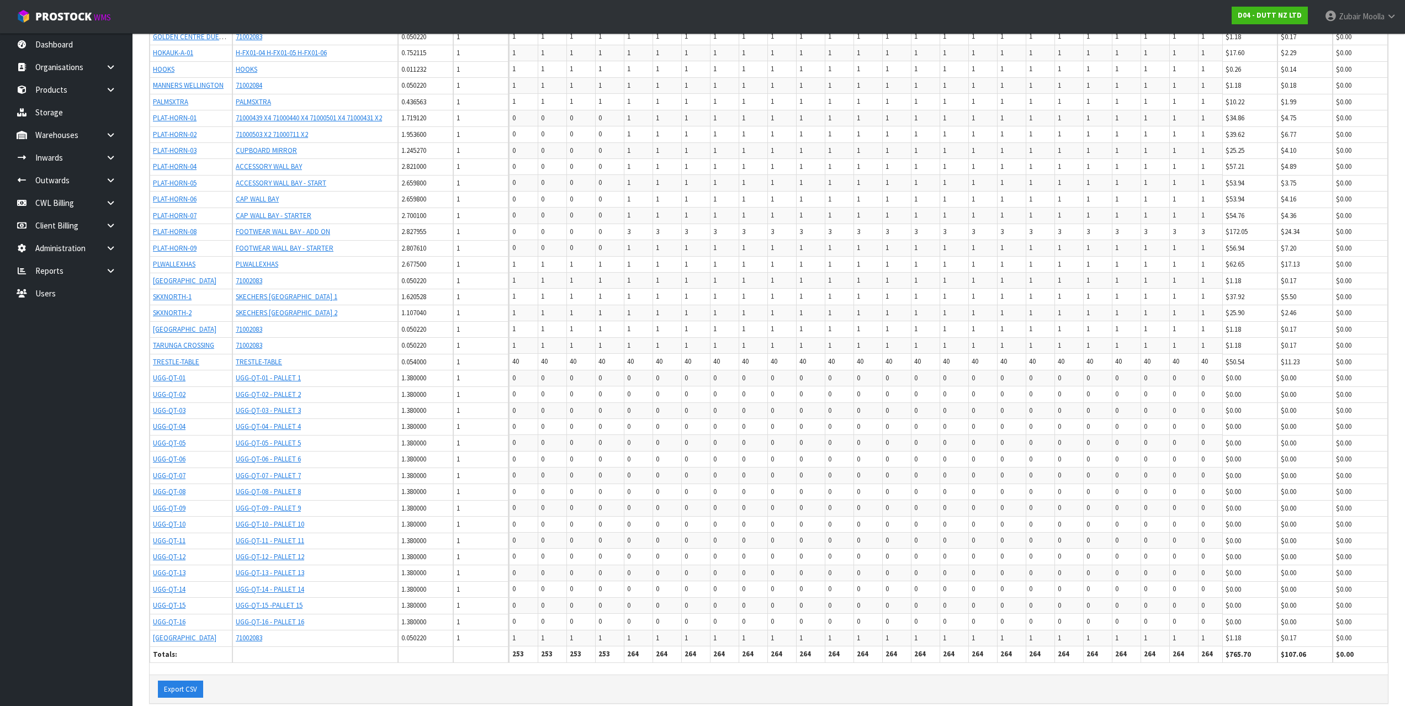
click at [624, 279] on td "1" at bounding box center [610, 281] width 29 height 16
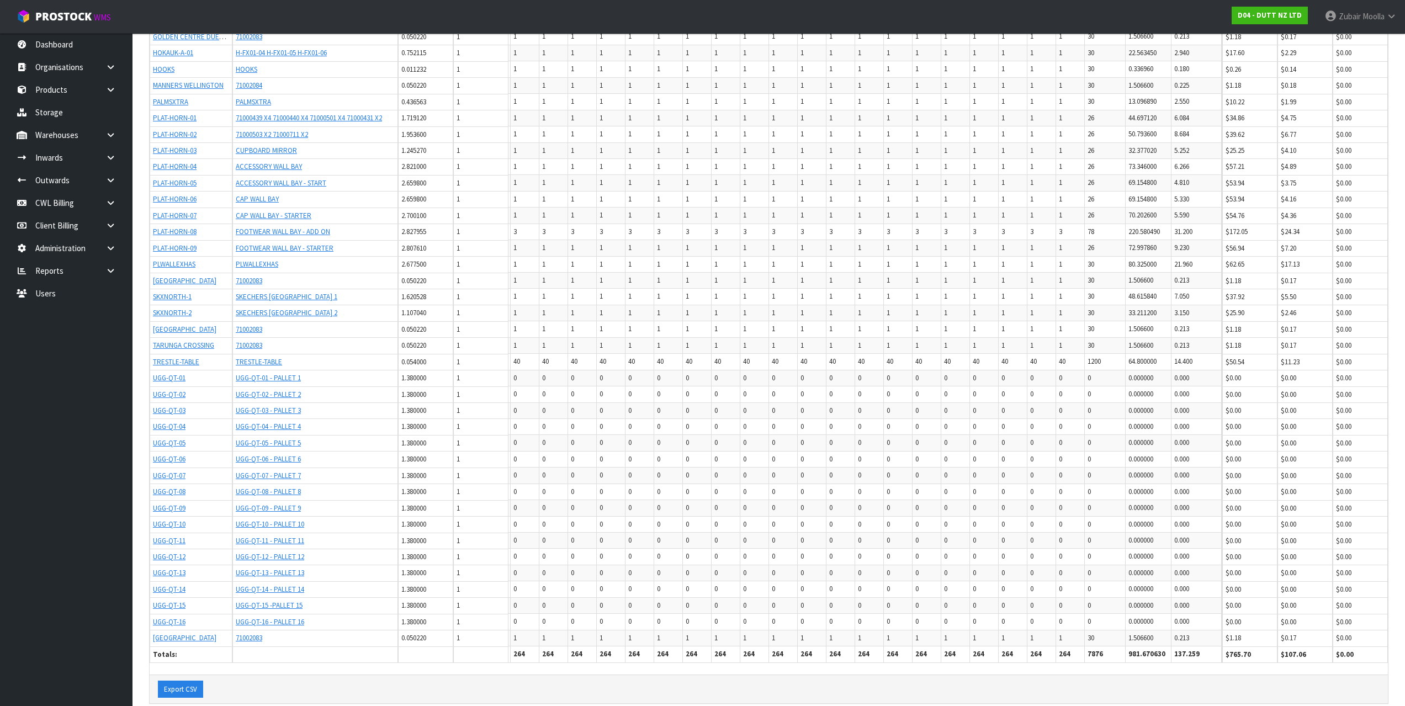
scroll to position [0, 641]
drag, startPoint x: 649, startPoint y: 188, endPoint x: 740, endPoint y: 180, distance: 90.9
click at [683, 444] on td "0" at bounding box center [697, 443] width 29 height 16
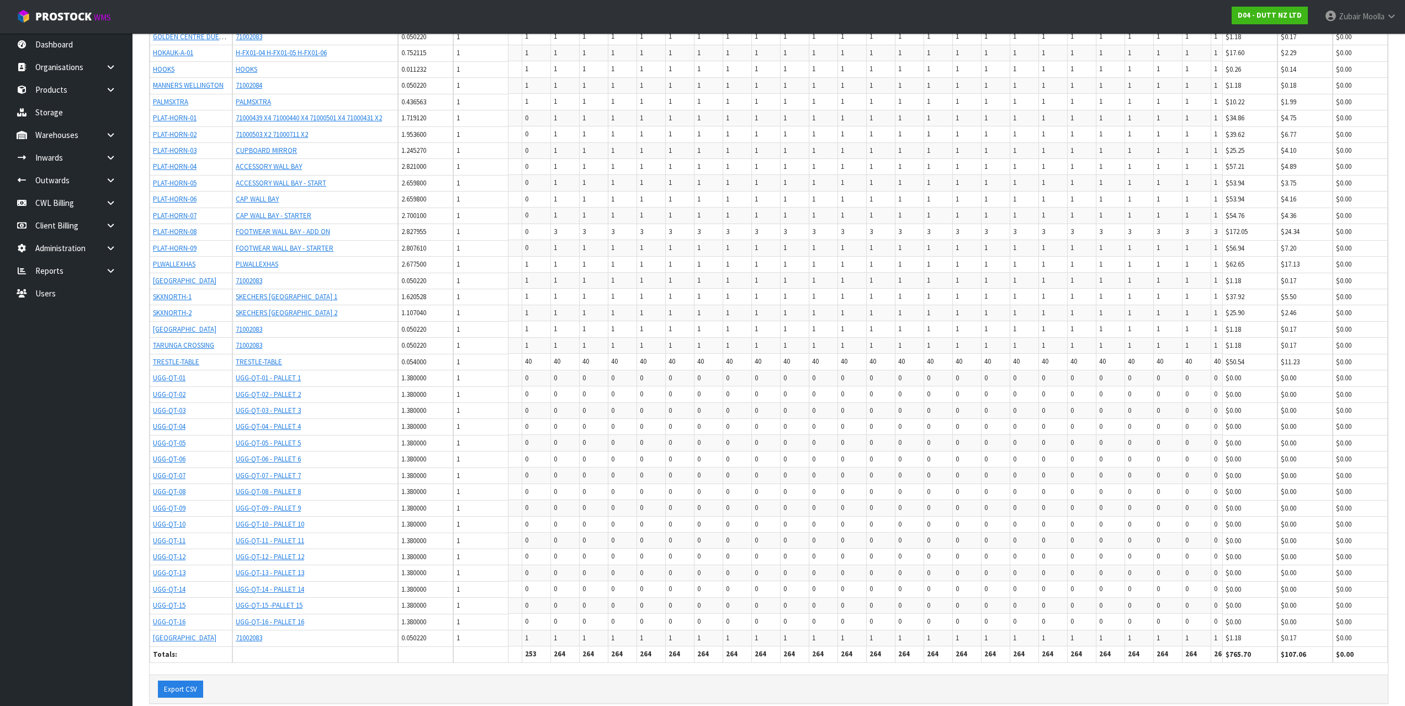
scroll to position [0, 0]
drag, startPoint x: 740, startPoint y: 493, endPoint x: 591, endPoint y: 490, distance: 149.1
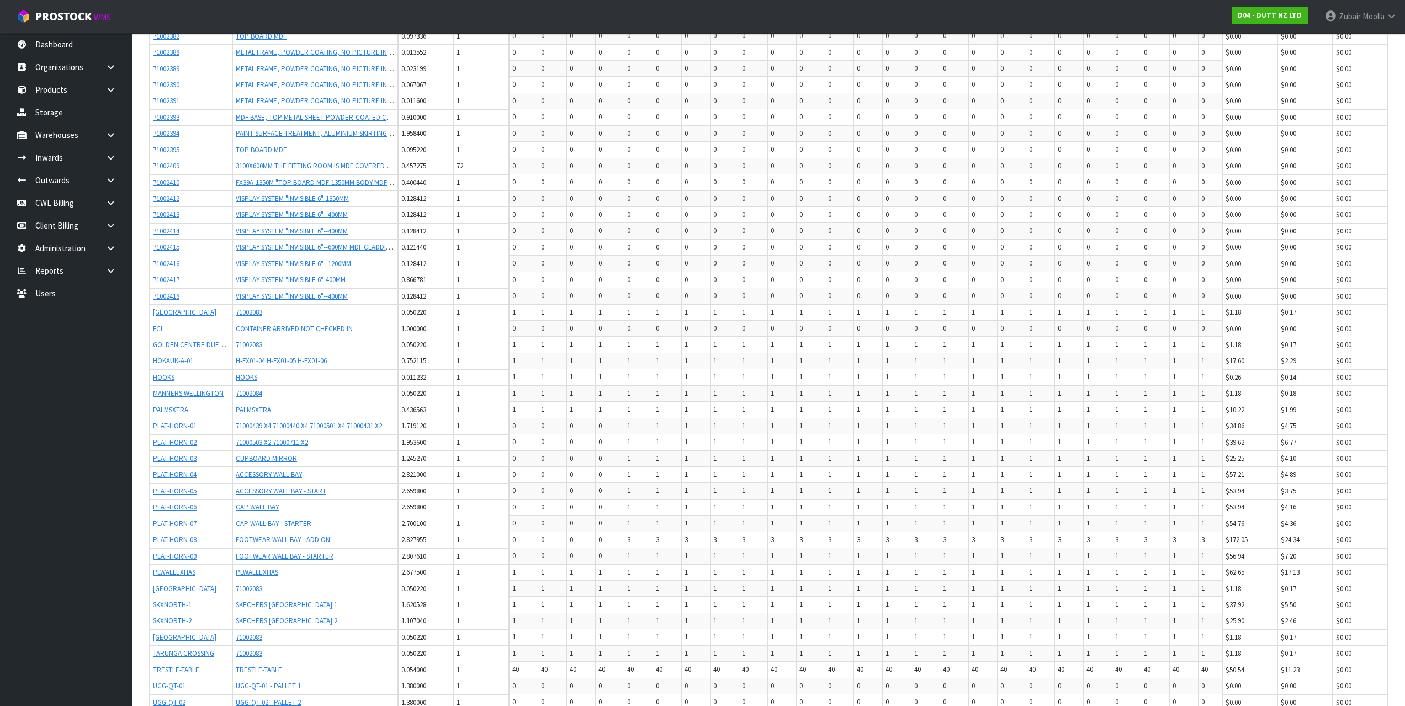
scroll to position [552, 0]
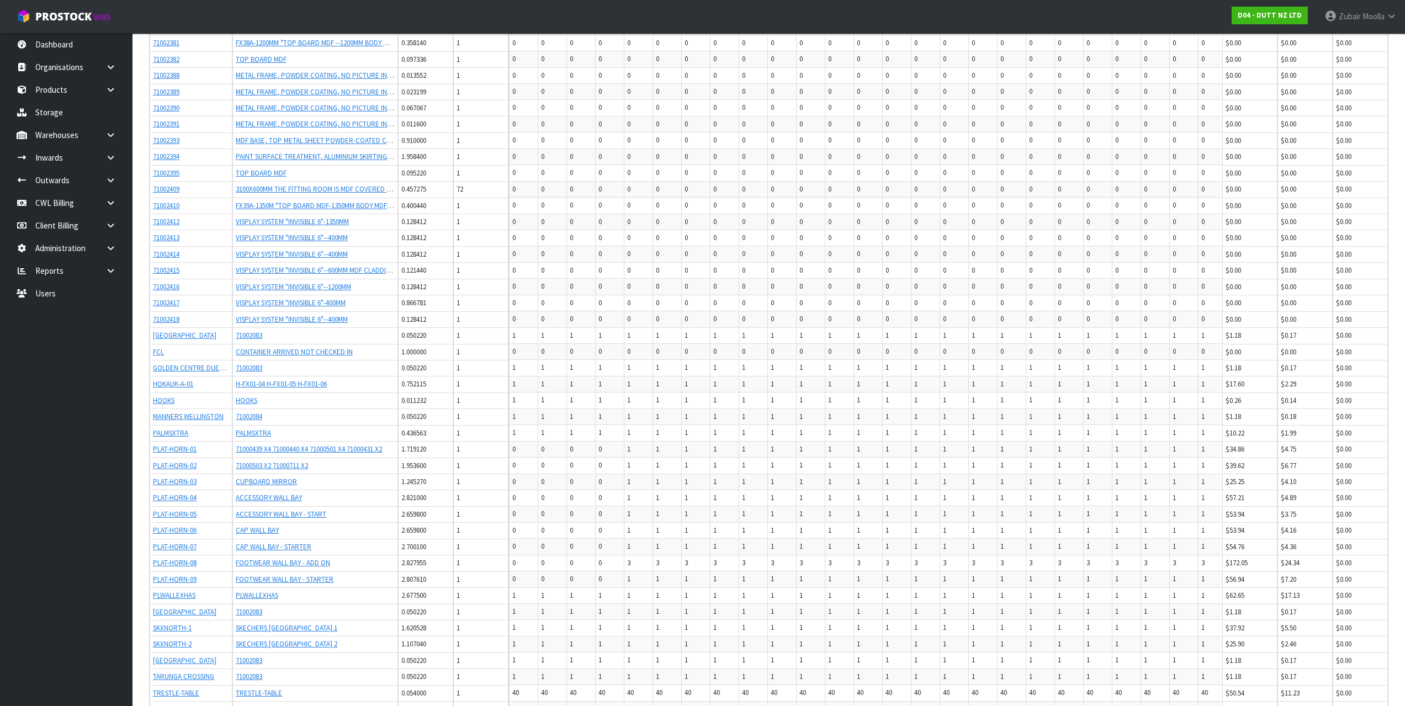
click at [682, 563] on td "3" at bounding box center [667, 563] width 29 height 16
click at [630, 515] on span "1" at bounding box center [628, 513] width 3 height 9
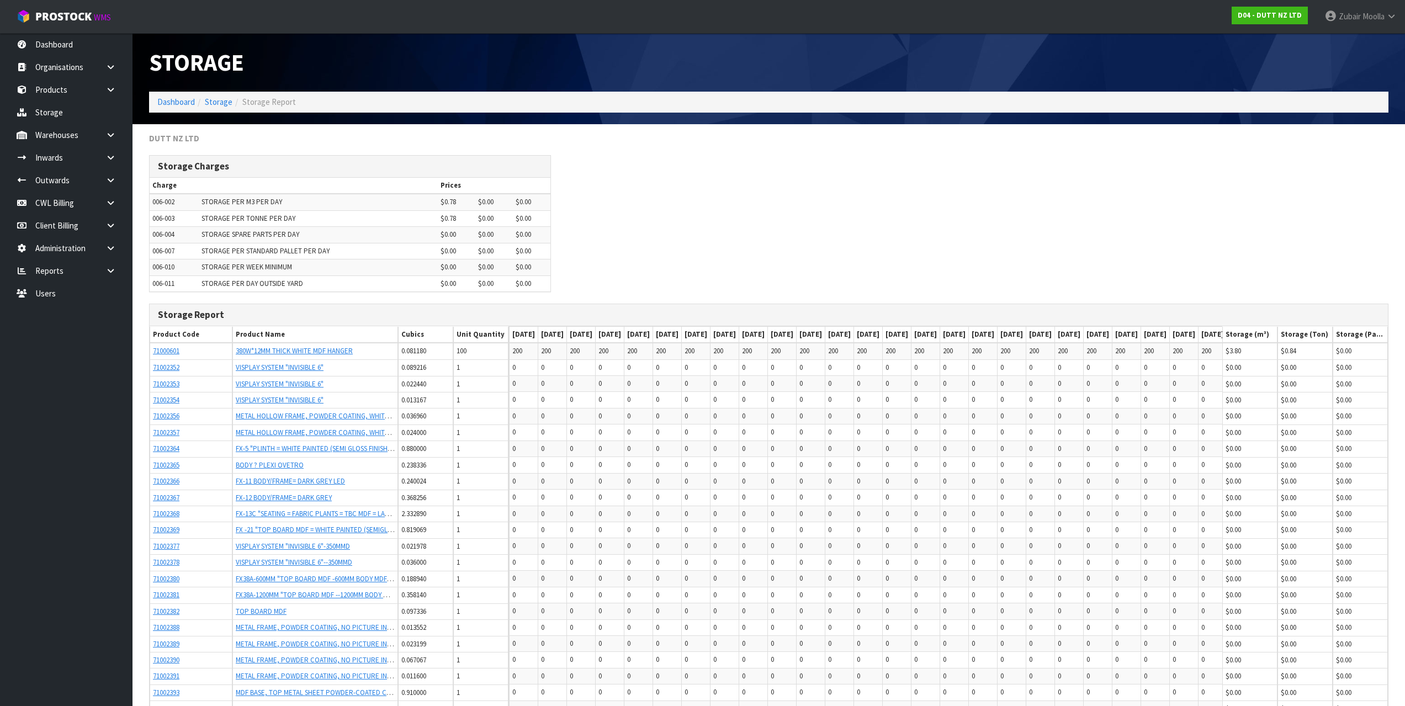
drag, startPoint x: 680, startPoint y: 587, endPoint x: 538, endPoint y: 163, distance: 446.9
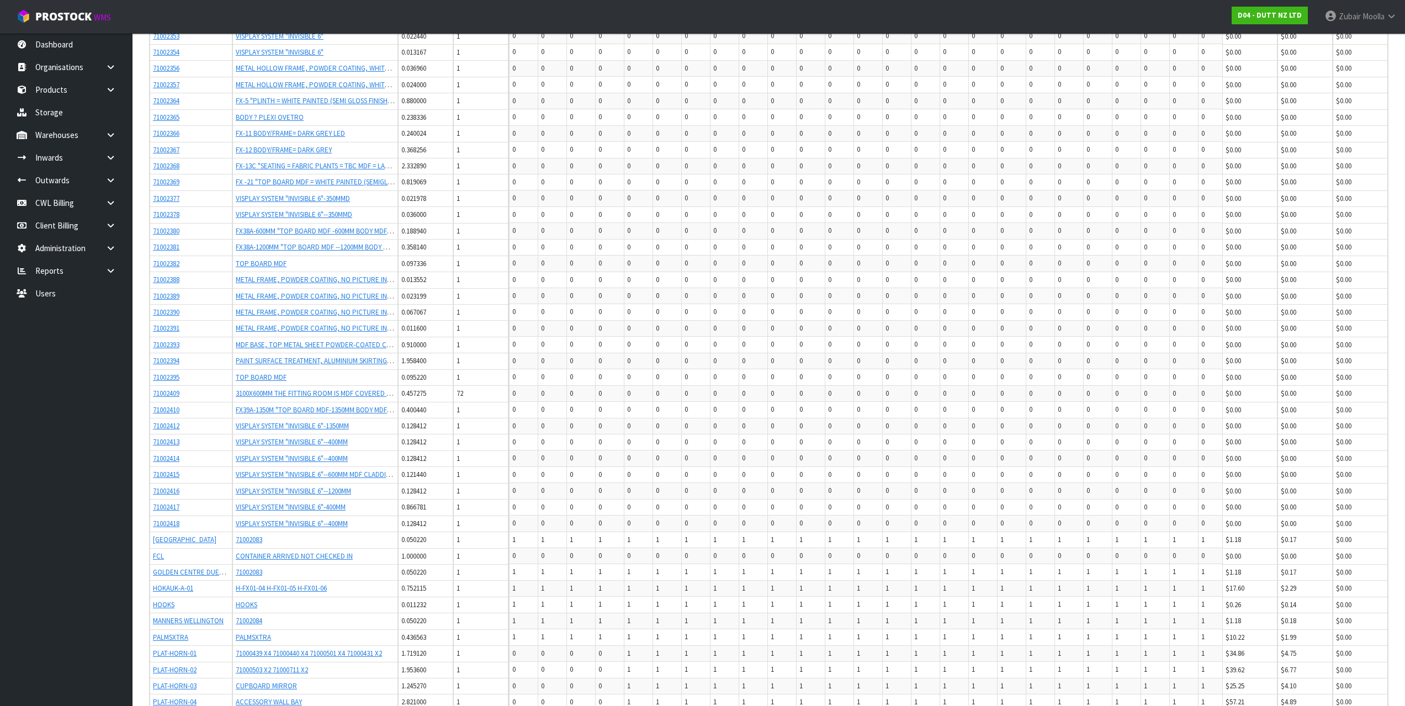
drag, startPoint x: 726, startPoint y: 216, endPoint x: 714, endPoint y: 284, distance: 68.9
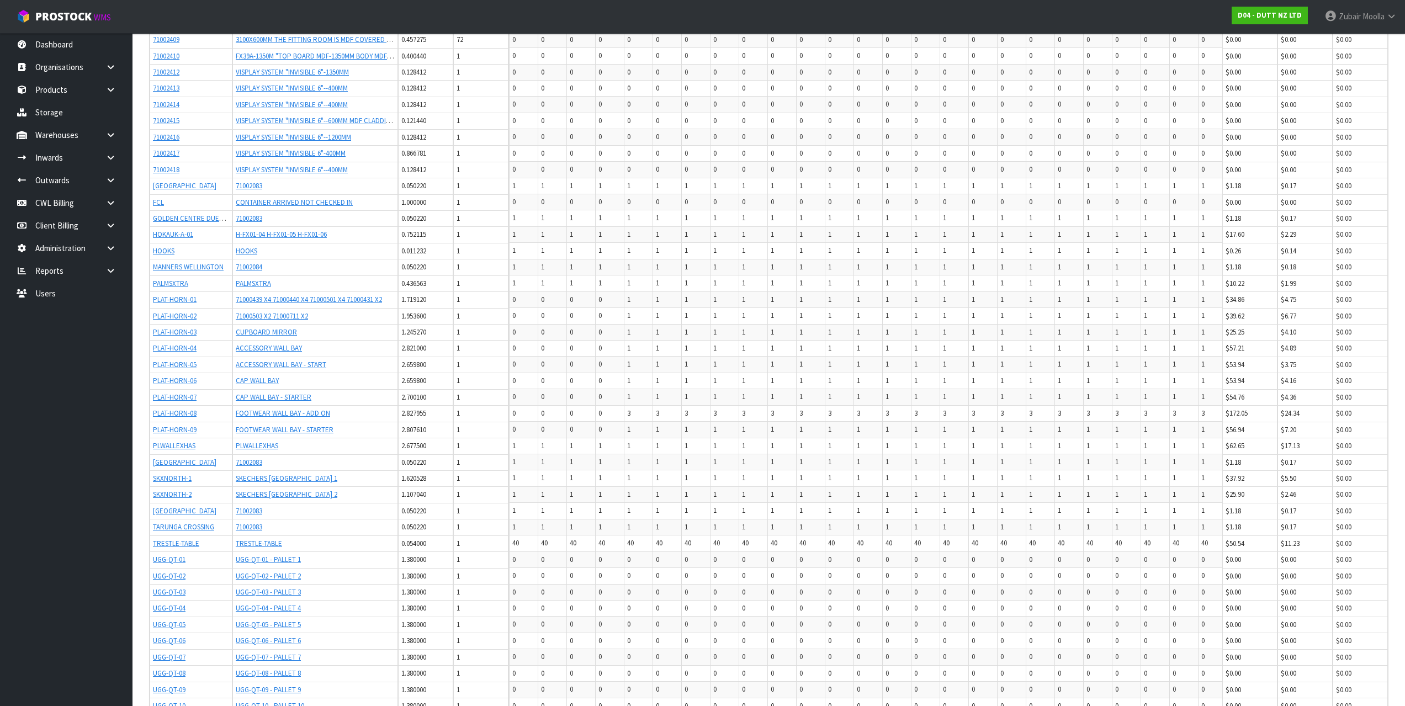
scroll to position [909, 0]
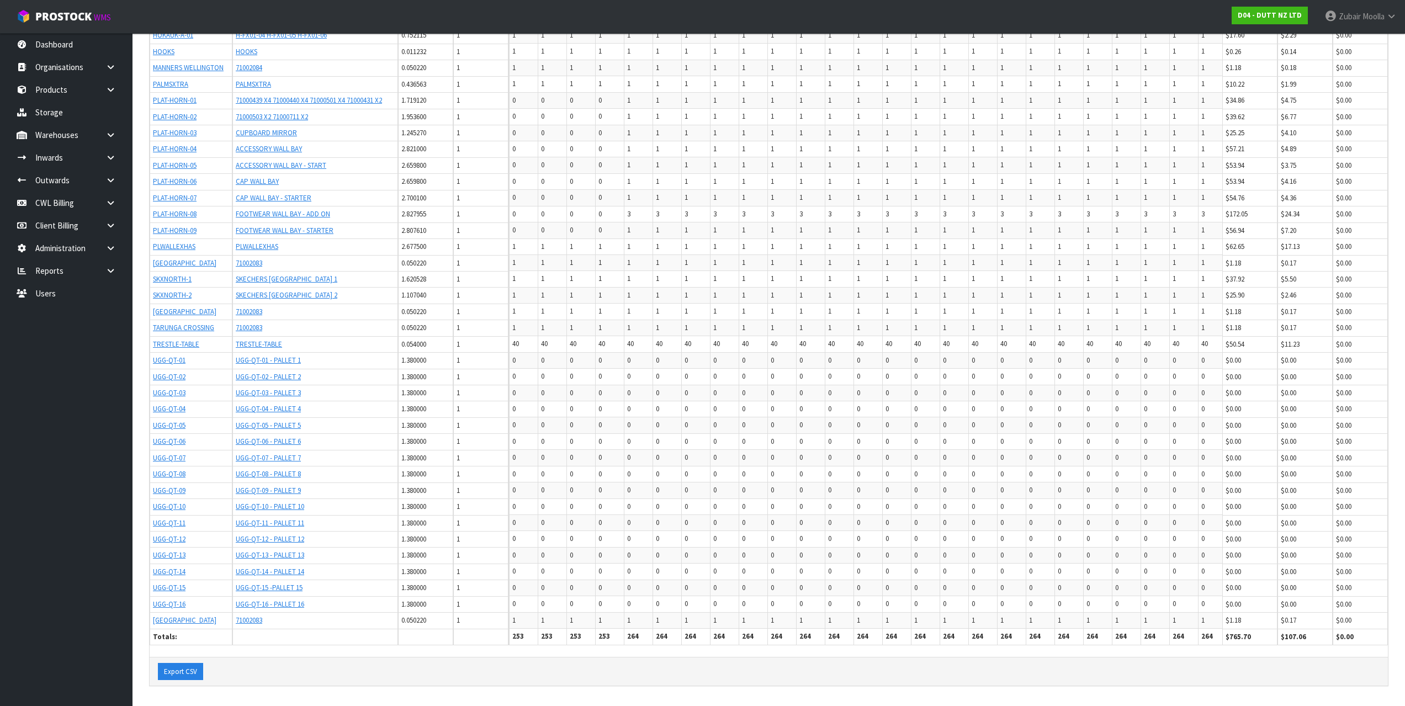
drag, startPoint x: 155, startPoint y: 179, endPoint x: 580, endPoint y: 728, distance: 693.6
click at [682, 433] on td "0" at bounding box center [667, 441] width 29 height 16
click at [185, 667] on button "Export CSV" at bounding box center [180, 672] width 45 height 18
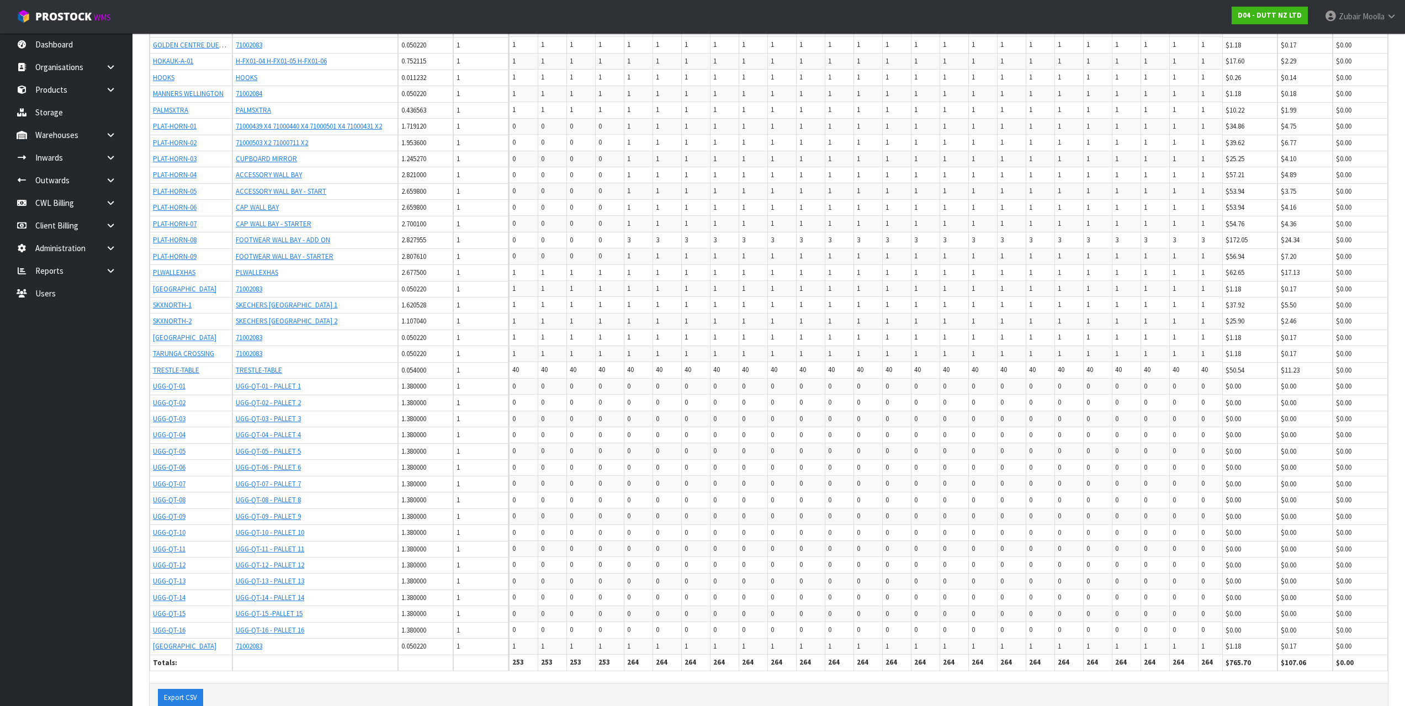
drag, startPoint x: 723, startPoint y: 566, endPoint x: 717, endPoint y: 582, distance: 17.5
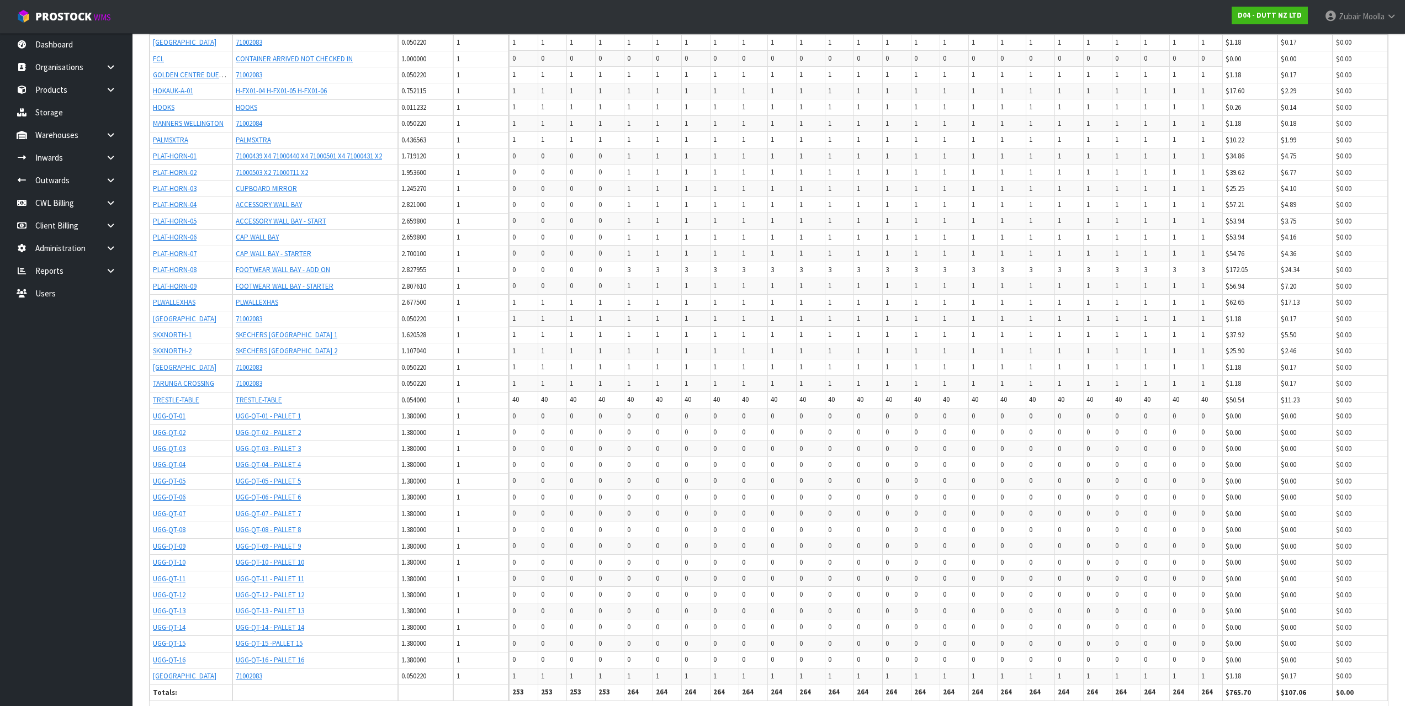
scroll to position [0, 0]
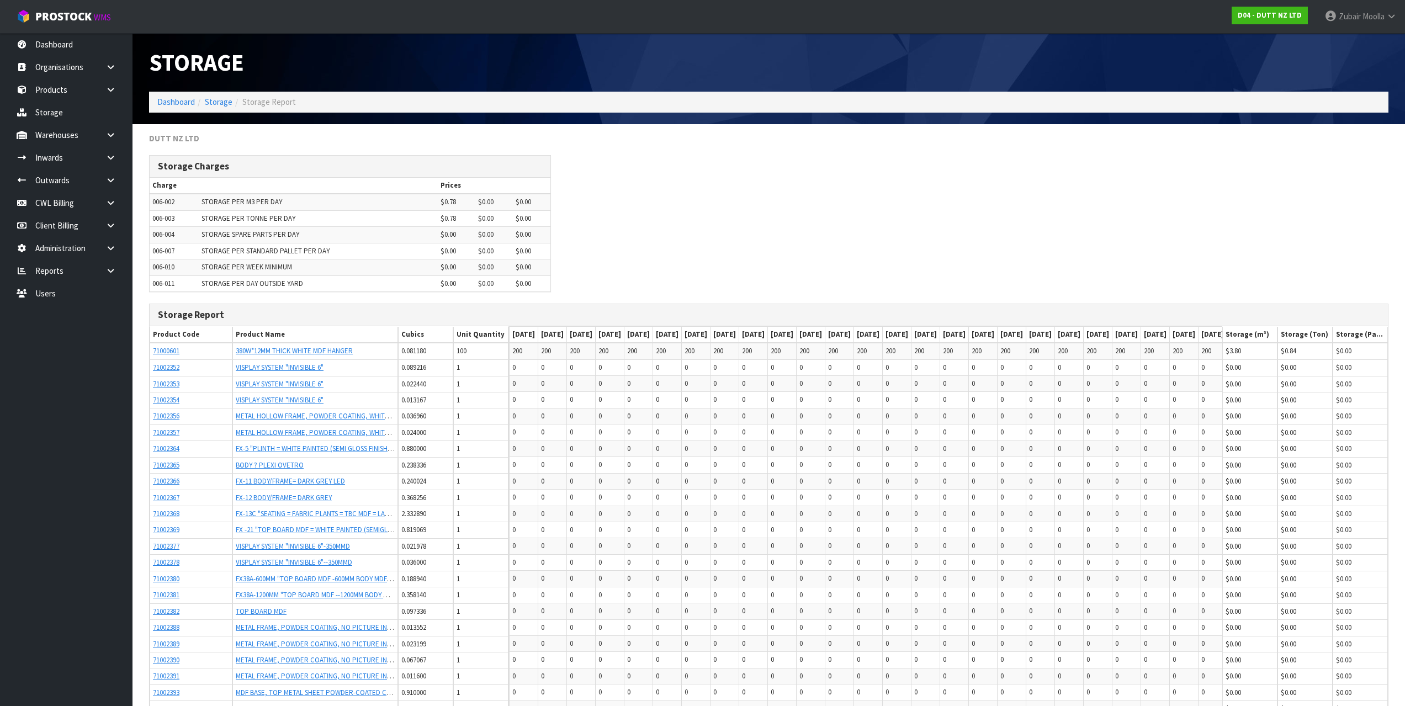
drag, startPoint x: 717, startPoint y: 582, endPoint x: 547, endPoint y: 145, distance: 469.6
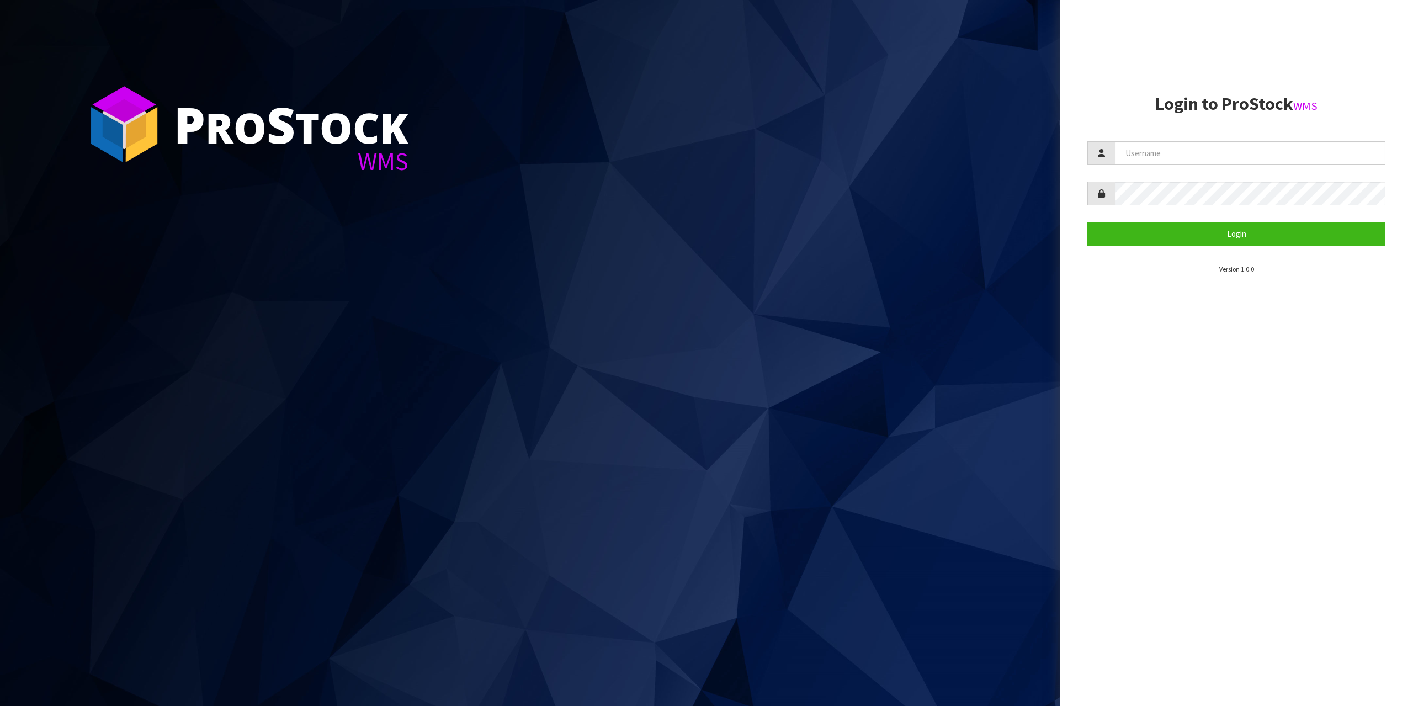
click at [1131, 276] on aside "Login to ProStock WMS Login Version 1.0.0" at bounding box center [1236, 353] width 353 height 706
click at [1170, 150] on input "text" at bounding box center [1250, 153] width 270 height 24
type input "zubairmoolla"
click at [1087, 222] on button "Login" at bounding box center [1236, 234] width 298 height 24
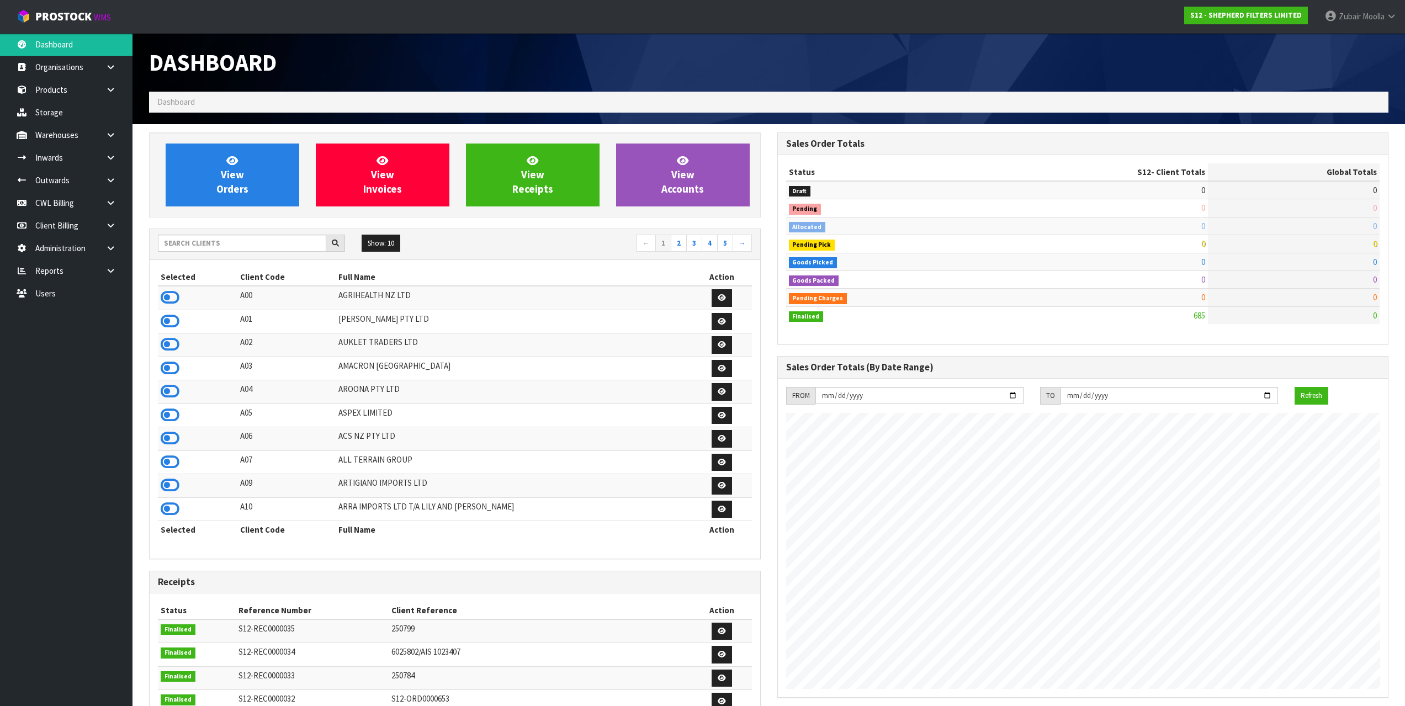
scroll to position [729, 628]
click at [269, 238] on input "text" at bounding box center [242, 243] width 168 height 17
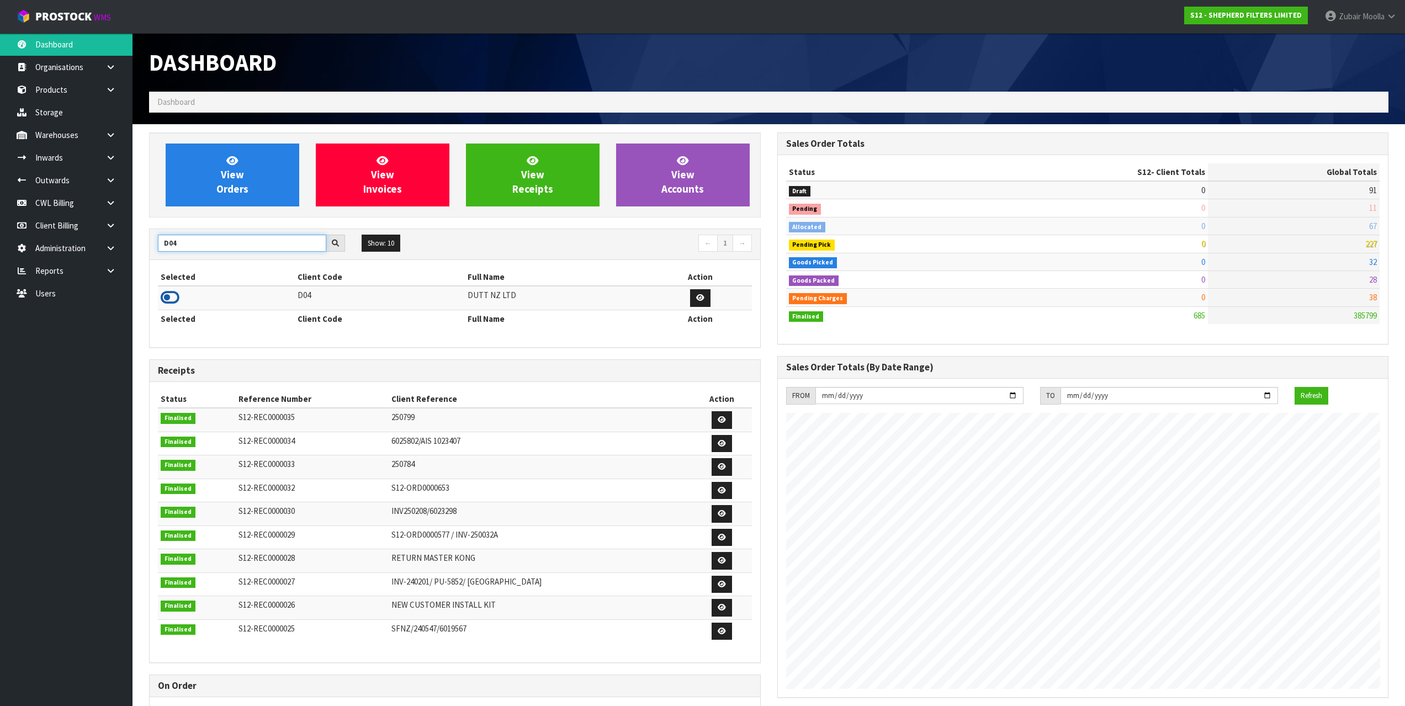
type input "D04"
click at [176, 302] on icon at bounding box center [170, 297] width 19 height 17
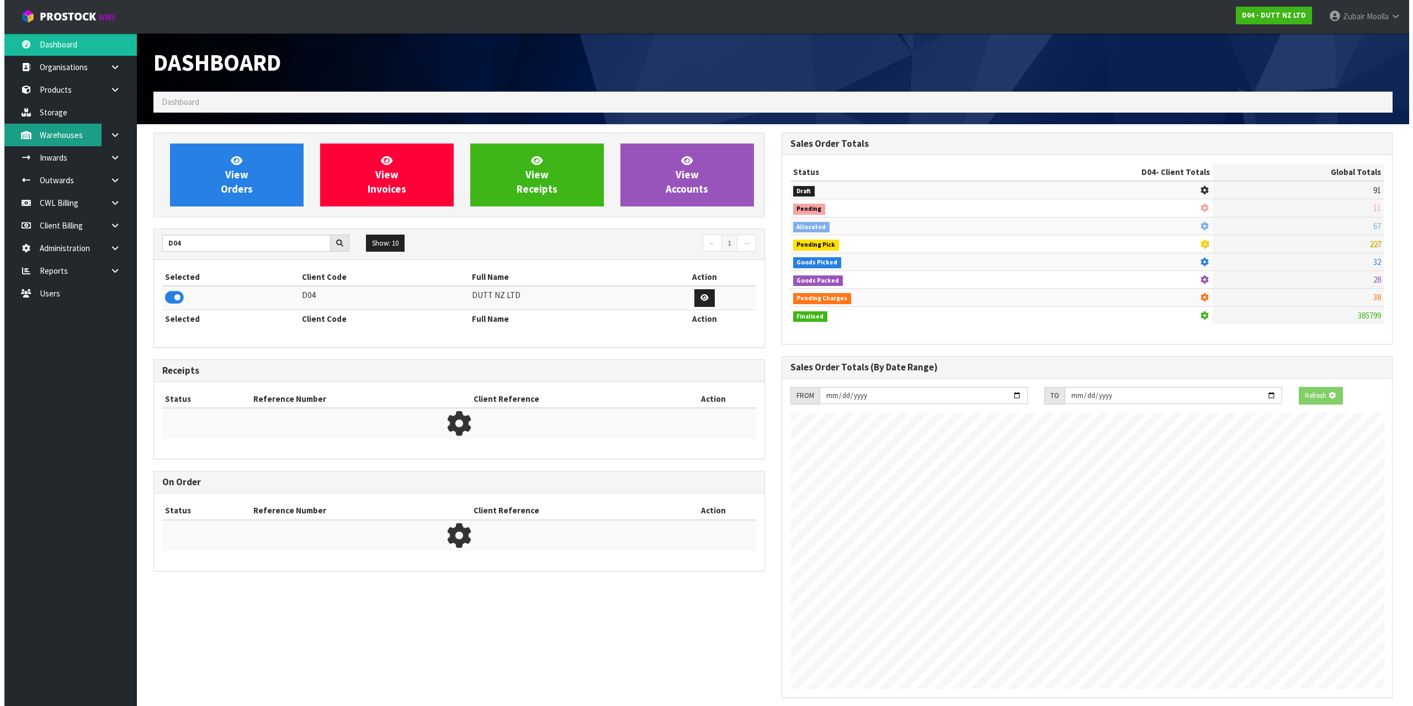
scroll to position [836, 628]
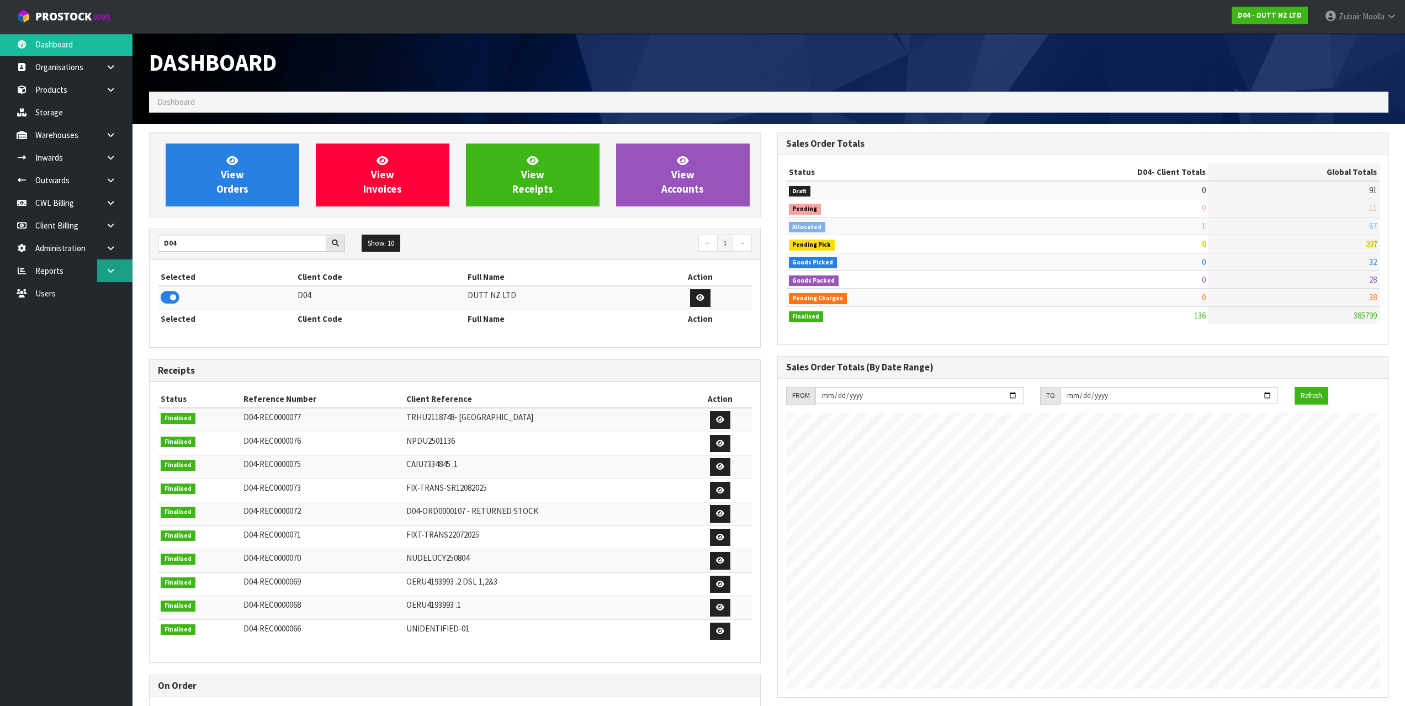
click at [113, 264] on link at bounding box center [114, 270] width 35 height 23
click at [94, 293] on link "Client" at bounding box center [66, 293] width 132 height 23
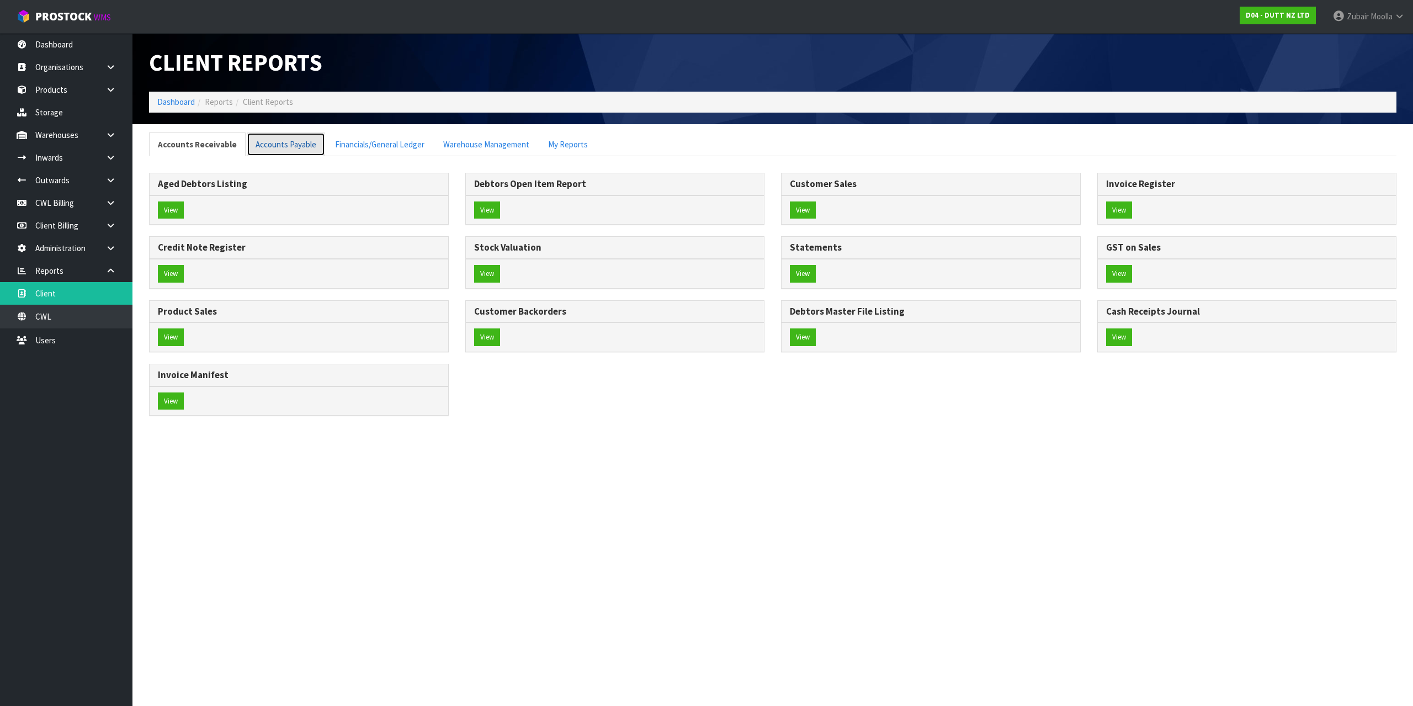
drag, startPoint x: 286, startPoint y: 145, endPoint x: 353, endPoint y: 131, distance: 68.1
click at [286, 145] on link "Accounts Payable" at bounding box center [286, 144] width 78 height 24
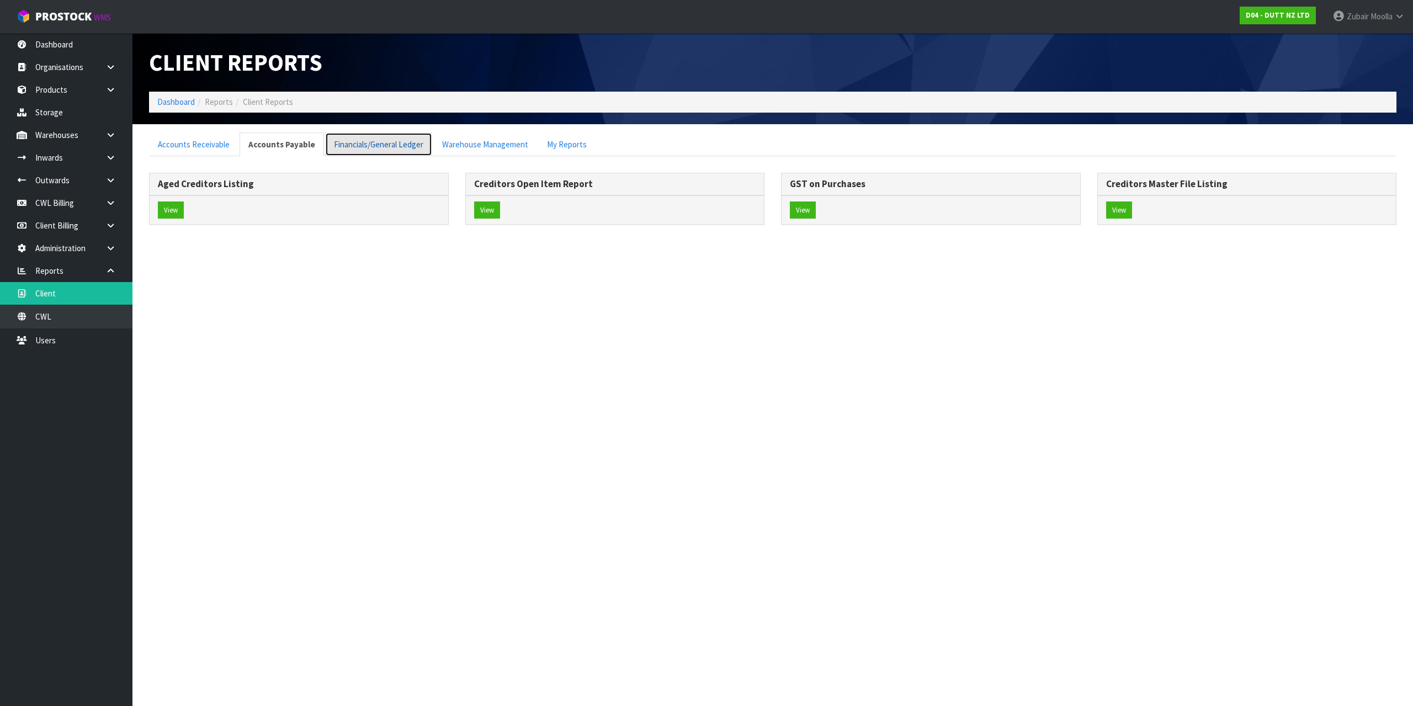
click at [355, 132] on link "Financials/General Ledger" at bounding box center [378, 144] width 107 height 24
click at [439, 92] on div "Client Reports" at bounding box center [457, 62] width 632 height 59
click at [477, 166] on div "Trial Balance View Profit & Loss View" at bounding box center [773, 200] width 1248 height 72
click at [514, 101] on ol "Dashboard Reports Client Reports" at bounding box center [773, 102] width 1248 height 20
click at [507, 134] on link "Warehouse Management" at bounding box center [490, 144] width 104 height 24
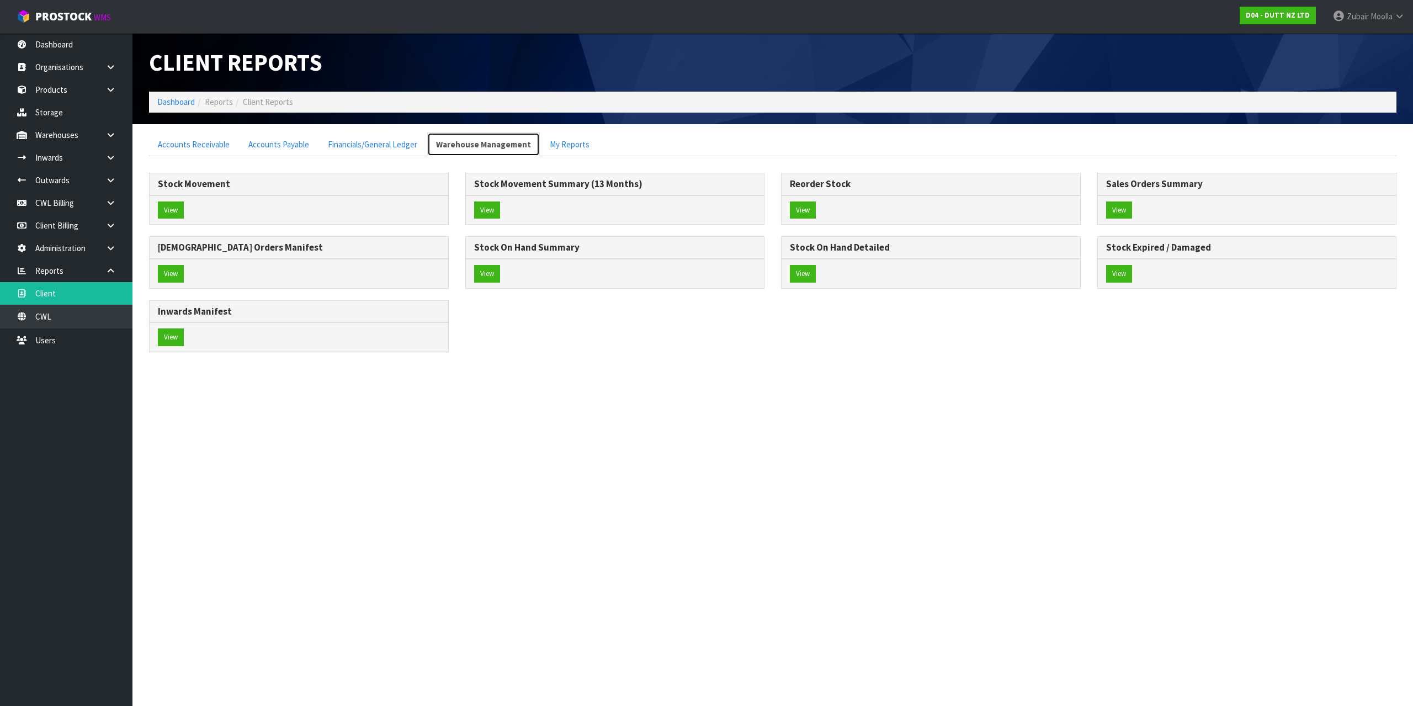
click at [509, 134] on link "Warehouse Management" at bounding box center [483, 144] width 113 height 24
drag, startPoint x: 560, startPoint y: 91, endPoint x: 566, endPoint y: 84, distance: 9.4
click at [566, 84] on div "Client Reports Dashboard Reports Client Reports" at bounding box center [773, 78] width 1264 height 91
click at [181, 201] on button "View" at bounding box center [171, 210] width 26 height 18
click at [250, 213] on div "View" at bounding box center [299, 209] width 299 height 29
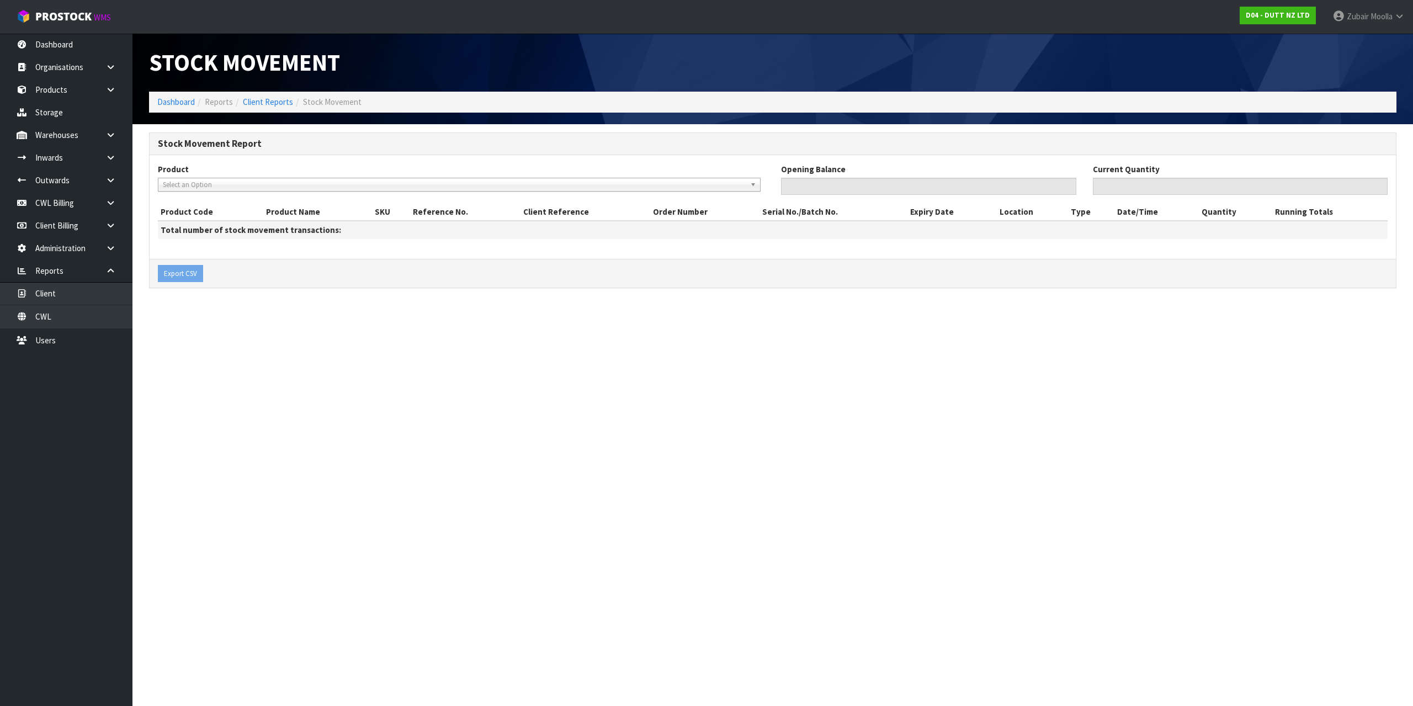
click at [338, 187] on span "Select an Option" at bounding box center [454, 184] width 583 height 13
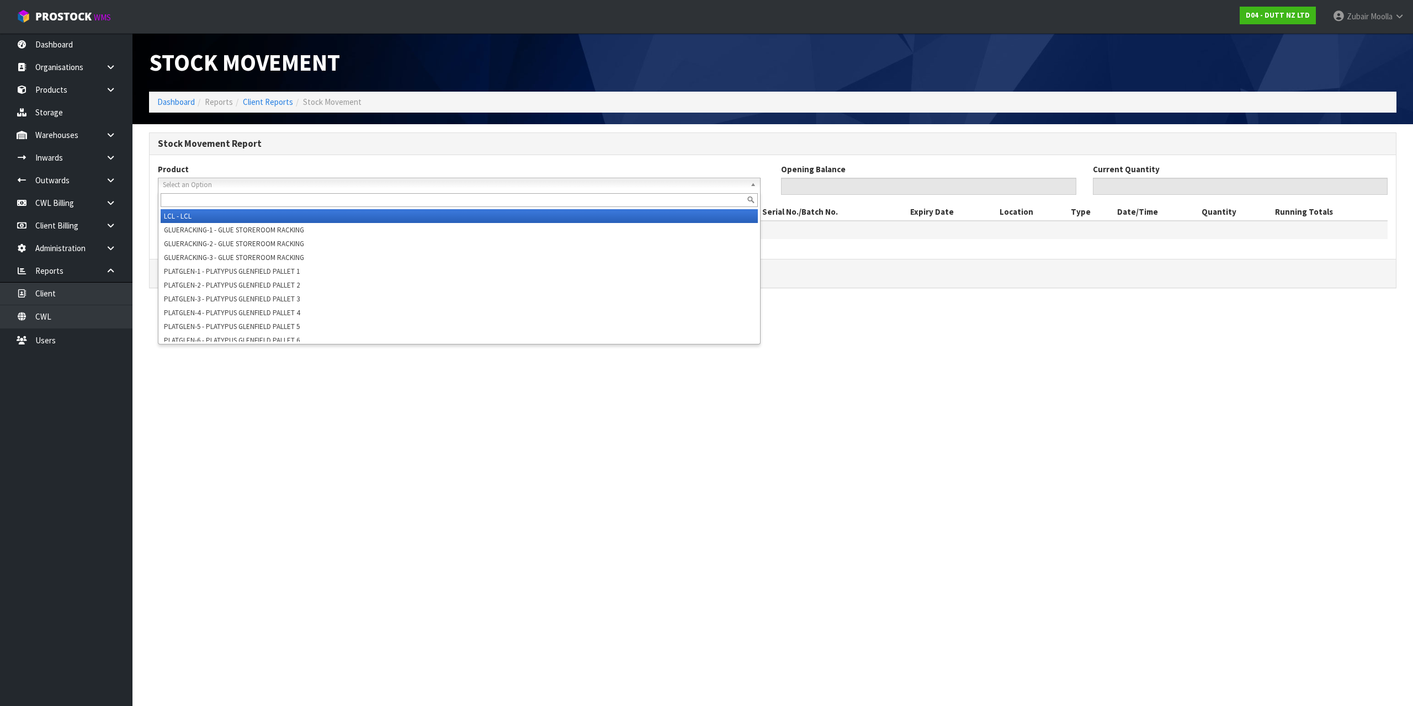
paste input "PLAT-HORN-01"
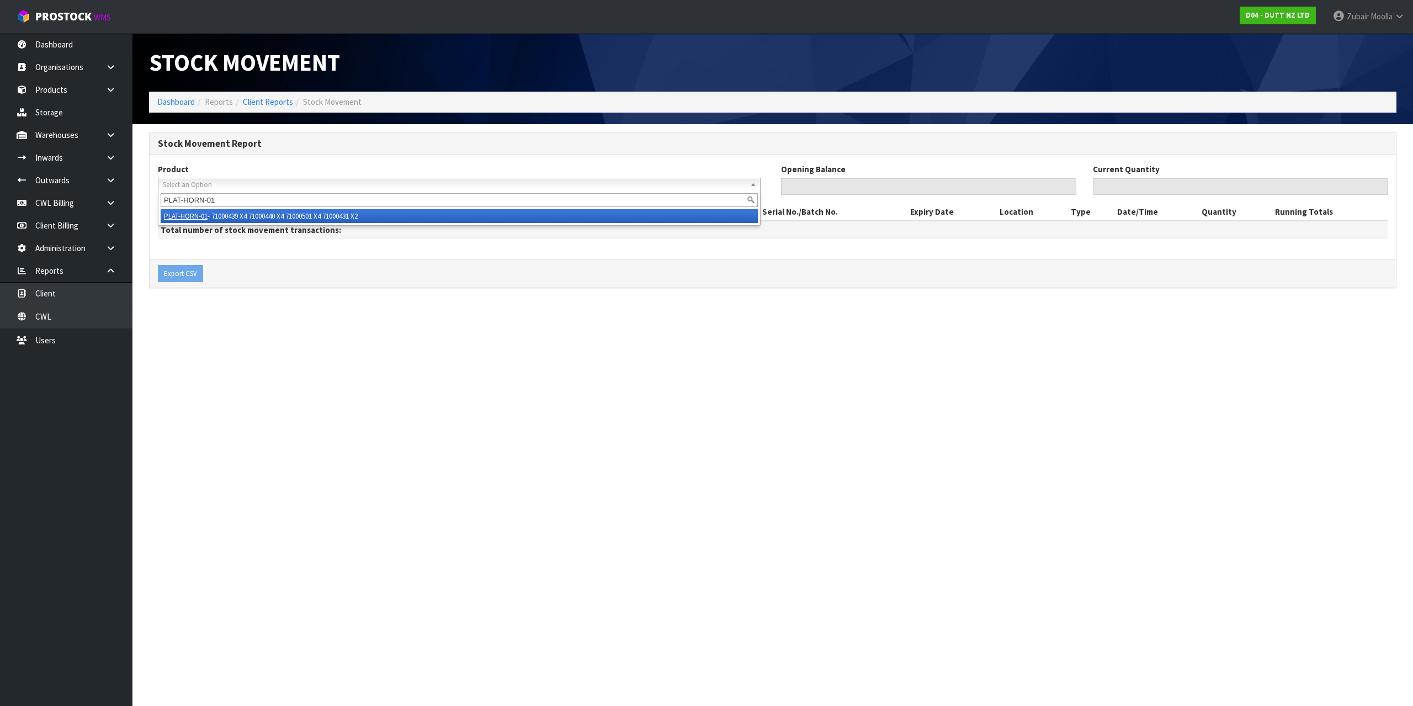
type input "PLAT-HORN-01"
click at [295, 216] on li "PLAT-HORN-01 - 71000439 X4 71000440 X4 71000501 X4 71000431 X2" at bounding box center [459, 216] width 597 height 14
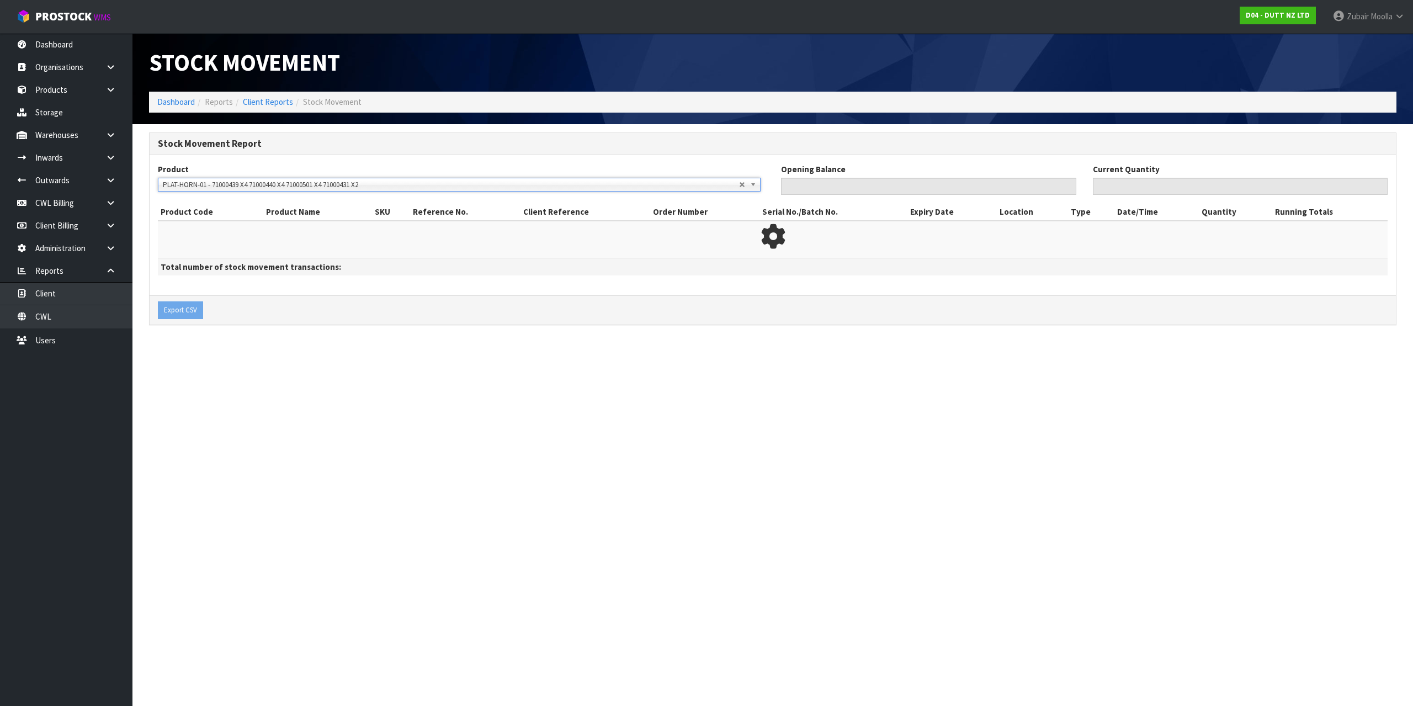
type input "0"
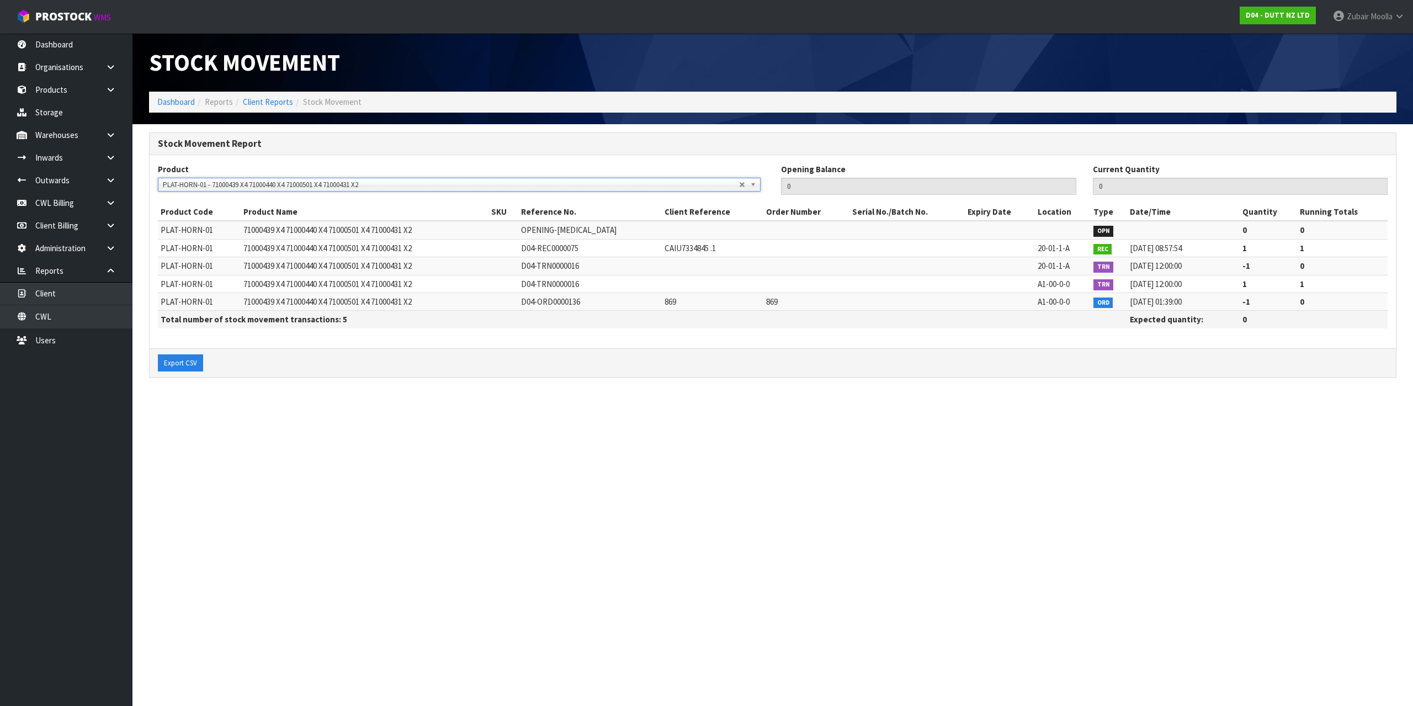
drag, startPoint x: 424, startPoint y: 381, endPoint x: 396, endPoint y: 352, distance: 41.0
click at [425, 381] on div "Stock Movement Report Product LCL - LCL GLUERACKING-1 - GLUE STOREROOM RACKING …" at bounding box center [773, 260] width 1264 height 257
drag, startPoint x: 1130, startPoint y: 305, endPoint x: 1212, endPoint y: 300, distance: 81.9
click at [1212, 300] on td "[DATE] 01:39:00" at bounding box center [1183, 302] width 113 height 18
click at [1213, 300] on td "[DATE] 01:39:00" at bounding box center [1183, 302] width 113 height 18
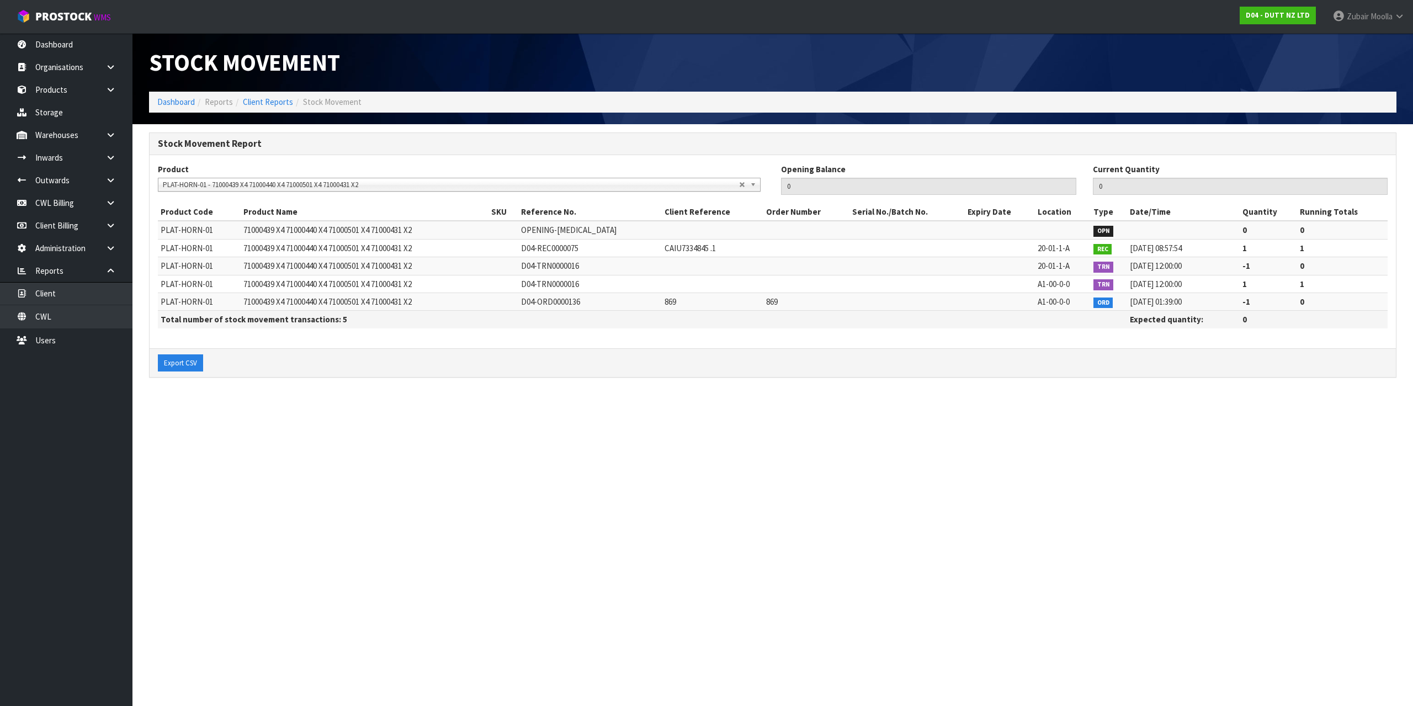
drag, startPoint x: 1182, startPoint y: 282, endPoint x: 1200, endPoint y: 296, distance: 23.5
click at [1200, 296] on tbody "PLAT-HORN-01 71000439 X4 71000440 X4 71000501 X4 71000431 X2 OPENING-[MEDICAL_D…" at bounding box center [773, 266] width 1230 height 90
click at [1245, 365] on div "Export CSV" at bounding box center [773, 362] width 1246 height 29
click at [883, 680] on section "Stock Movement Dashboard Reports Client Reports Stock Movement Stock Movement R…" at bounding box center [706, 353] width 1413 height 706
click at [261, 189] on span "PLAT-HORN-01 - 71000439 X4 71000440 X4 71000501 X4 71000431 X2" at bounding box center [451, 184] width 576 height 13
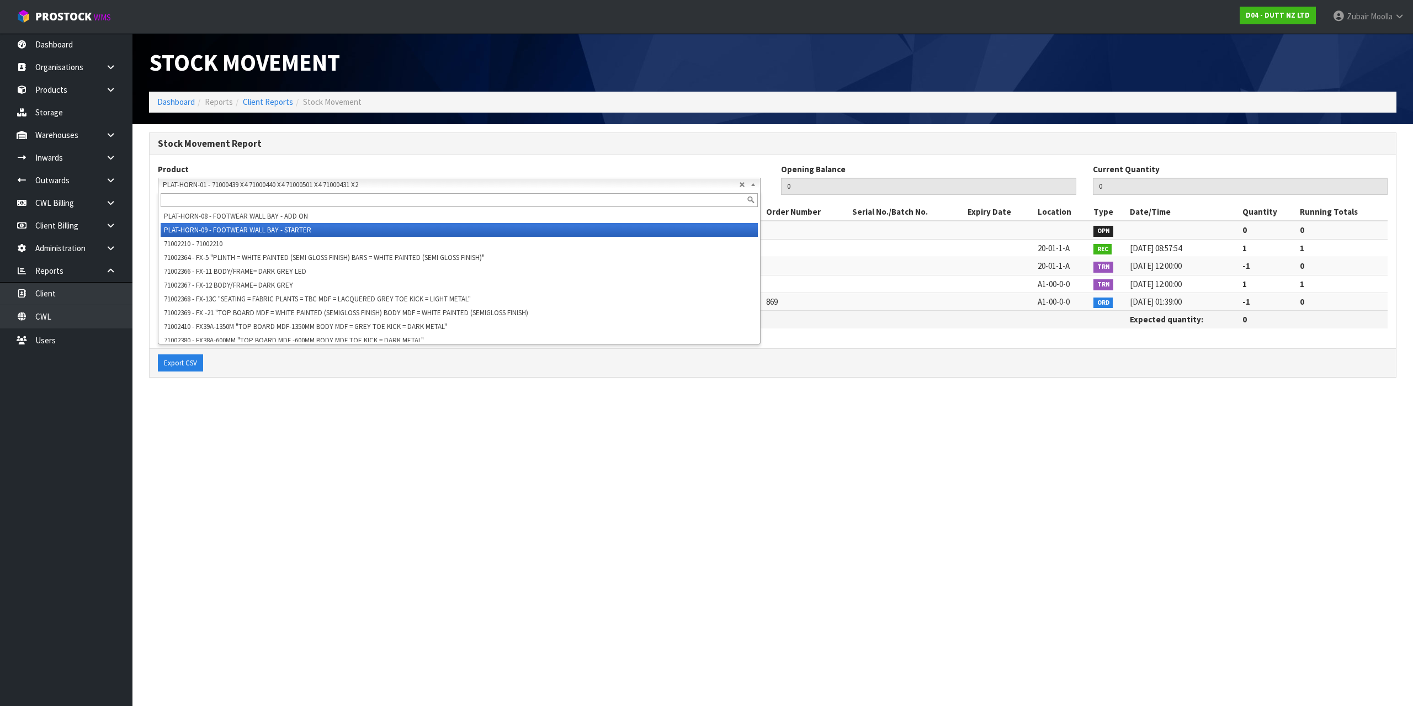
scroll to position [7935, 0]
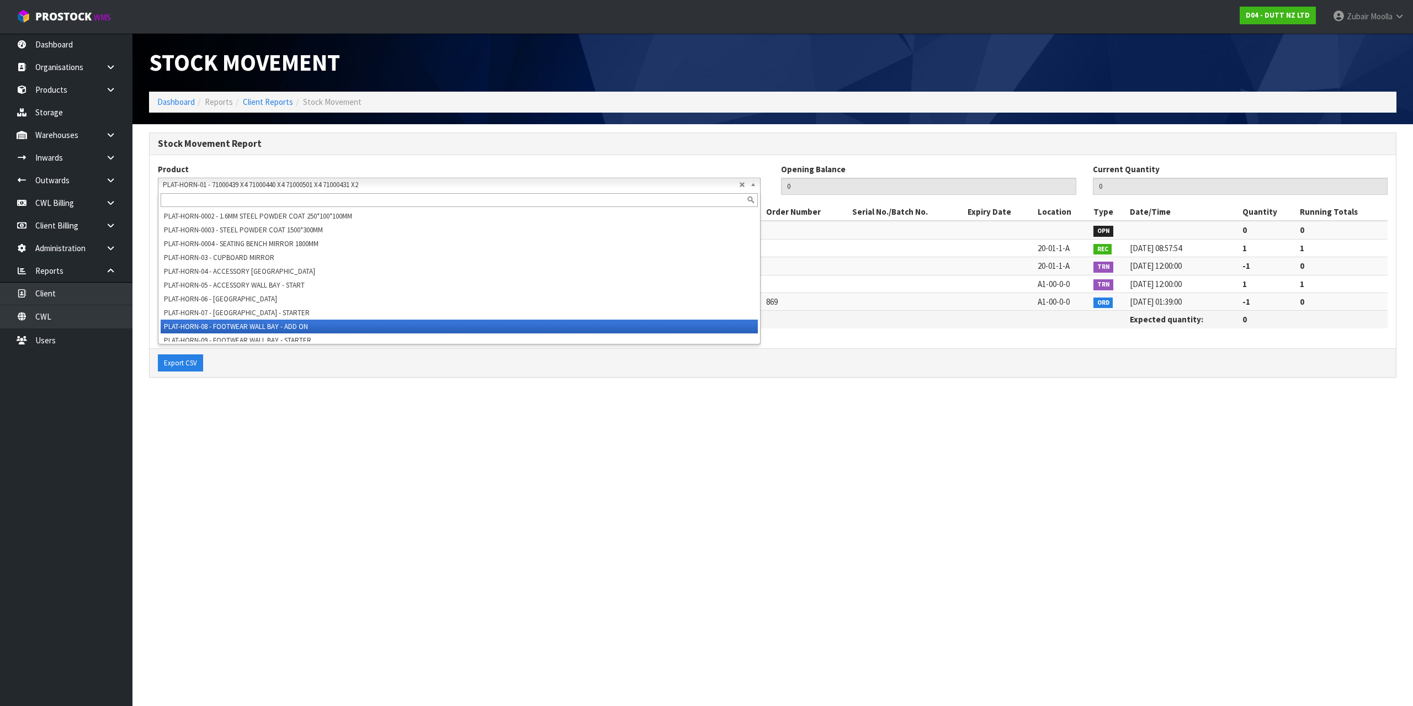
click at [234, 325] on li "PLAT-HORN-08 - FOOTWEAR WALL BAY - ADD ON" at bounding box center [459, 327] width 597 height 14
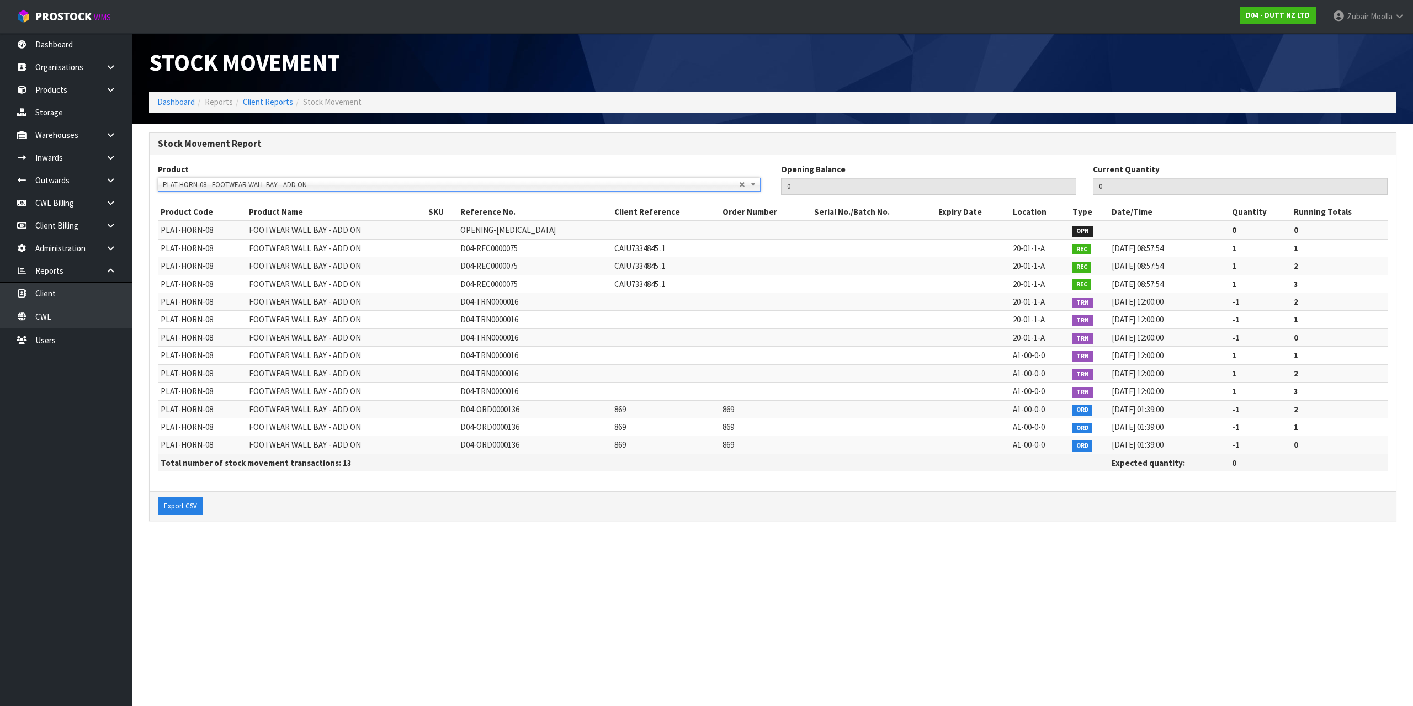
click at [1365, 650] on section "Stock Movement Dashboard Reports Client Reports Stock Movement Stock Movement R…" at bounding box center [706, 353] width 1413 height 706
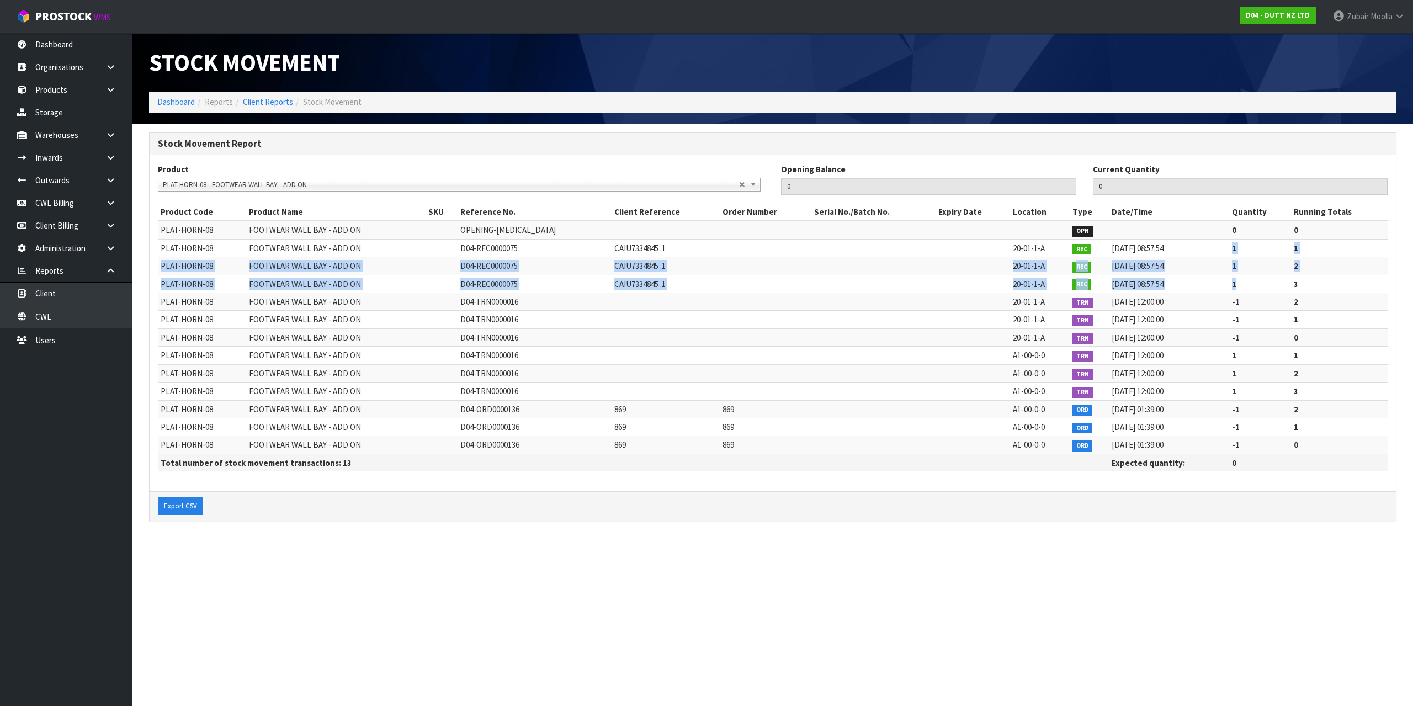
drag, startPoint x: 1228, startPoint y: 251, endPoint x: 1272, endPoint y: 277, distance: 51.2
click at [1272, 277] on tbody "PLAT-HORN-08 [GEOGRAPHIC_DATA] - ADD ON OPENING-[MEDICAL_DATA] OPN 0 0 PLAT-HOR…" at bounding box center [773, 337] width 1230 height 233
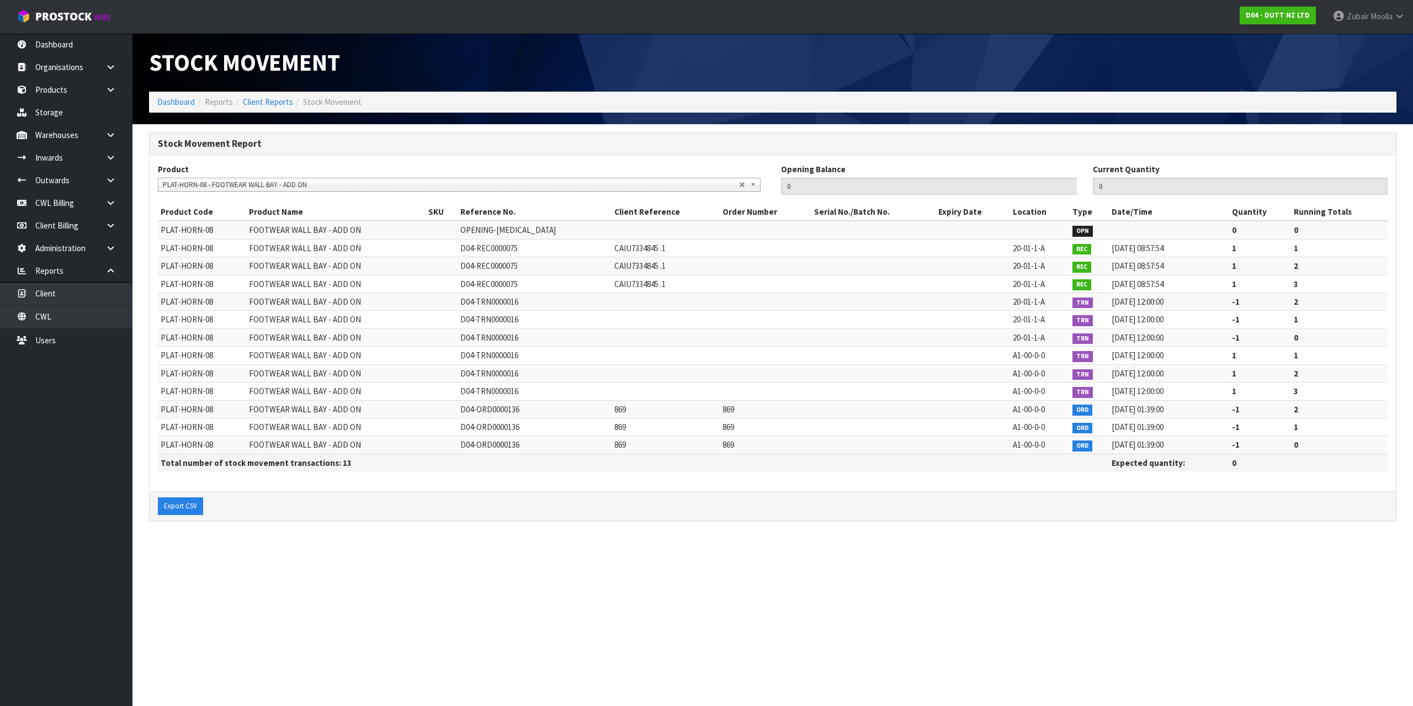
click at [1343, 317] on td "1" at bounding box center [1339, 320] width 97 height 18
click at [973, 416] on td at bounding box center [973, 409] width 75 height 18
drag, startPoint x: 161, startPoint y: 233, endPoint x: 225, endPoint y: 232, distance: 63.5
click at [225, 232] on td "PLAT-HORN-08" at bounding box center [202, 230] width 88 height 18
copy span "PLAT-HORN-08"
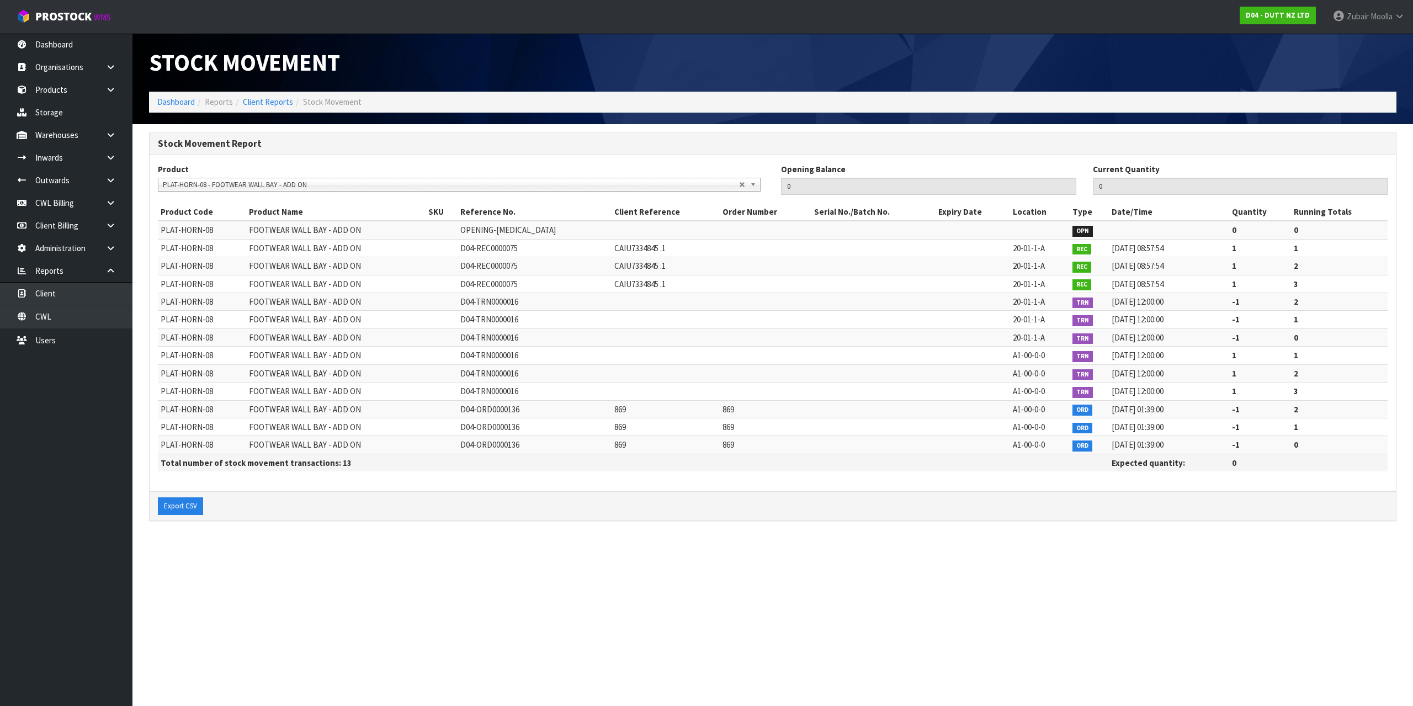
click at [303, 407] on span "FOOTWEAR WALL BAY - ADD ON" at bounding box center [305, 409] width 112 height 10
